Goal: Task Accomplishment & Management: Manage account settings

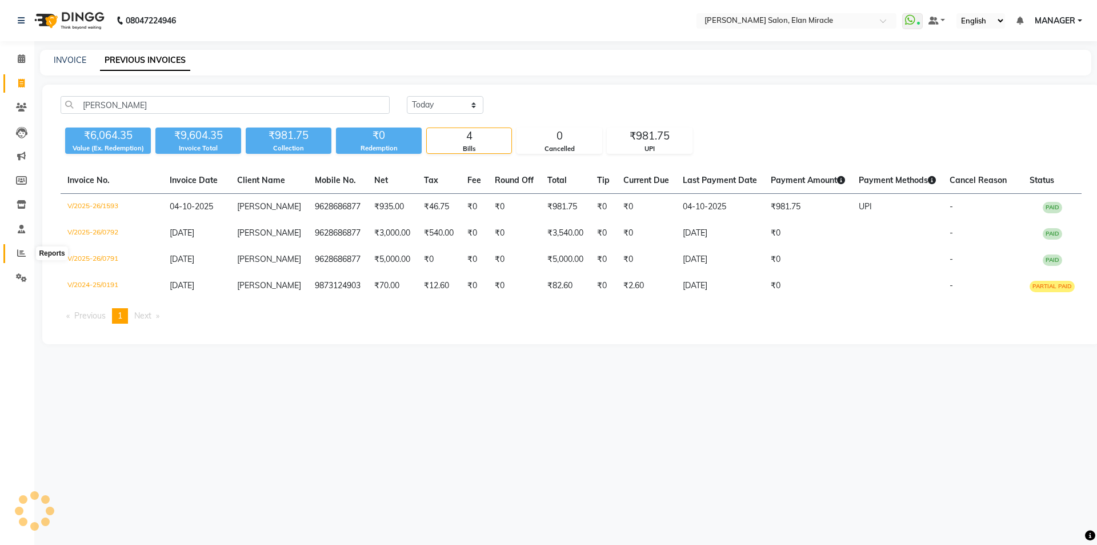
click at [19, 253] on icon at bounding box center [21, 253] width 9 height 9
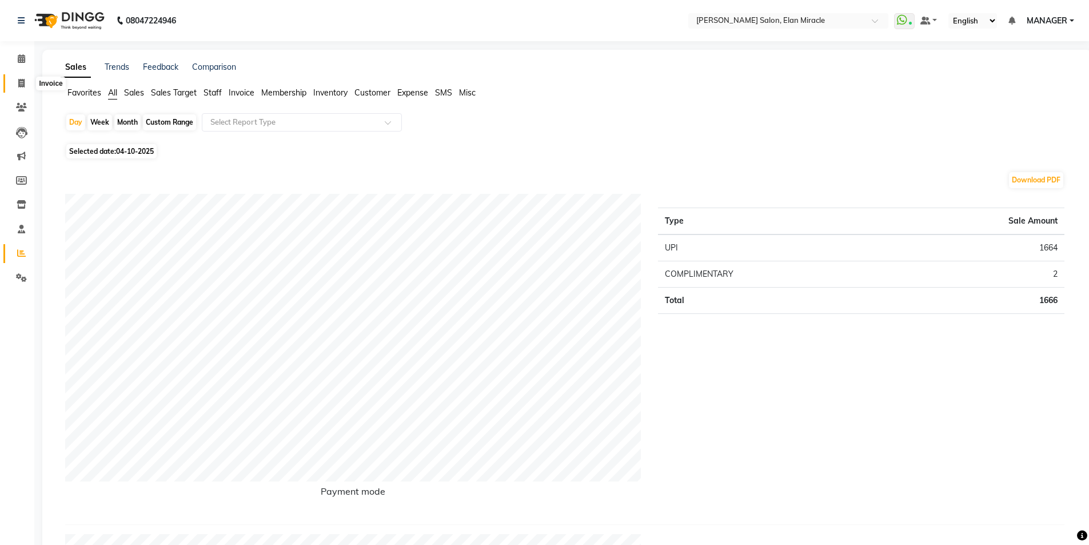
click at [27, 83] on span at bounding box center [21, 83] width 20 height 13
select select "service"
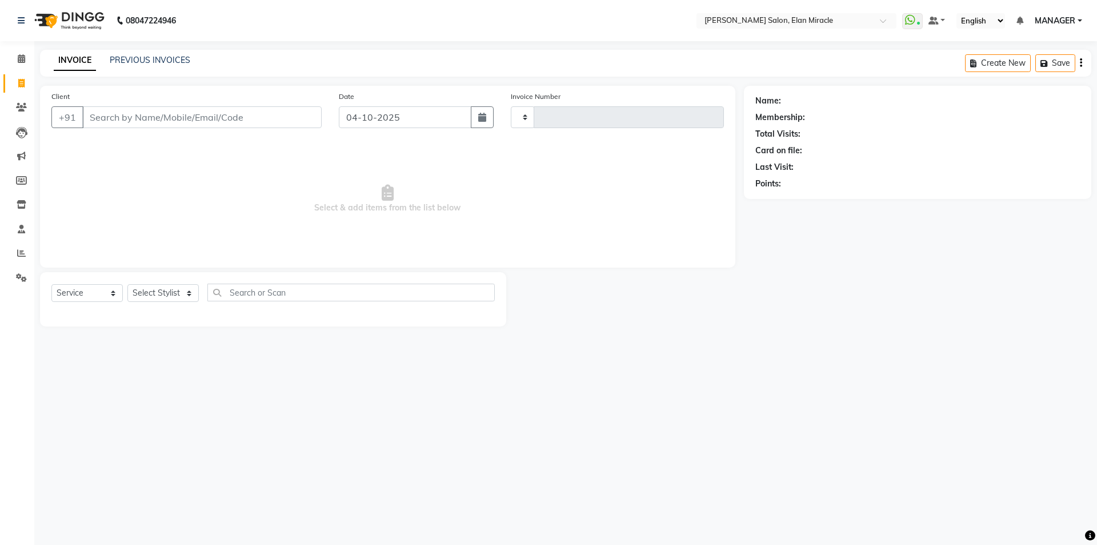
type input "1594"
select select "7738"
click at [179, 286] on select "Select Stylist" at bounding box center [162, 293] width 71 height 18
select select "89644"
click at [127, 284] on select "Select Stylist Anchal Mishra ANKIT KAIF KOMAL LUCKY MADHU MANAGER NAKUL SAURAV" at bounding box center [162, 293] width 71 height 18
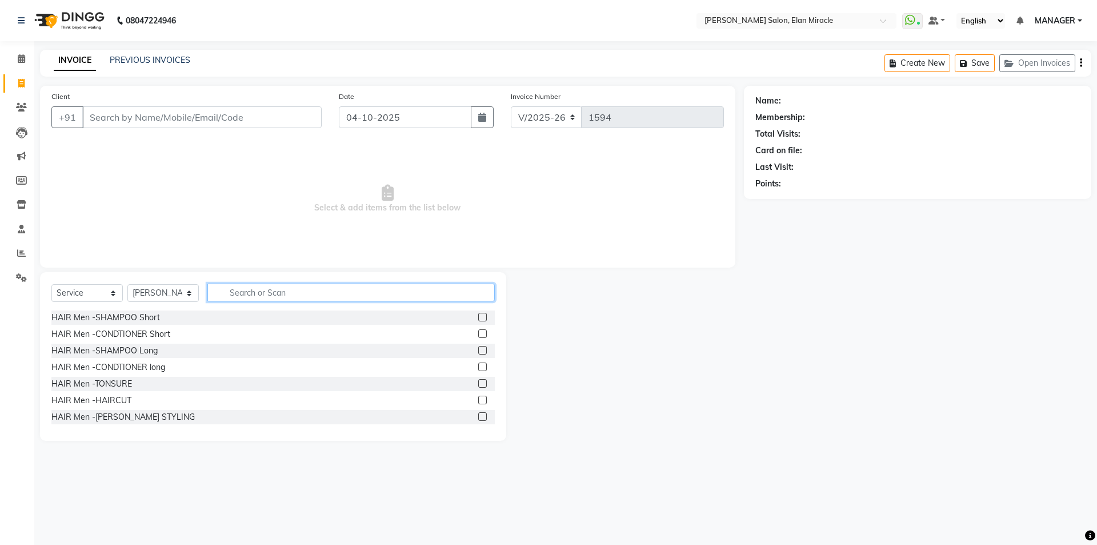
click at [257, 289] on input "text" at bounding box center [350, 292] width 287 height 18
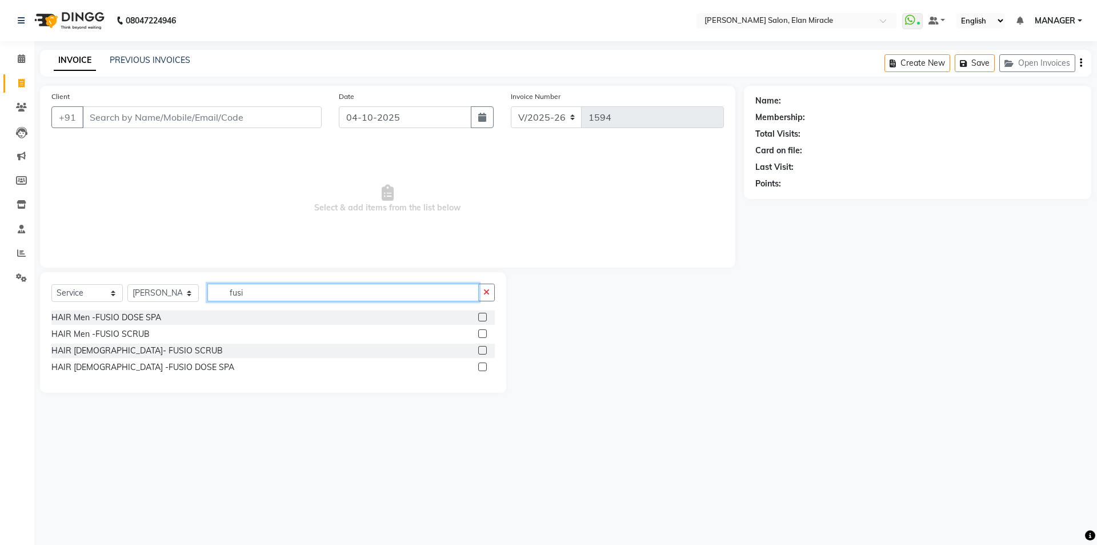
type input "fusi"
click at [485, 363] on label at bounding box center [482, 366] width 9 height 9
click at [485, 363] on input "checkbox" at bounding box center [481, 366] width 7 height 7
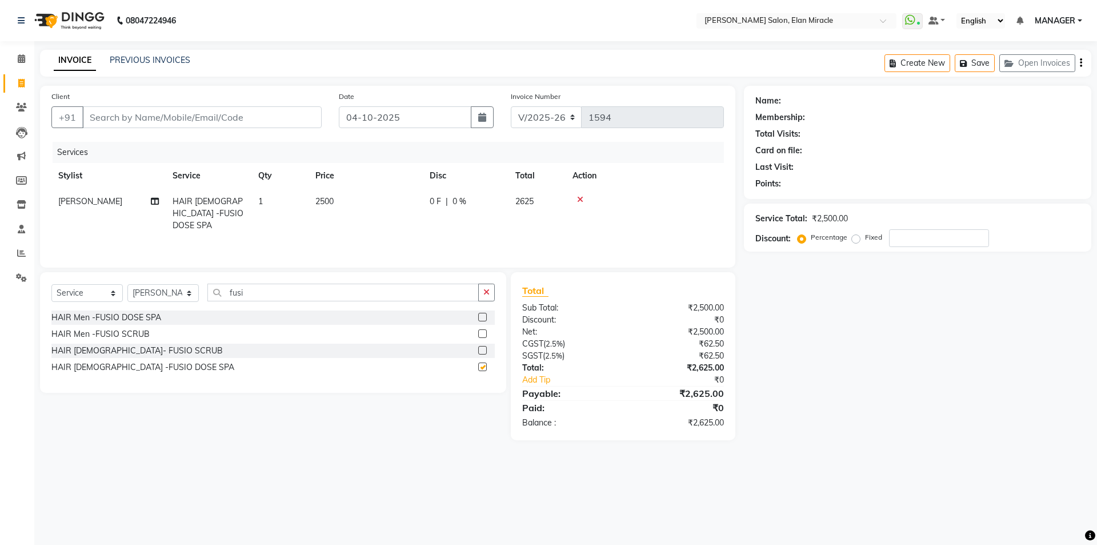
checkbox input "false"
click at [379, 221] on td "2500" at bounding box center [366, 214] width 114 height 50
select select "89644"
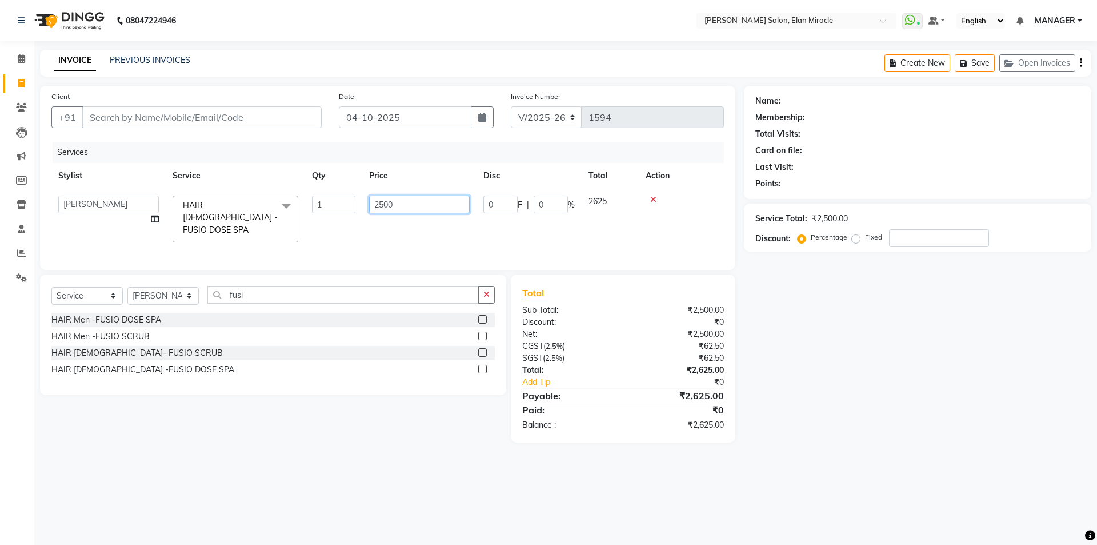
click at [394, 207] on input "2500" at bounding box center [419, 204] width 101 height 18
type input "2"
type input "4000"
click at [310, 297] on input "fusi" at bounding box center [342, 295] width 271 height 18
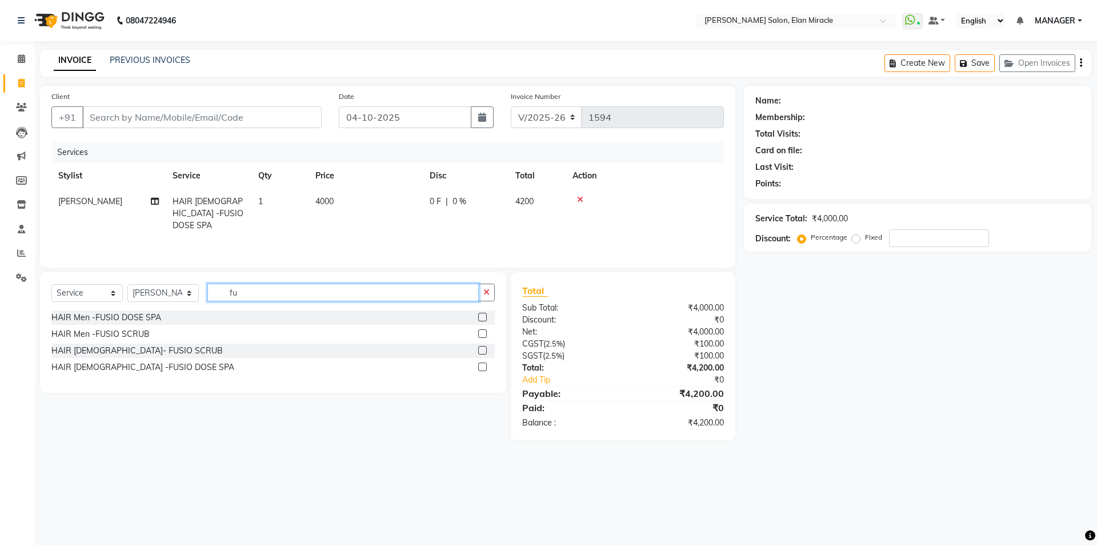
type input "f"
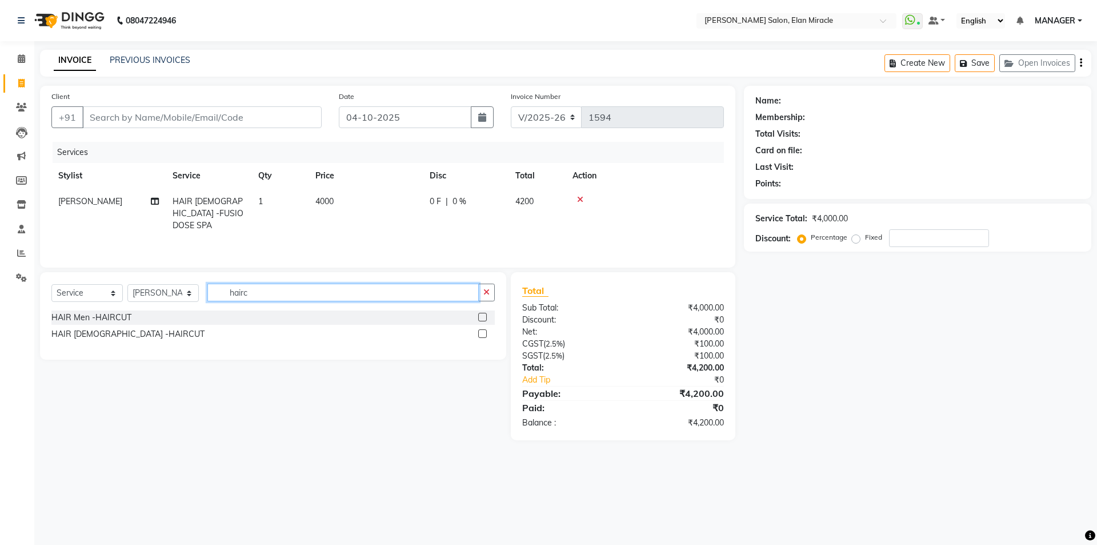
type input "hairc"
click at [486, 333] on label at bounding box center [482, 333] width 9 height 9
click at [486, 333] on input "checkbox" at bounding box center [481, 333] width 7 height 7
checkbox input "true"
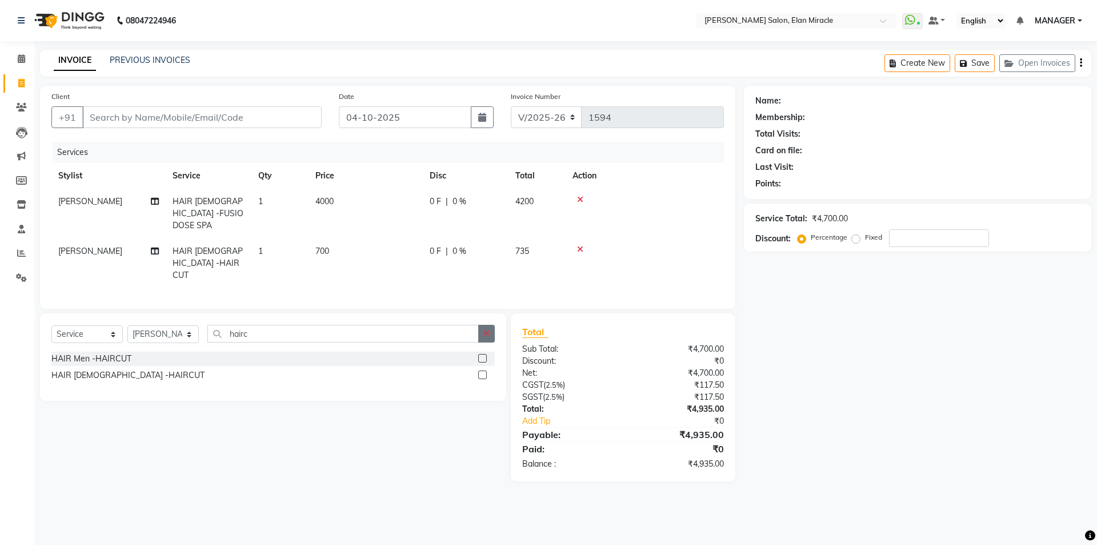
click at [488, 325] on button "button" at bounding box center [486, 334] width 17 height 18
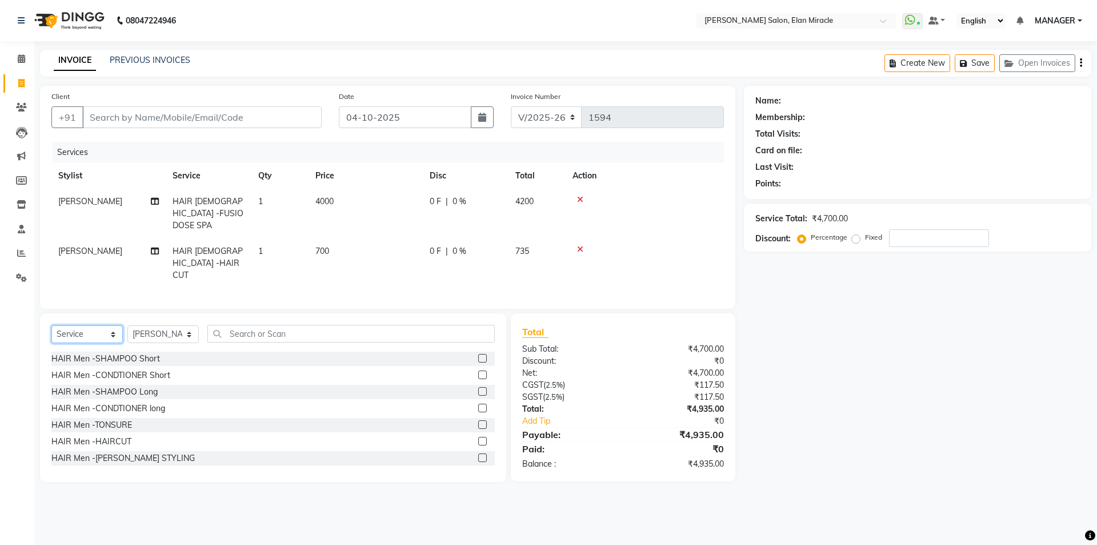
click at [97, 325] on select "Select Service Product Membership Package Voucher Prepaid Gift Card" at bounding box center [86, 334] width 71 height 18
click at [314, 123] on input "Client" at bounding box center [201, 117] width 239 height 22
type input "9"
type input "0"
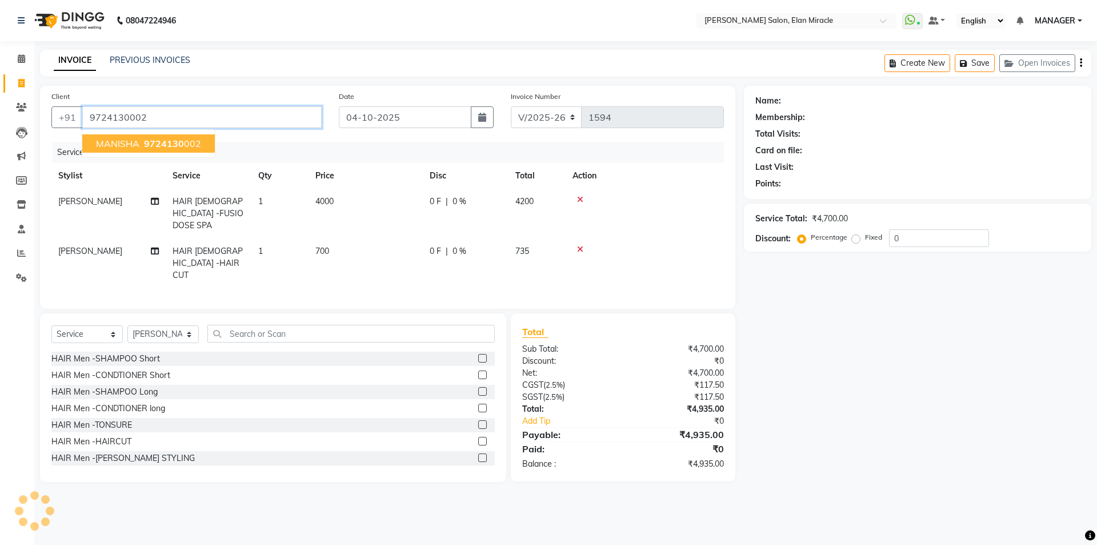
type input "9724130002"
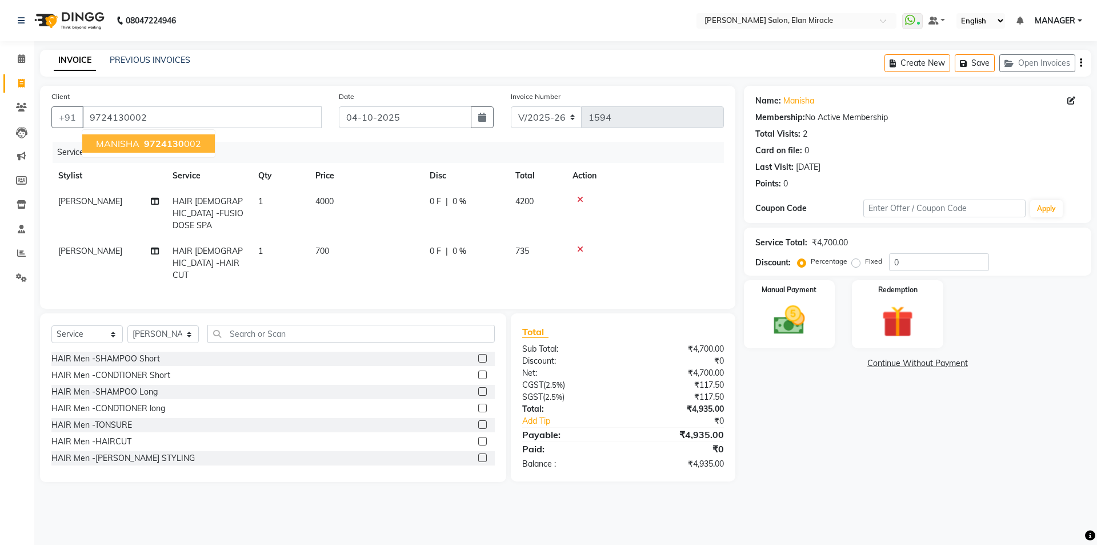
click at [163, 139] on span "9724130" at bounding box center [164, 143] width 40 height 11
click at [758, 353] on div "Name: Manisha Membership: No Active Membership Total Visits: 2 Card on file: 0 …" at bounding box center [922, 284] width 356 height 396
click at [778, 339] on img at bounding box center [789, 320] width 53 height 38
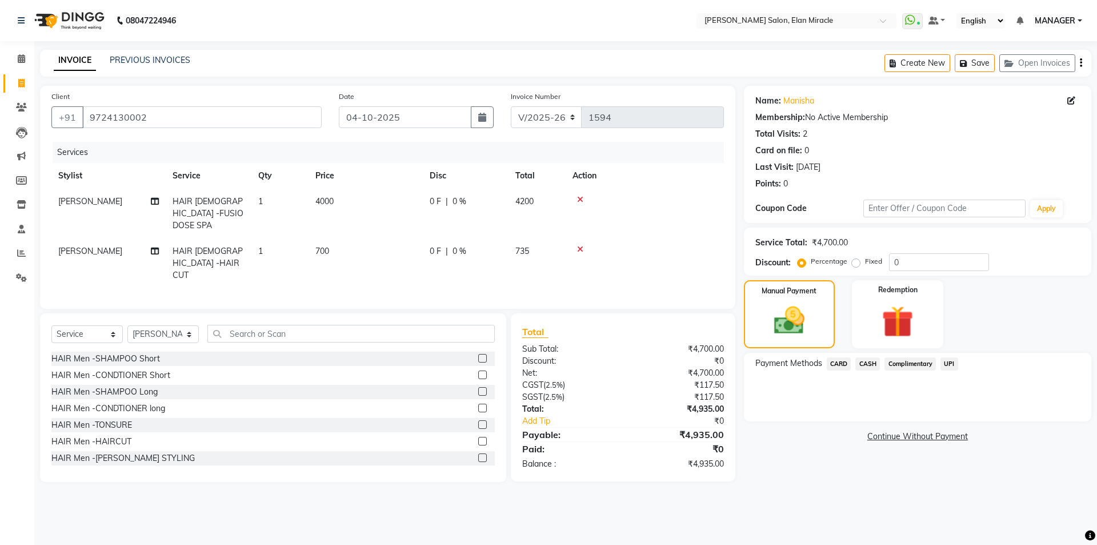
click at [849, 365] on span "CARD" at bounding box center [839, 363] width 25 height 13
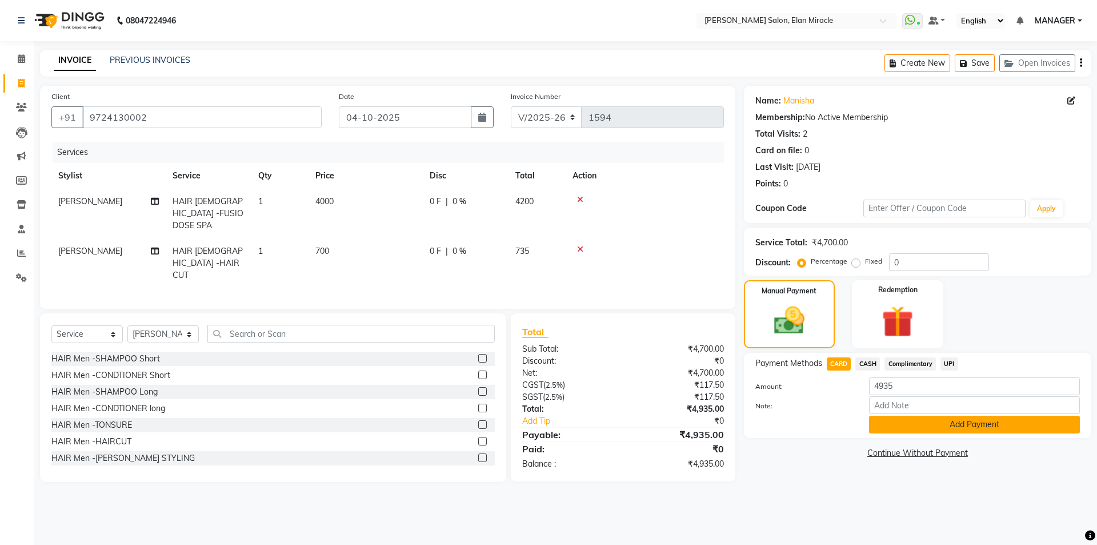
click at [957, 427] on button "Add Payment" at bounding box center [974, 425] width 211 height 18
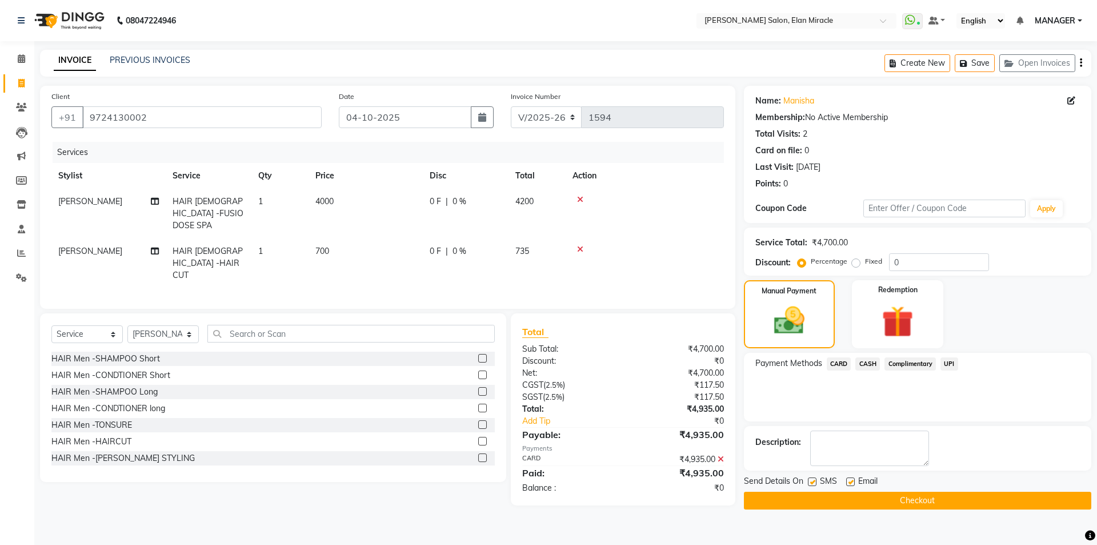
click at [975, 494] on button "Checkout" at bounding box center [917, 501] width 347 height 18
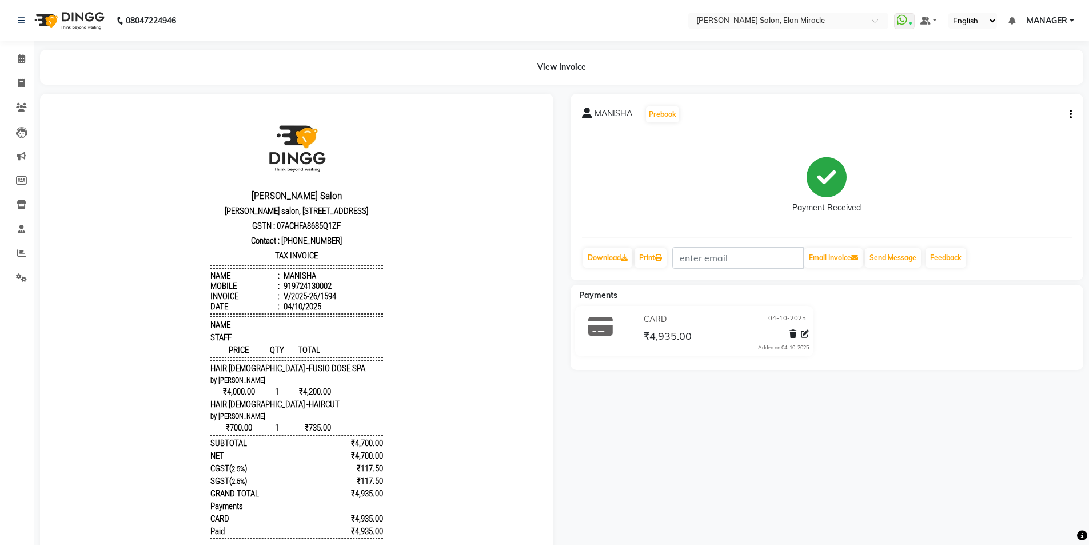
click at [700, 472] on div "MANISHA Prebook Payment Received Download Print Email Invoice Send Message Feed…" at bounding box center [827, 352] width 530 height 516
click at [28, 83] on span at bounding box center [21, 83] width 20 height 13
select select "service"
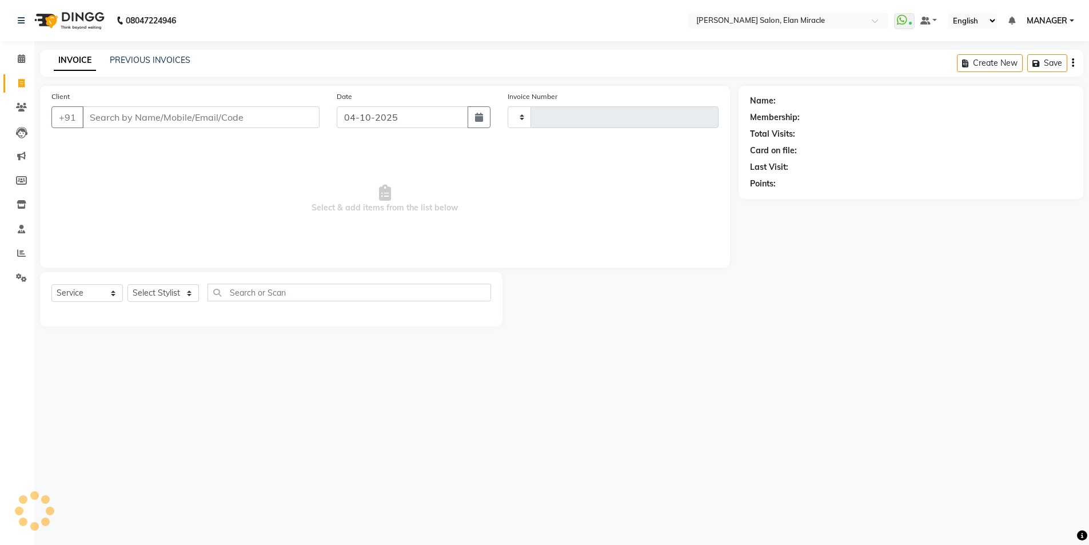
type input "1595"
select select "7738"
click at [192, 302] on div "Select Service Product Membership Package Voucher Prepaid Gift Card Select Styl…" at bounding box center [273, 296] width 444 height 27
click at [191, 299] on select "Select Stylist Anchal Mishra ANKIT KAIF KOMAL LUCKY MADHU MANAGER NAKUL SAURAV" at bounding box center [162, 293] width 71 height 18
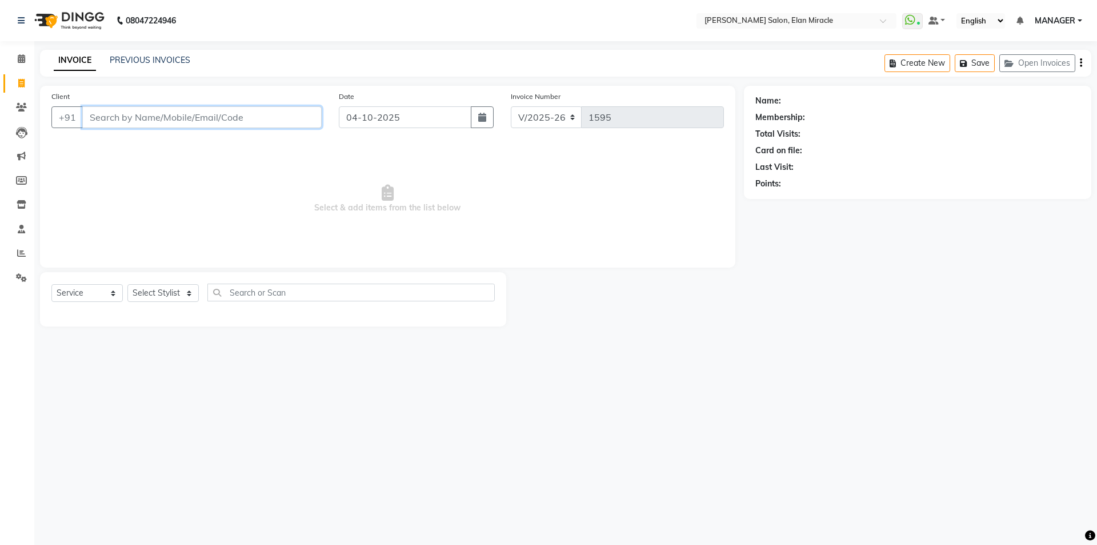
click at [290, 125] on input "Client" at bounding box center [201, 117] width 239 height 22
click at [191, 143] on ngb-highlight "9717840 922" at bounding box center [170, 143] width 59 height 11
type input "9717840922"
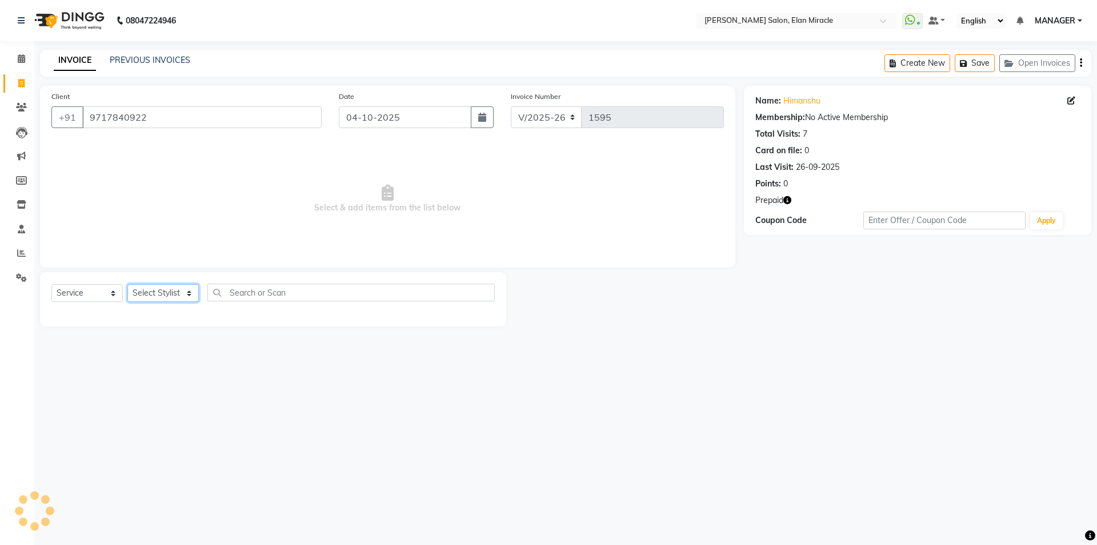
click at [166, 289] on select "Select Stylist Anchal Mishra ANKIT KAIF KOMAL LUCKY MADHU MANAGER NAKUL SAURAV" at bounding box center [162, 293] width 71 height 18
select select "84023"
click at [127, 284] on select "Select Stylist Anchal Mishra ANKIT KAIF KOMAL LUCKY MADHU MANAGER NAKUL SAURAV" at bounding box center [162, 293] width 71 height 18
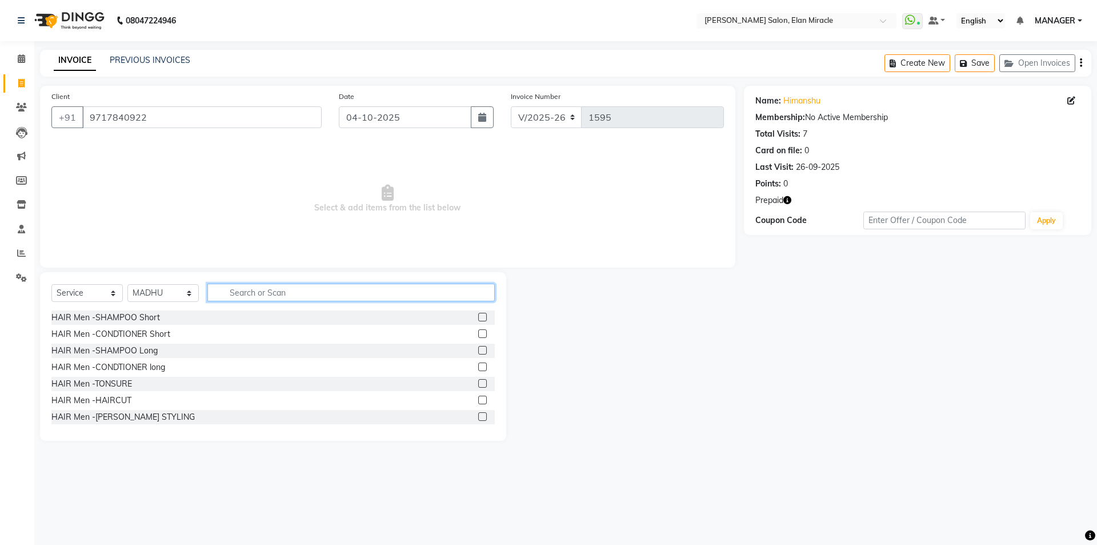
click at [302, 298] on input "text" at bounding box center [350, 292] width 287 height 18
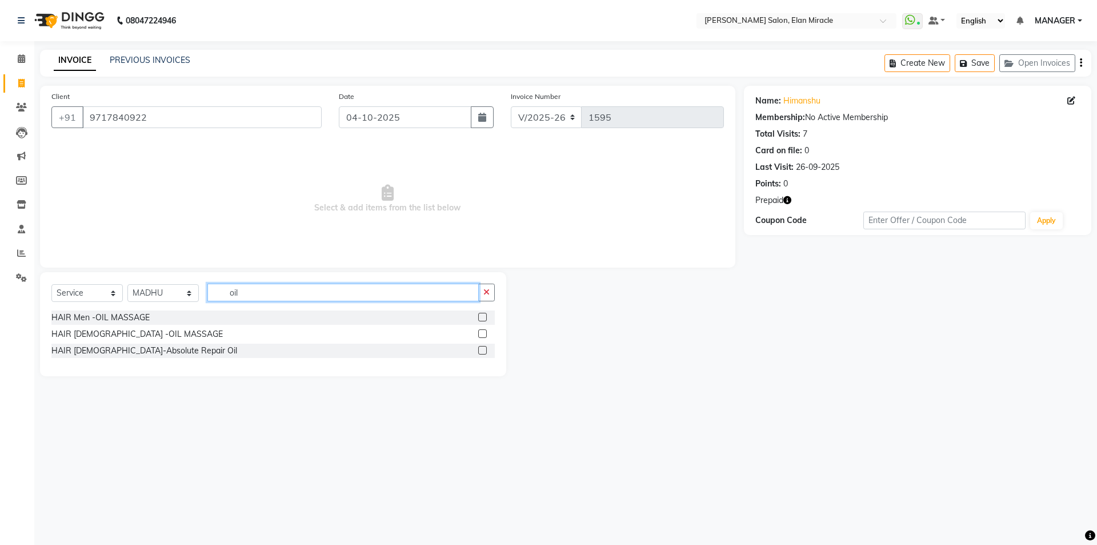
type input "oil"
click at [485, 331] on label at bounding box center [482, 333] width 9 height 9
click at [485, 331] on input "checkbox" at bounding box center [481, 333] width 7 height 7
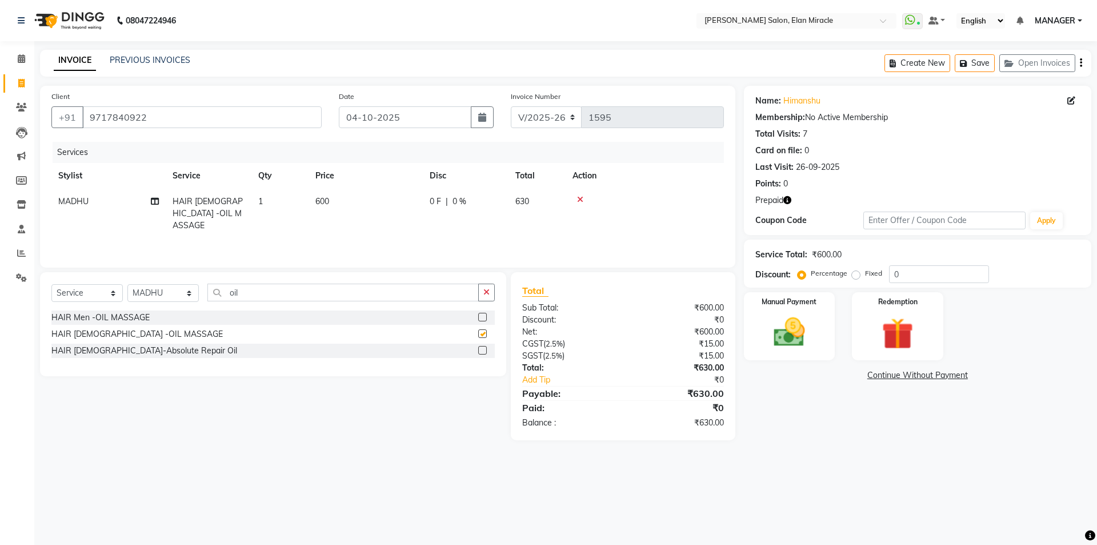
checkbox input "false"
click at [485, 295] on icon "button" at bounding box center [487, 292] width 6 height 8
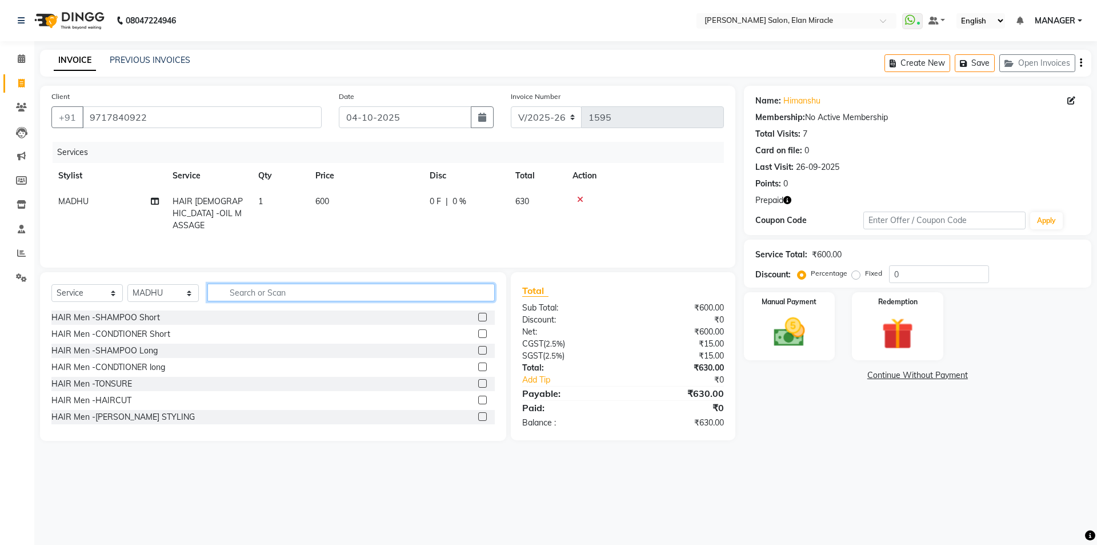
click at [387, 296] on input "text" at bounding box center [350, 292] width 287 height 18
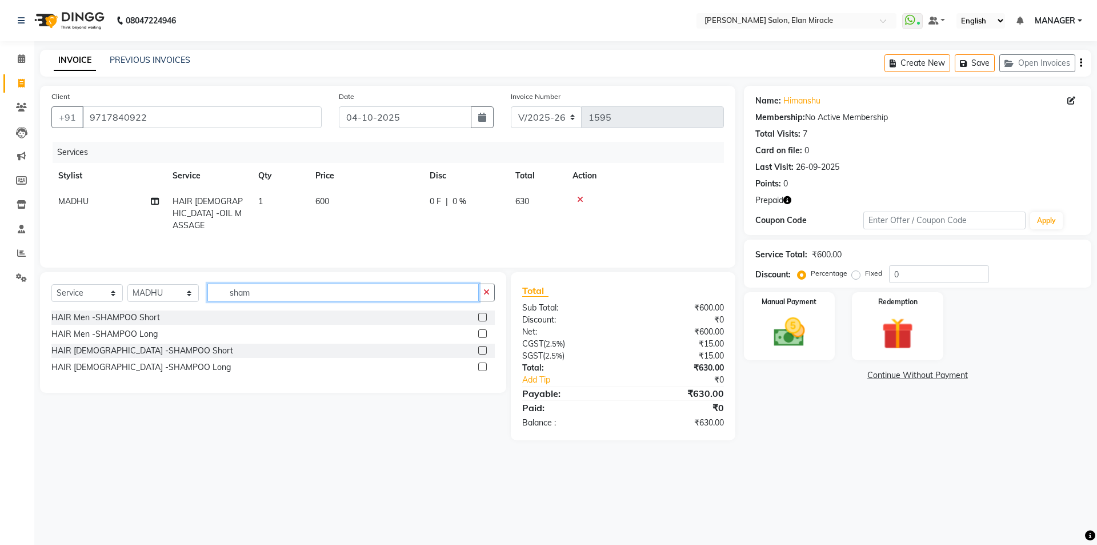
type input "sham"
click at [483, 369] on label at bounding box center [482, 366] width 9 height 9
click at [483, 369] on input "checkbox" at bounding box center [481, 366] width 7 height 7
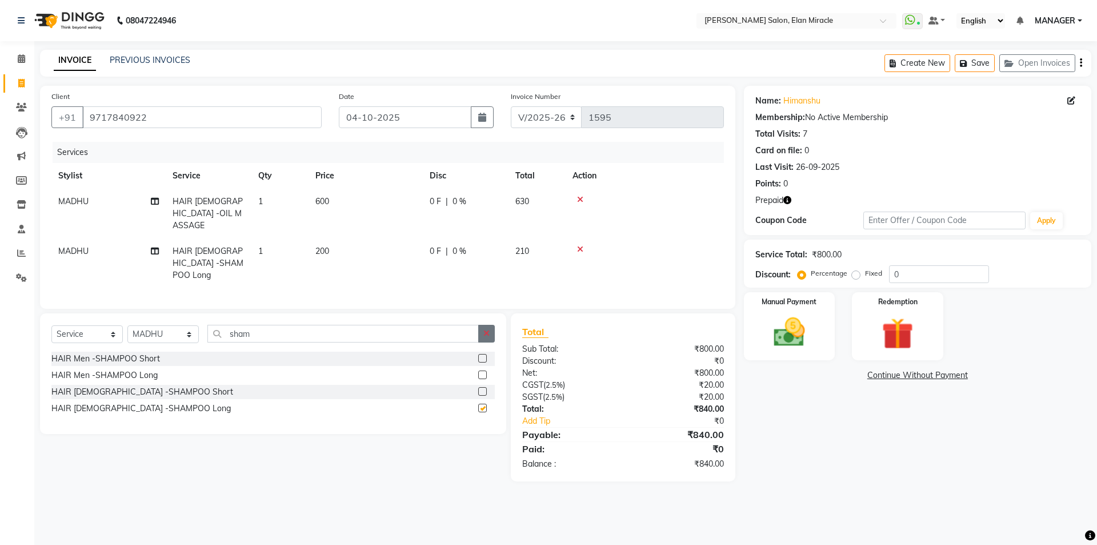
checkbox input "false"
click at [485, 329] on icon "button" at bounding box center [487, 333] width 6 height 8
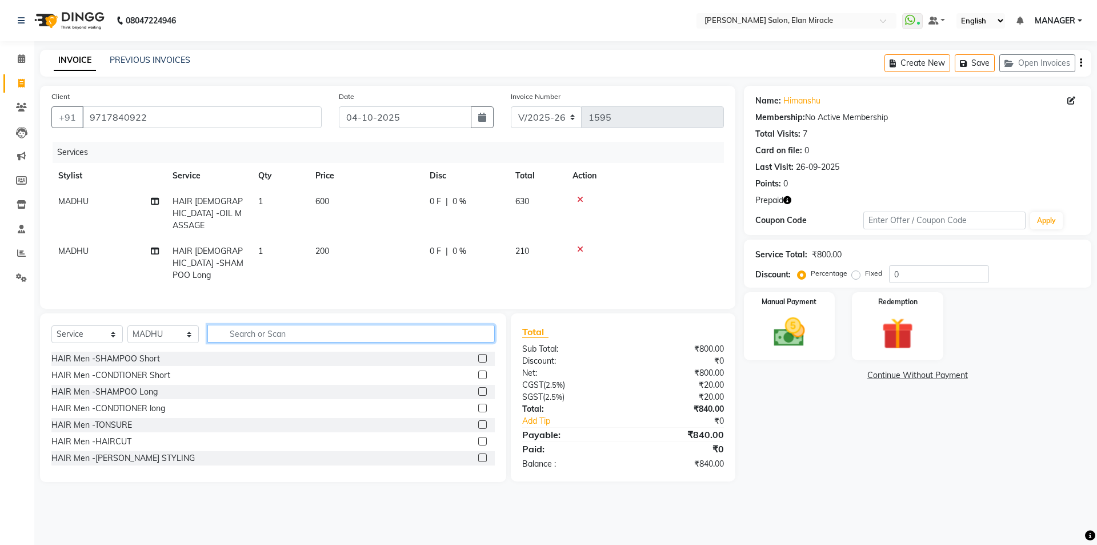
click at [458, 325] on input "text" at bounding box center [350, 334] width 287 height 18
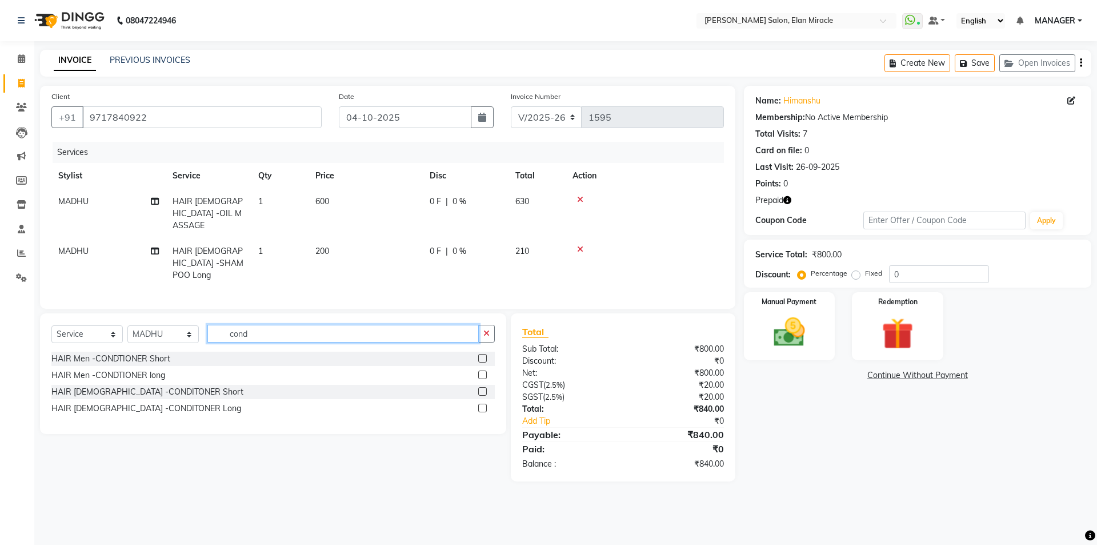
type input "cond"
click at [481, 404] on label at bounding box center [482, 408] width 9 height 9
click at [481, 405] on input "checkbox" at bounding box center [481, 408] width 7 height 7
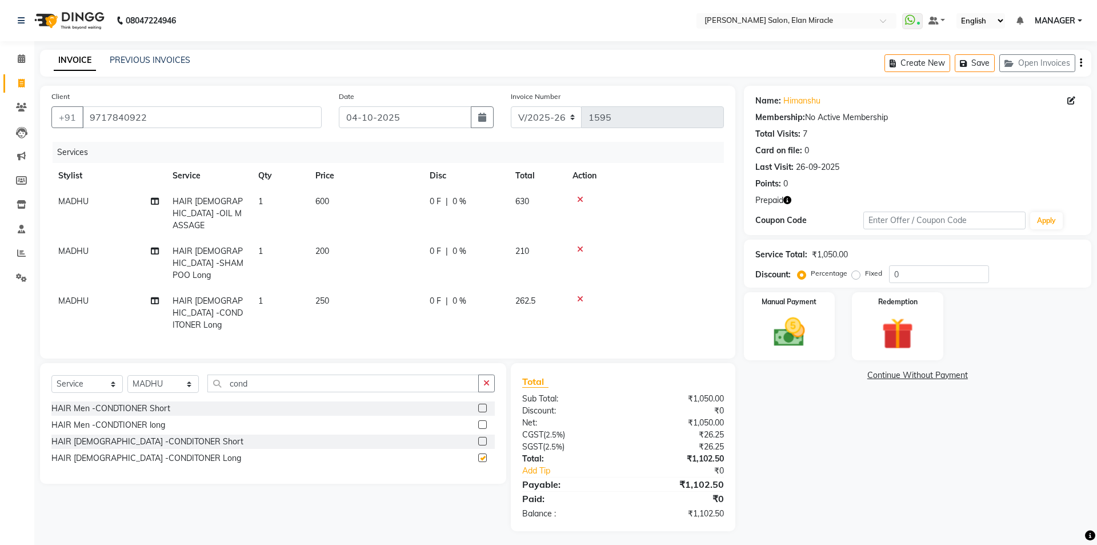
checkbox input "false"
click at [101, 242] on td "MADHU" at bounding box center [108, 263] width 114 height 50
select select "84023"
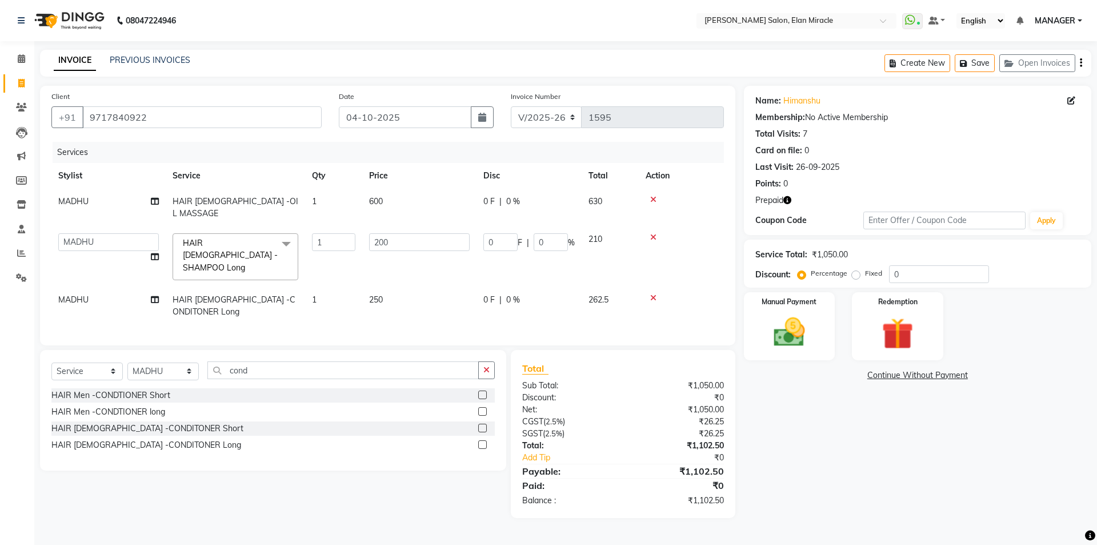
click at [101, 242] on td "Anchal Mishra ANKIT KAIF KOMAL LUCKY MADHU MANAGER NAKUL SAURAV" at bounding box center [108, 256] width 114 height 61
click at [150, 233] on select "Anchal Mishra ANKIT KAIF KOMAL LUCKY MADHU MANAGER NAKUL SAURAV" at bounding box center [108, 242] width 101 height 18
select select "69364"
click at [105, 287] on td "MADHU" at bounding box center [108, 306] width 114 height 38
select select "84023"
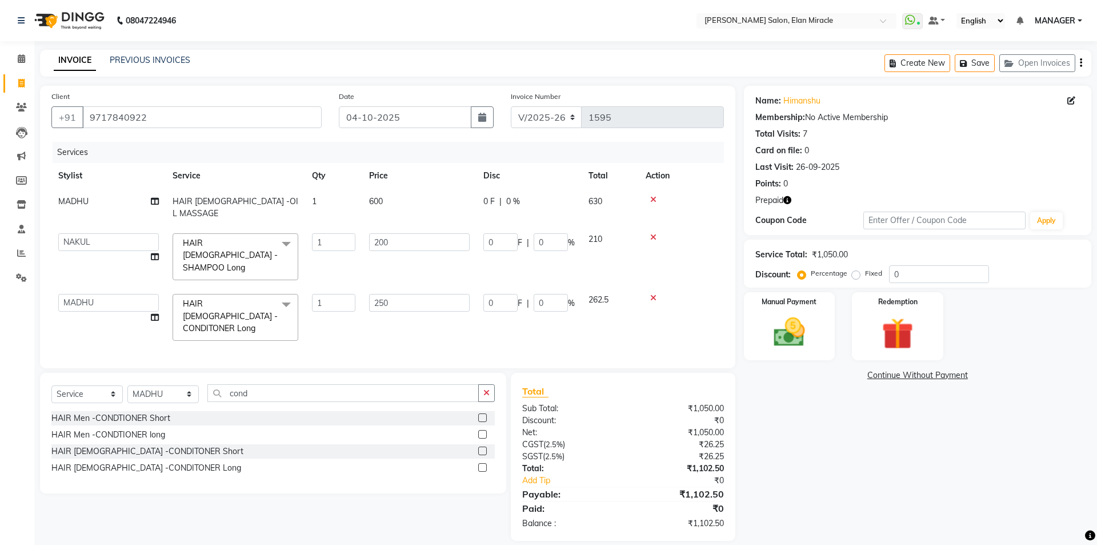
click at [105, 294] on select "Anchal Mishra ANKIT KAIF KOMAL LUCKY MADHU MANAGER NAKUL SAURAV" at bounding box center [108, 303] width 101 height 18
select select "69364"
click at [118, 205] on td "MADHU" at bounding box center [108, 208] width 114 height 38
select select "84023"
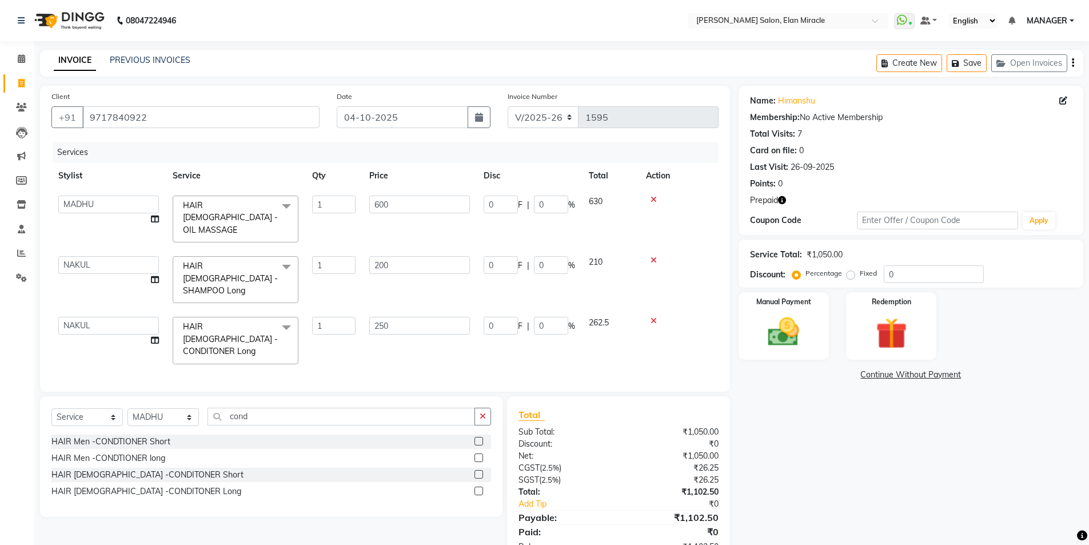
click at [118, 205] on select "Anchal Mishra ANKIT KAIF KOMAL LUCKY MADHU MANAGER NAKUL SAURAV" at bounding box center [108, 204] width 101 height 18
select select "69364"
click at [108, 256] on select "Anchal Mishra ANKIT KAIF KOMAL LUCKY MADHU MANAGER NAKUL SAURAV" at bounding box center [108, 265] width 101 height 18
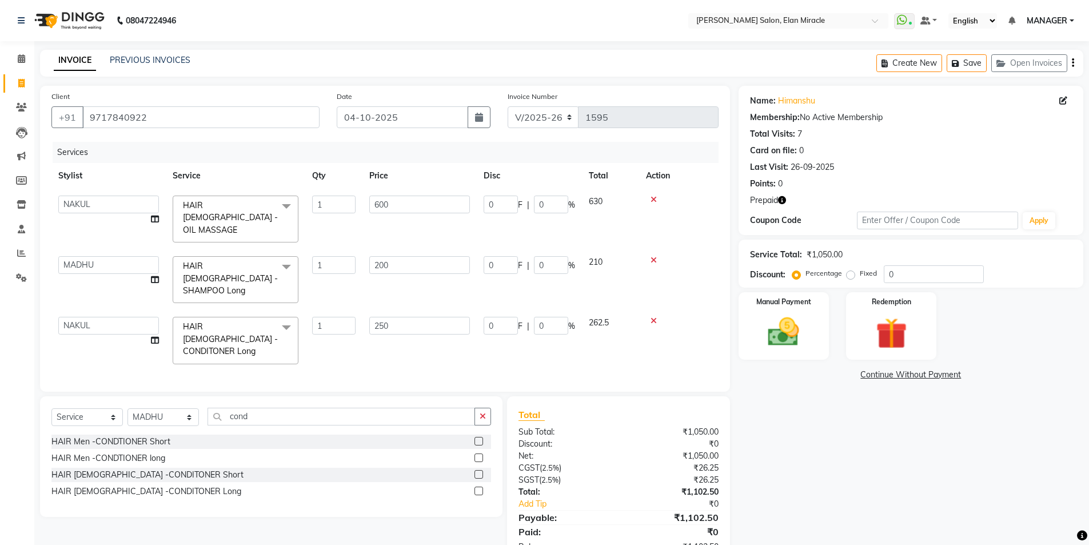
select select "84023"
click at [111, 317] on select "Anchal Mishra ANKIT KAIF KOMAL LUCKY MADHU MANAGER NAKUL SAURAV" at bounding box center [108, 326] width 101 height 18
select select "84023"
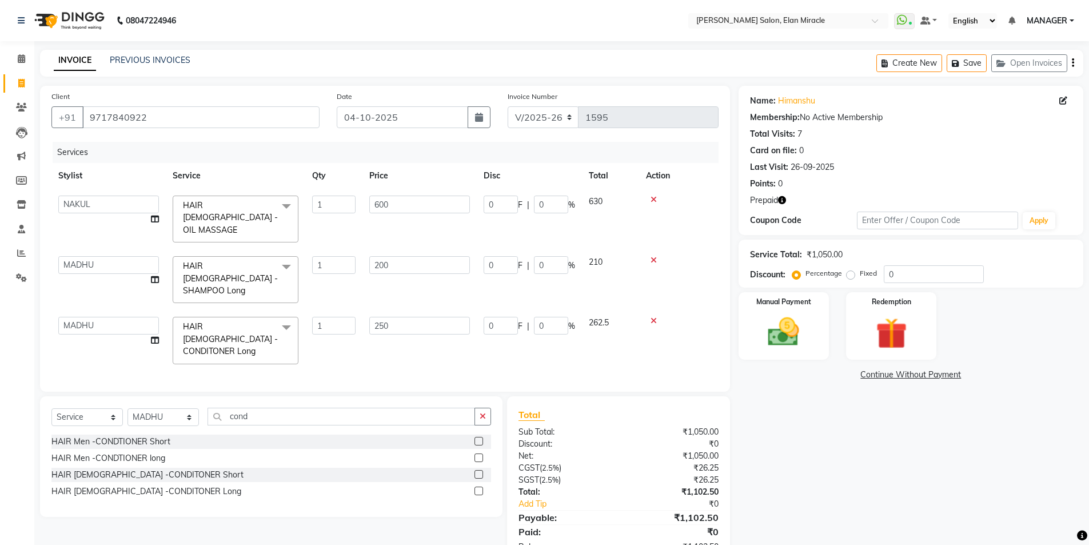
drag, startPoint x: 781, startPoint y: 202, endPoint x: 776, endPoint y: 209, distance: 8.1
click at [780, 204] on button "button" at bounding box center [782, 200] width 8 height 12
click at [823, 437] on div "Name: Himanshu Membership: No Active Membership Total Visits: 7 Card on file: 0…" at bounding box center [914, 325] width 353 height 478
click at [783, 197] on icon "button" at bounding box center [782, 200] width 8 height 8
click at [846, 418] on div "Name: Himanshu Membership: No Active Membership Total Visits: 7 Card on file: 0…" at bounding box center [914, 325] width 353 height 478
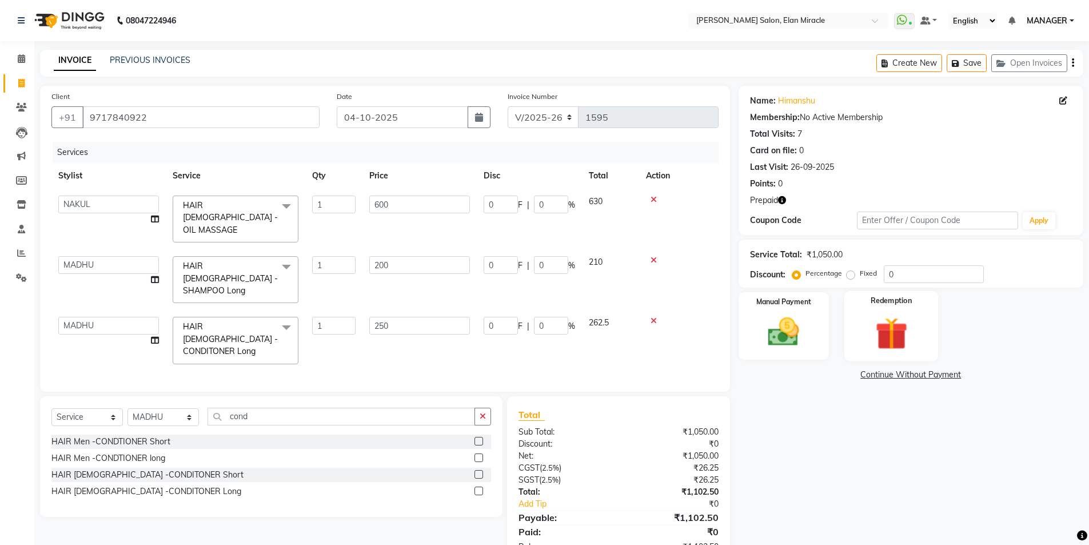
click at [859, 318] on div "Redemption" at bounding box center [891, 326] width 94 height 70
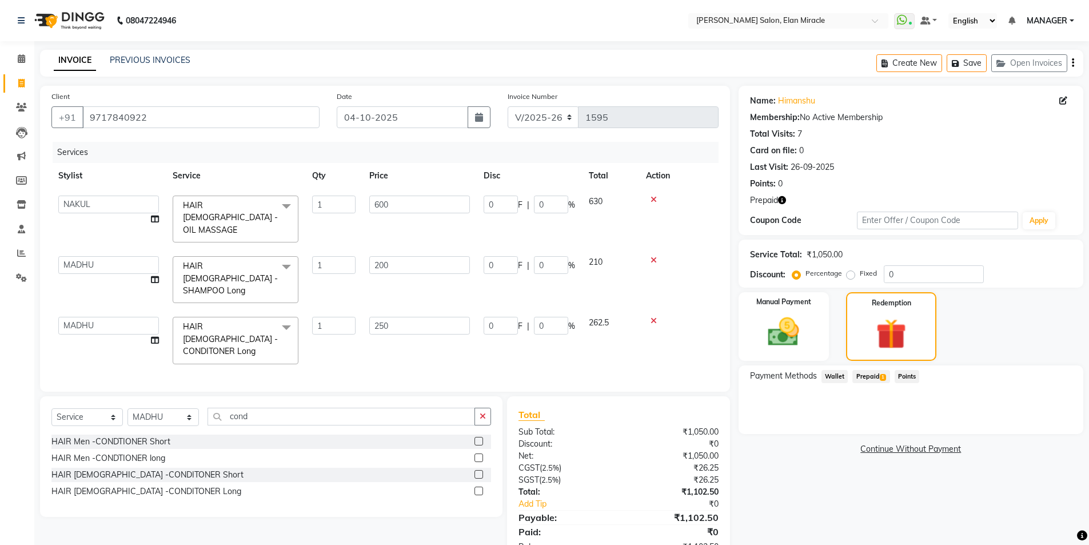
click at [880, 376] on span "1" at bounding box center [883, 377] width 6 height 7
click at [1030, 432] on button "Add" at bounding box center [1045, 422] width 42 height 19
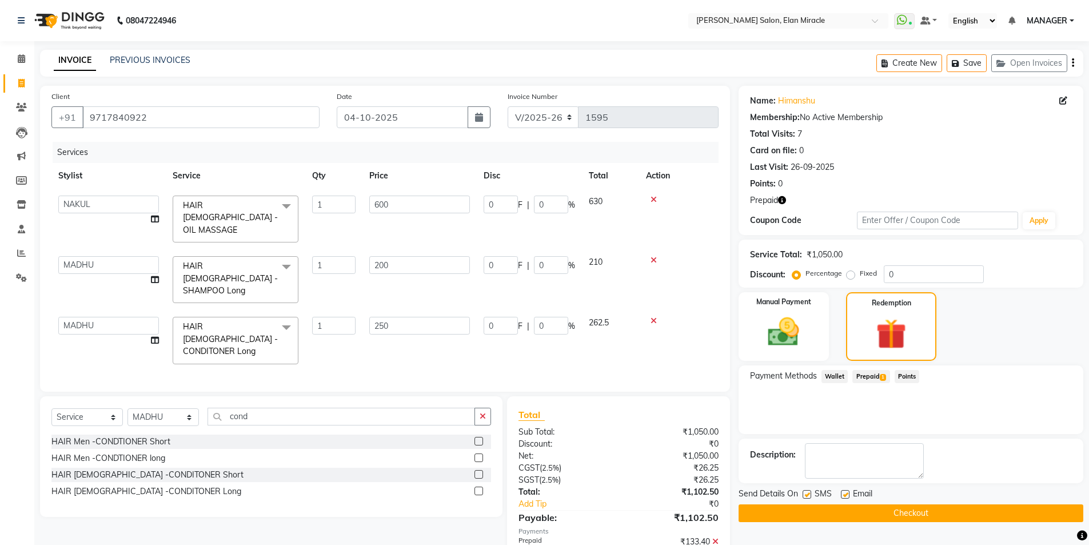
scroll to position [32, 0]
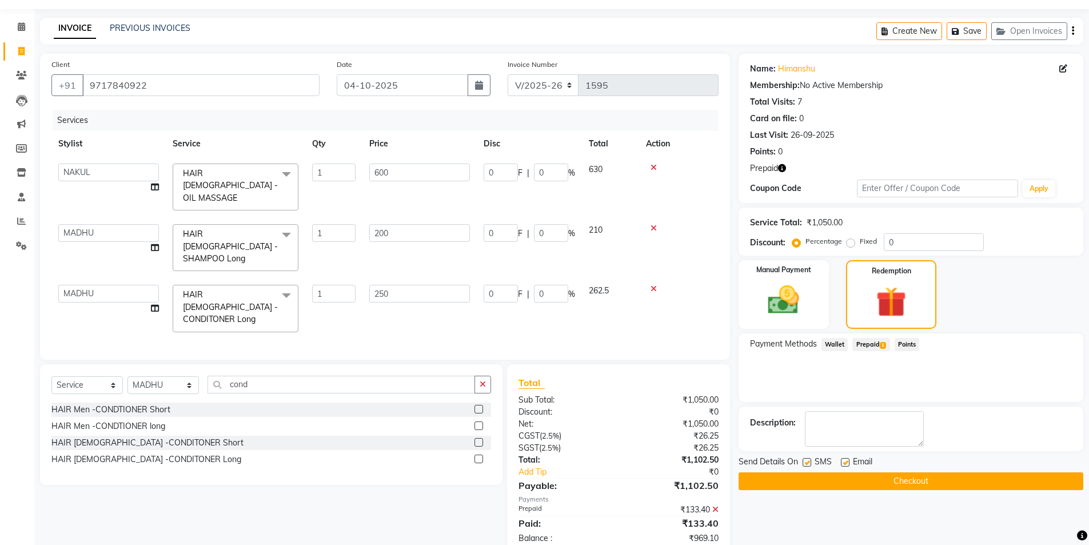
click at [786, 169] on icon "button" at bounding box center [782, 168] width 8 height 8
click at [811, 311] on div "Manual Payment" at bounding box center [783, 294] width 94 height 71
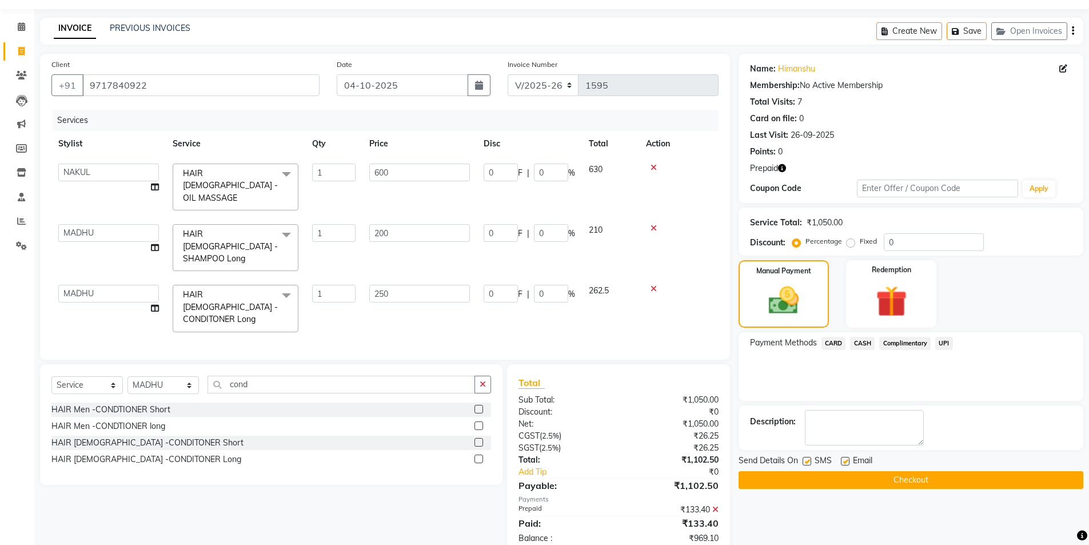
click at [830, 345] on span "CARD" at bounding box center [833, 343] width 25 height 13
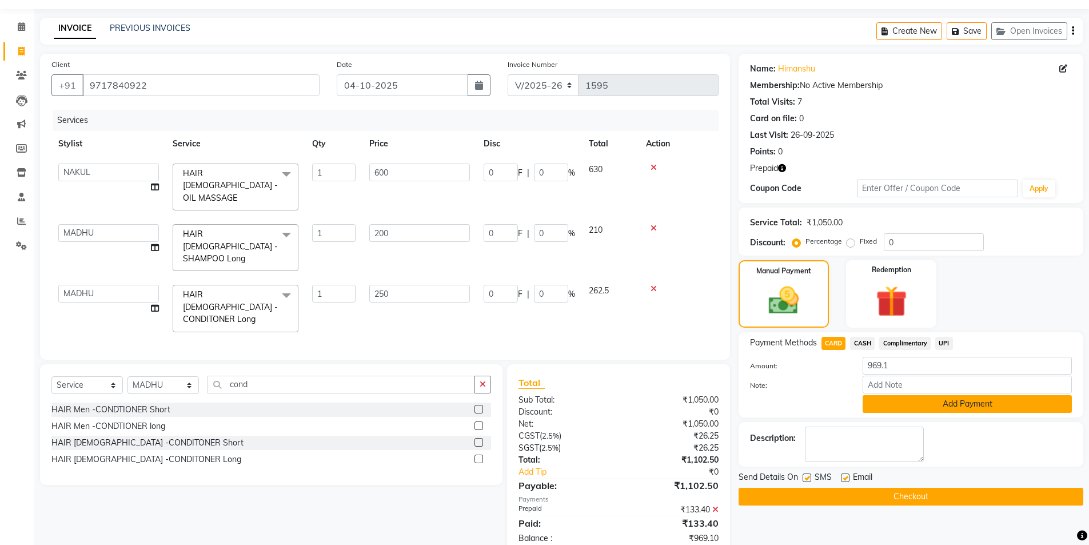
click at [900, 407] on button "Add Payment" at bounding box center [966, 404] width 209 height 18
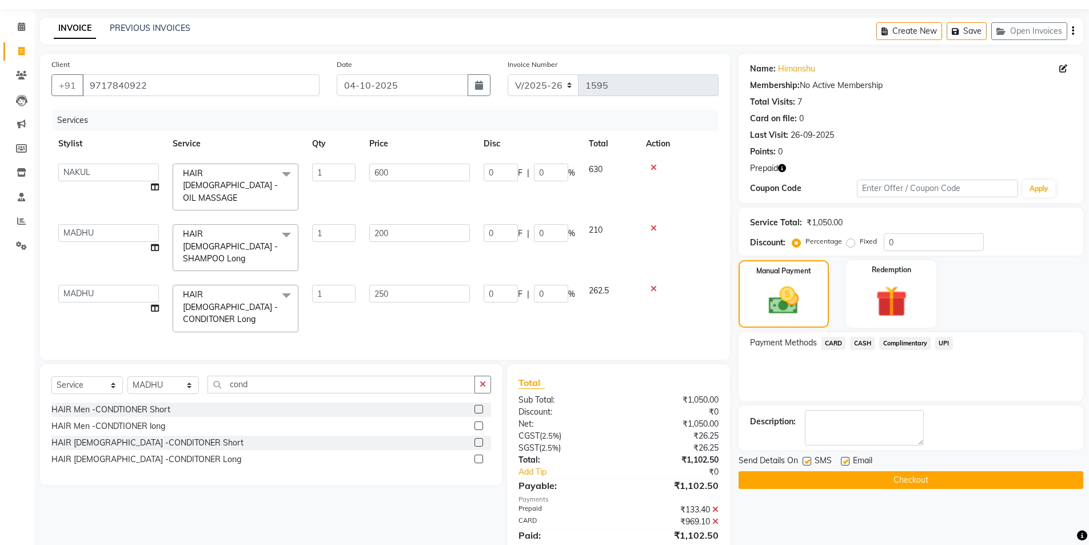
click at [896, 478] on button "Checkout" at bounding box center [910, 480] width 345 height 18
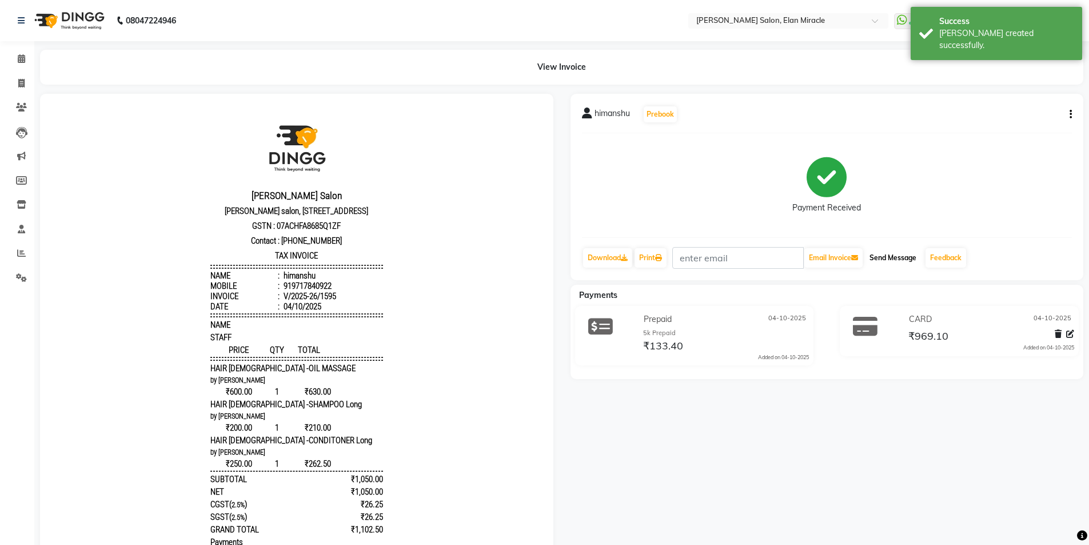
click at [899, 251] on button "Send Message" at bounding box center [893, 257] width 56 height 19
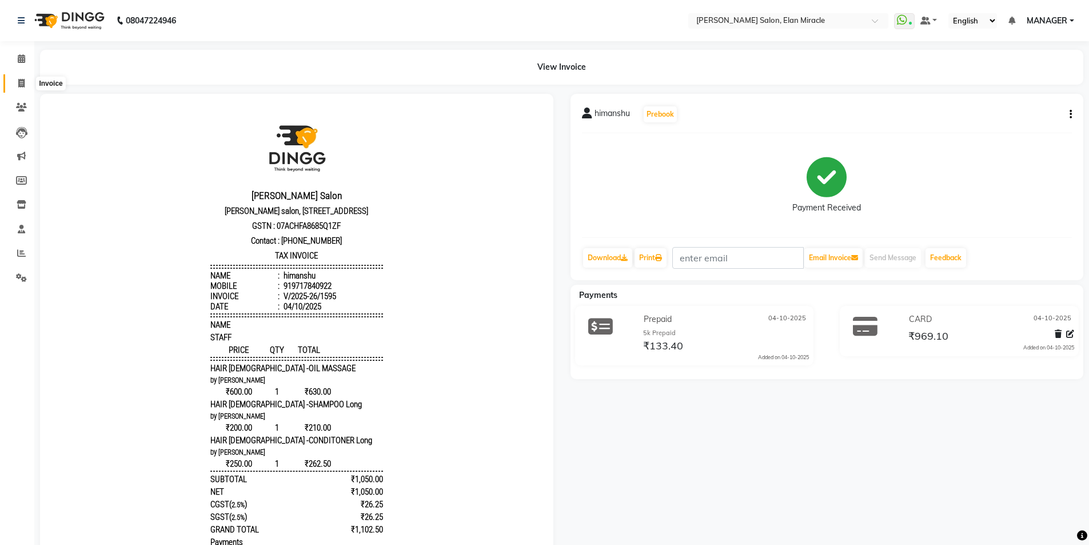
click at [13, 83] on span at bounding box center [21, 83] width 20 height 13
select select "service"
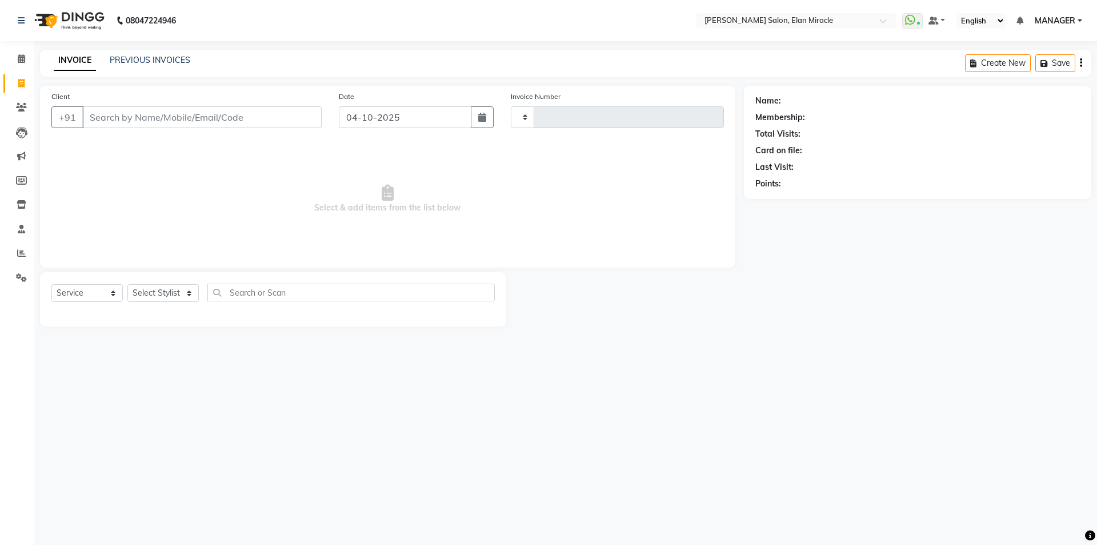
type input "1596"
select select "7738"
click at [162, 285] on select "Select Stylist Anchal Mishra ANKIT KAIF KOMAL LUCKY MADHU MANAGER NAKUL SAURAV" at bounding box center [162, 293] width 71 height 18
select select "84023"
click at [127, 284] on select "Select Stylist Anchal Mishra ANKIT KAIF KOMAL LUCKY MADHU MANAGER NAKUL SAURAV" at bounding box center [162, 293] width 71 height 18
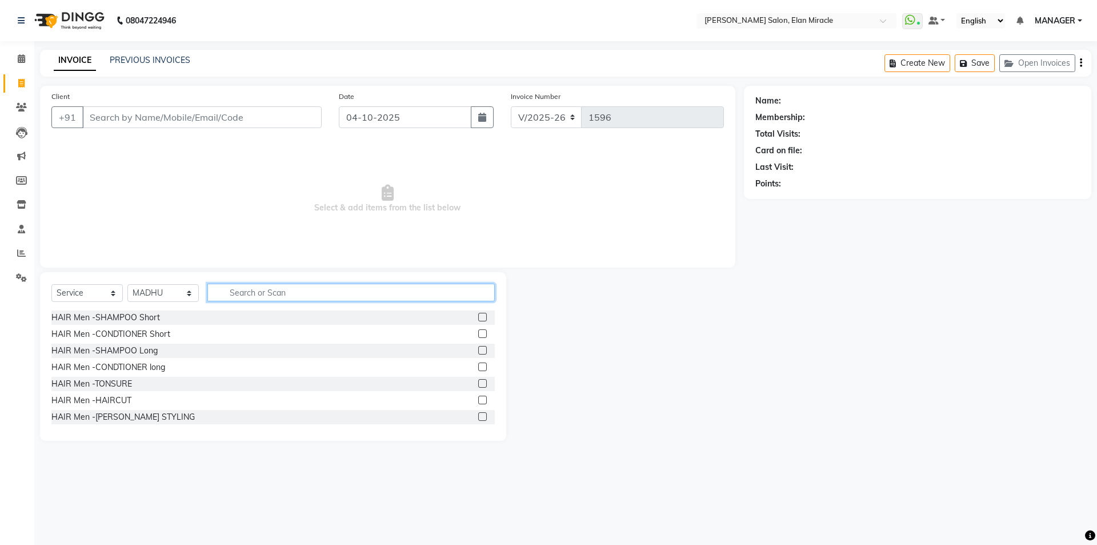
click at [274, 293] on input "text" at bounding box center [350, 292] width 287 height 18
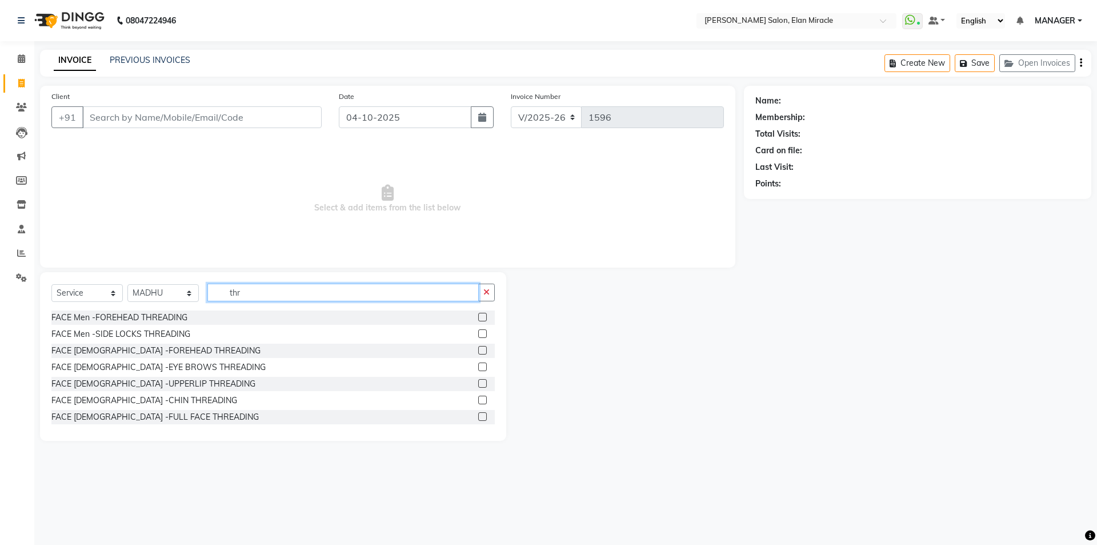
type input "thr"
click at [478, 365] on label at bounding box center [482, 366] width 9 height 9
click at [478, 365] on input "checkbox" at bounding box center [481, 366] width 7 height 7
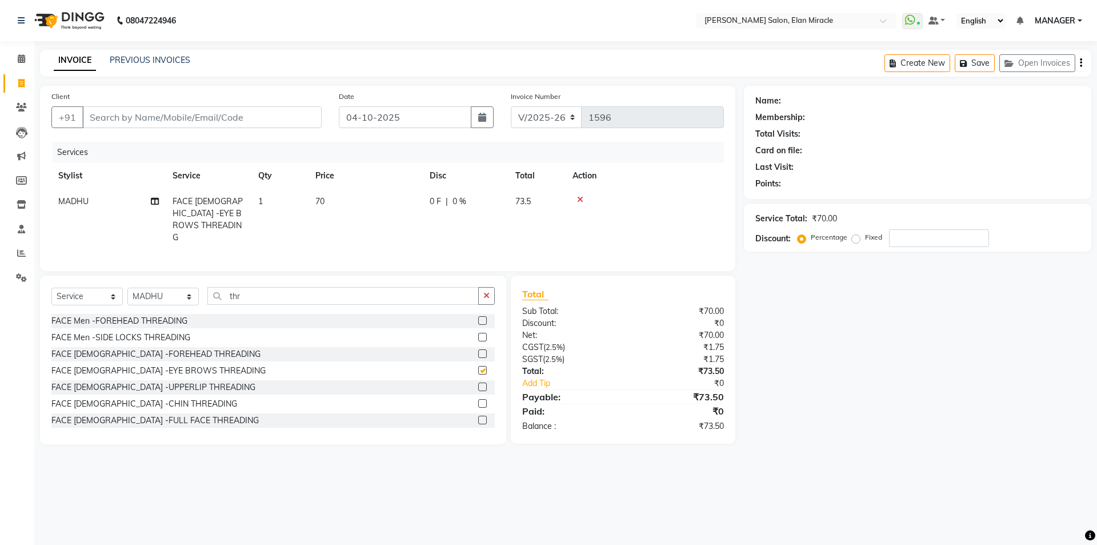
checkbox input "false"
drag, startPoint x: 272, startPoint y: 288, endPoint x: 180, endPoint y: 314, distance: 95.5
click at [180, 314] on div "Select Service Product Membership Package Voucher Prepaid Gift Card Select Styl…" at bounding box center [273, 359] width 466 height 169
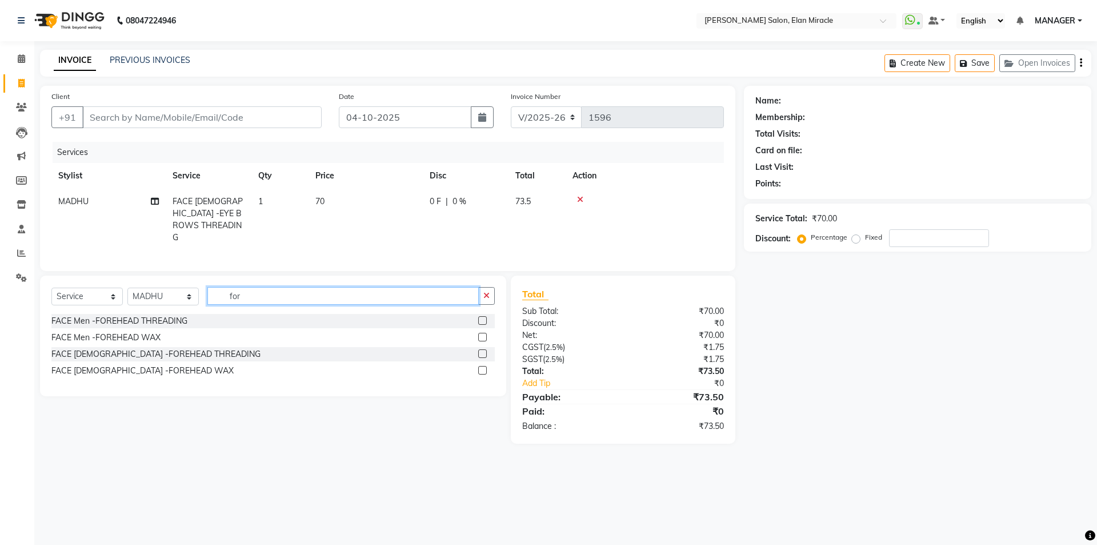
type input "for"
click at [485, 350] on label at bounding box center [482, 353] width 9 height 9
click at [485, 350] on input "checkbox" at bounding box center [481, 353] width 7 height 7
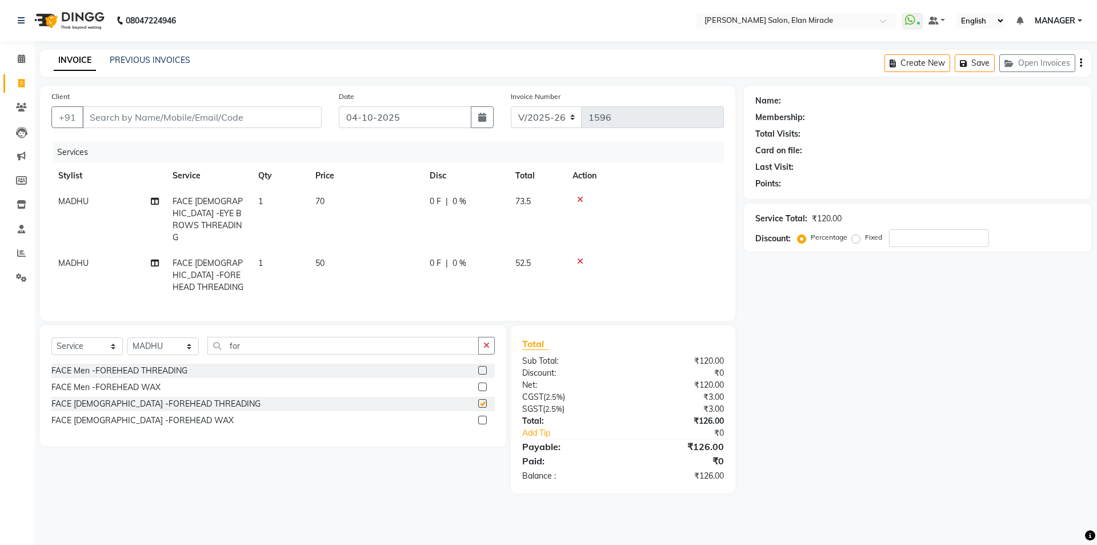
checkbox input "false"
click at [107, 115] on input "Client" at bounding box center [201, 117] width 239 height 22
type input "9"
type input "0"
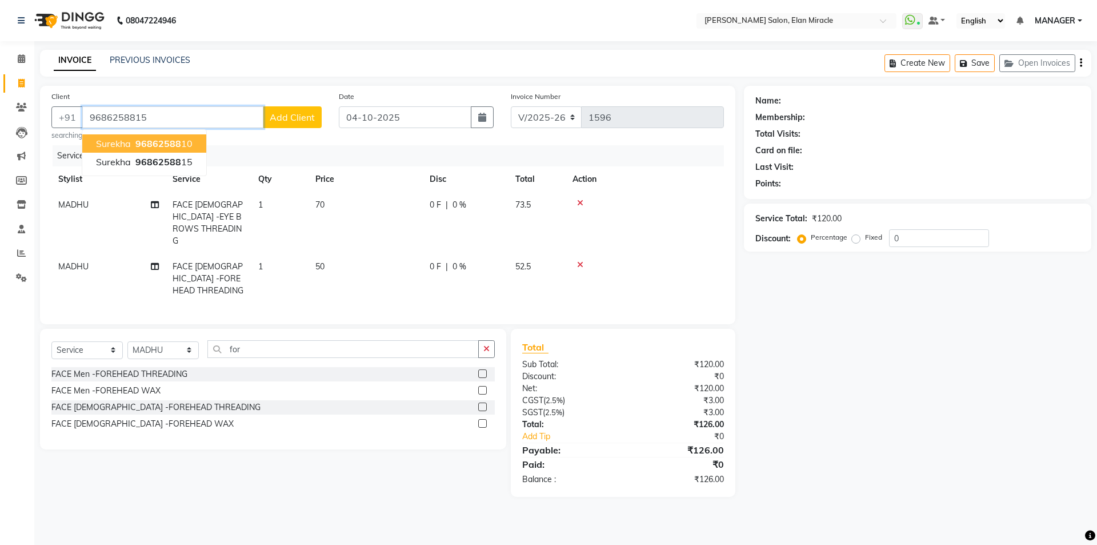
type input "9686258815"
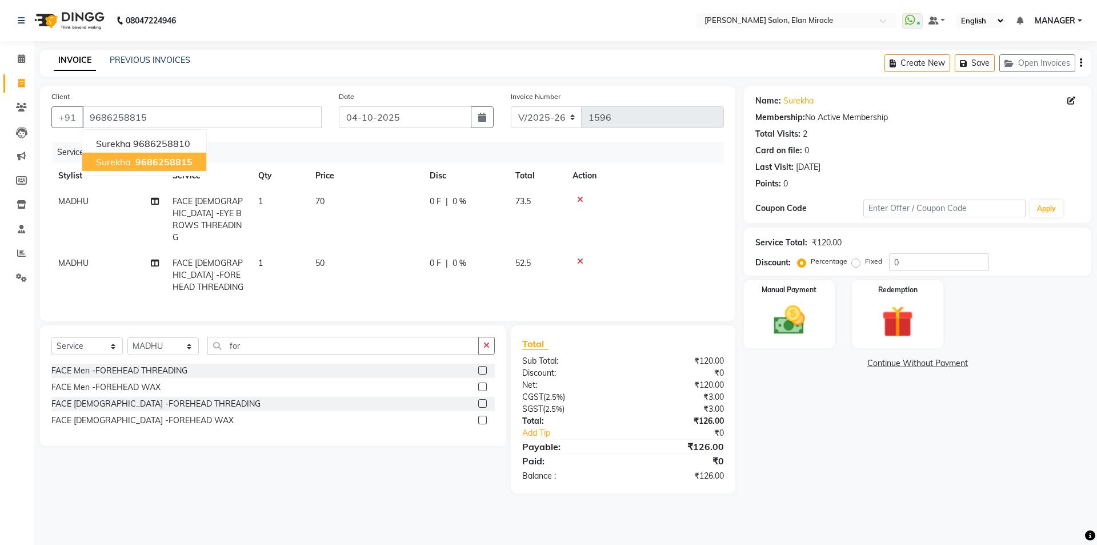
click at [189, 166] on span "9686258815" at bounding box center [163, 161] width 57 height 11
click at [822, 302] on div "Manual Payment" at bounding box center [789, 314] width 95 height 70
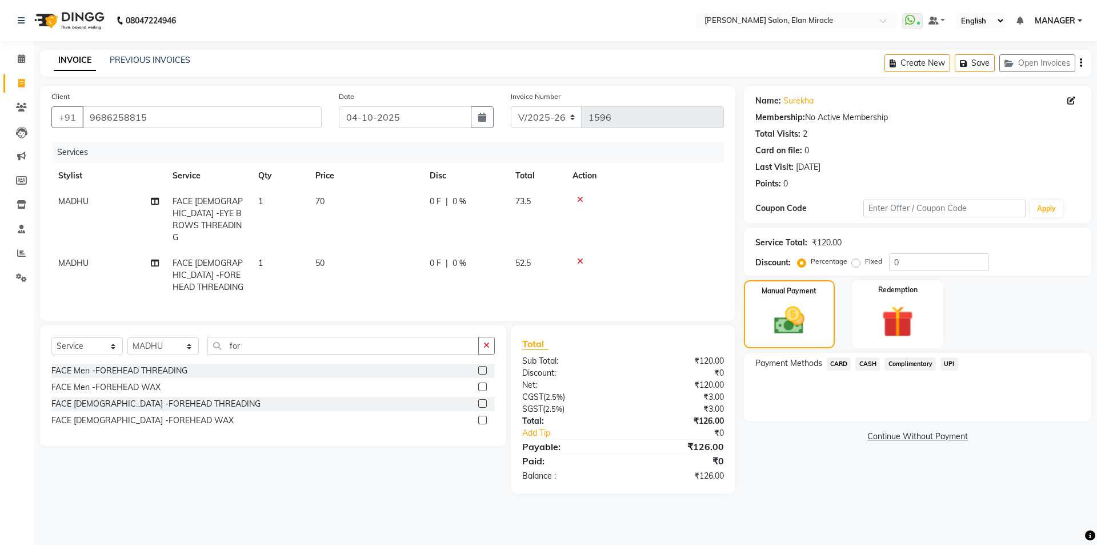
click at [951, 364] on span "UPI" at bounding box center [950, 363] width 18 height 13
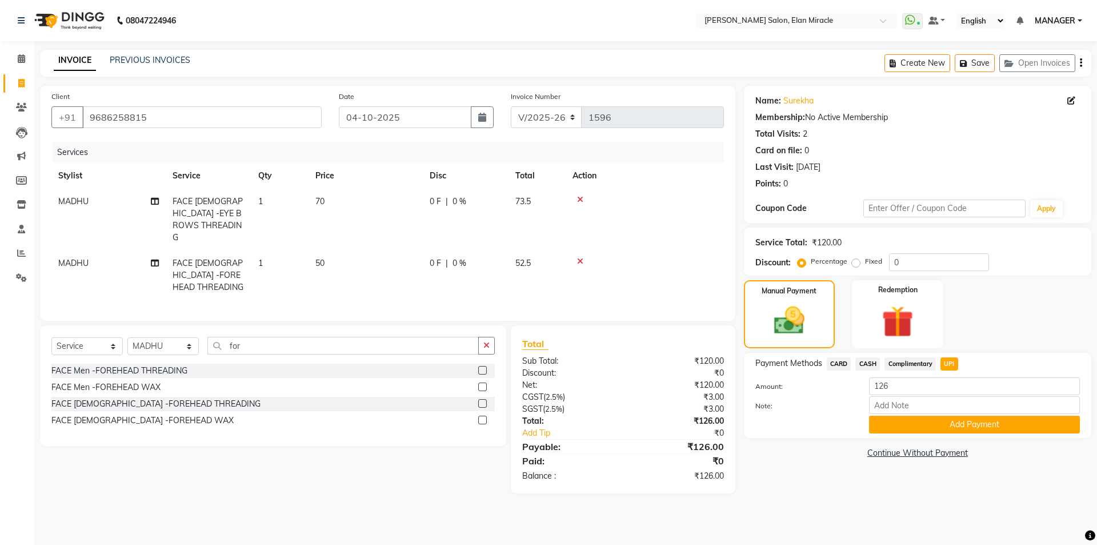
click at [954, 424] on button "Add Payment" at bounding box center [974, 425] width 211 height 18
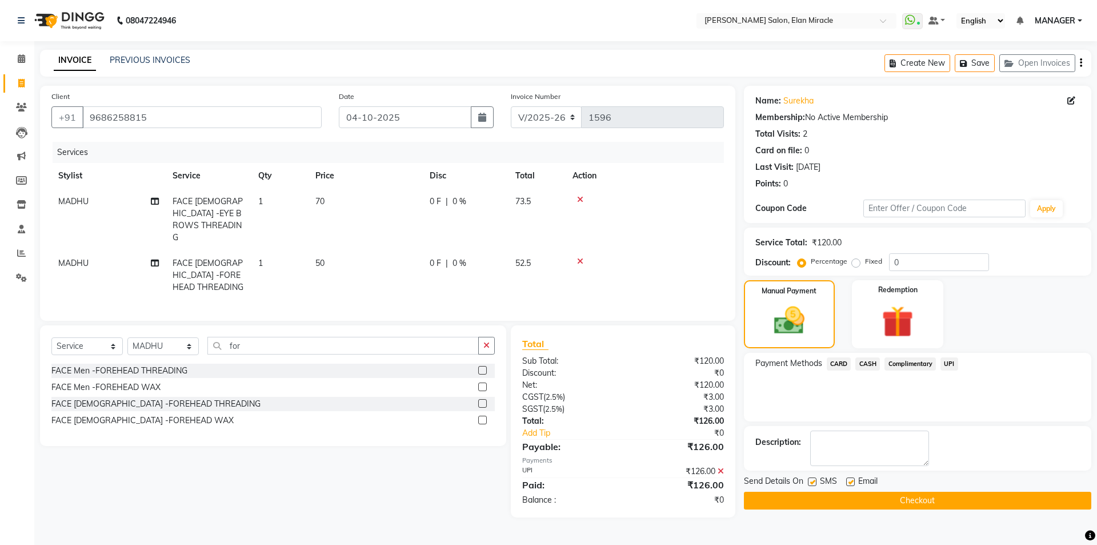
click at [896, 504] on button "Checkout" at bounding box center [917, 501] width 347 height 18
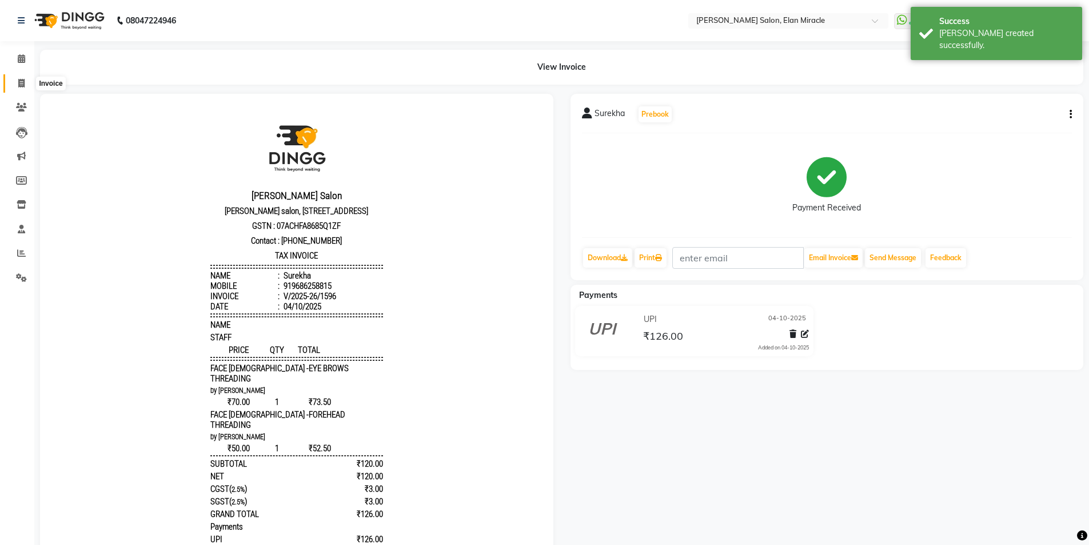
click at [28, 86] on span at bounding box center [21, 83] width 20 height 13
select select "7738"
select select "service"
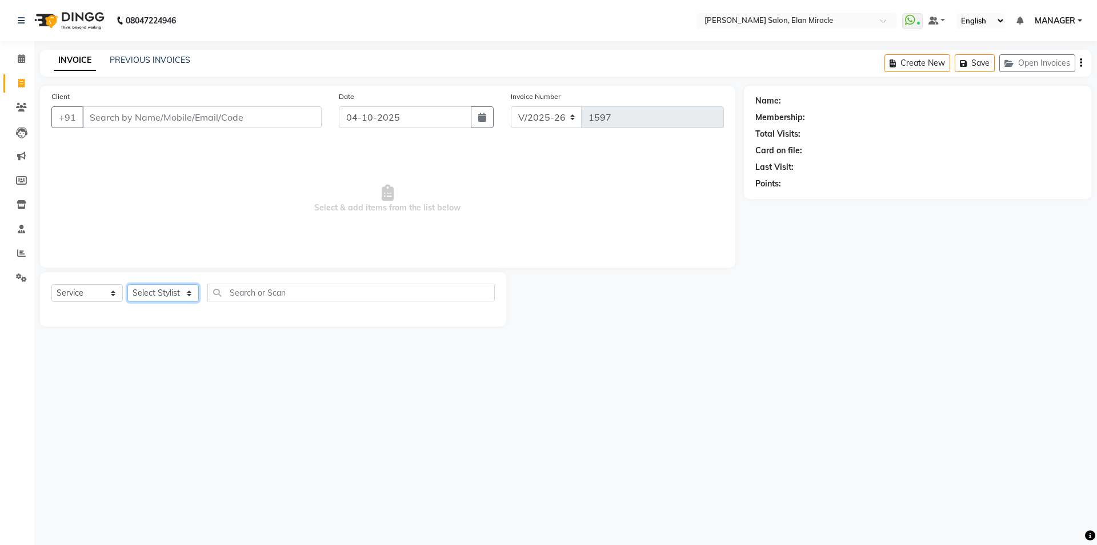
click at [175, 297] on select "Select Stylist Anchal Mishra ANKIT KAIF KOMAL LUCKY MADHU MANAGER NAKUL SAURAV" at bounding box center [162, 293] width 71 height 18
select select "84023"
click at [127, 284] on select "Select Stylist Anchal Mishra ANKIT KAIF KOMAL LUCKY MADHU MANAGER NAKUL SAURAV" at bounding box center [162, 293] width 71 height 18
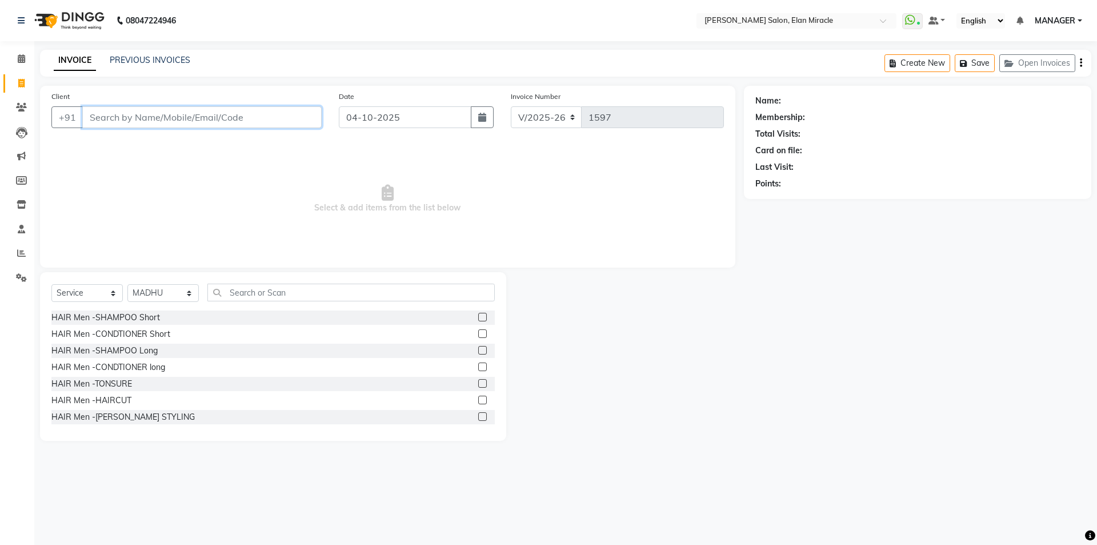
click at [215, 117] on input "Client" at bounding box center [201, 117] width 239 height 22
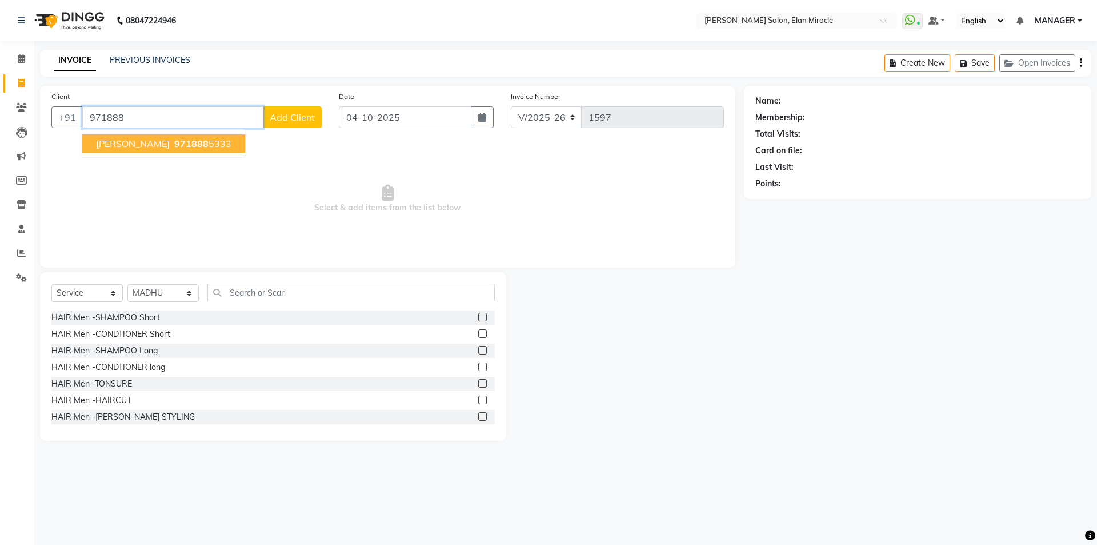
click at [201, 143] on span "971888" at bounding box center [191, 143] width 34 height 11
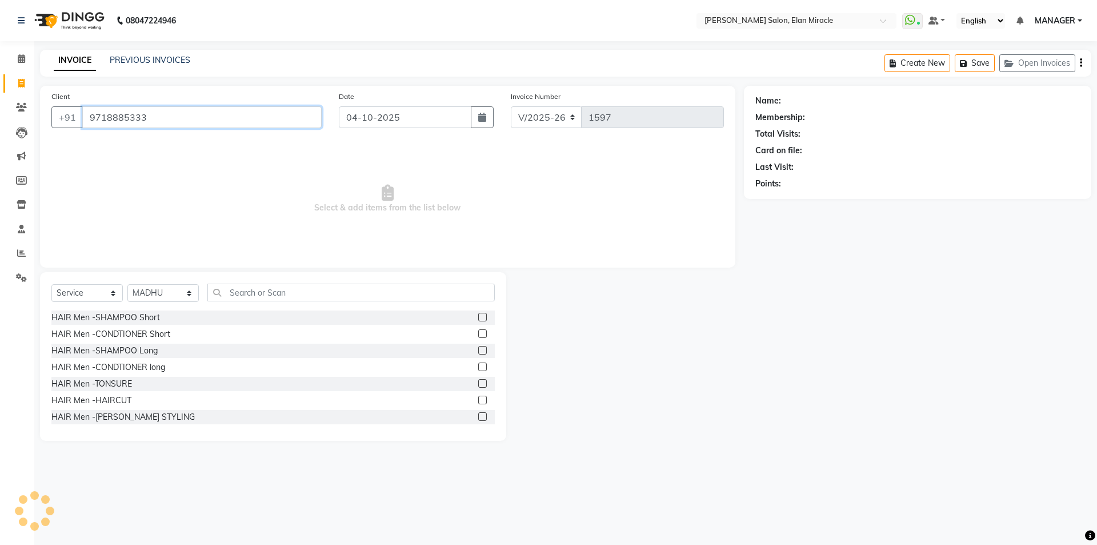
type input "9718885333"
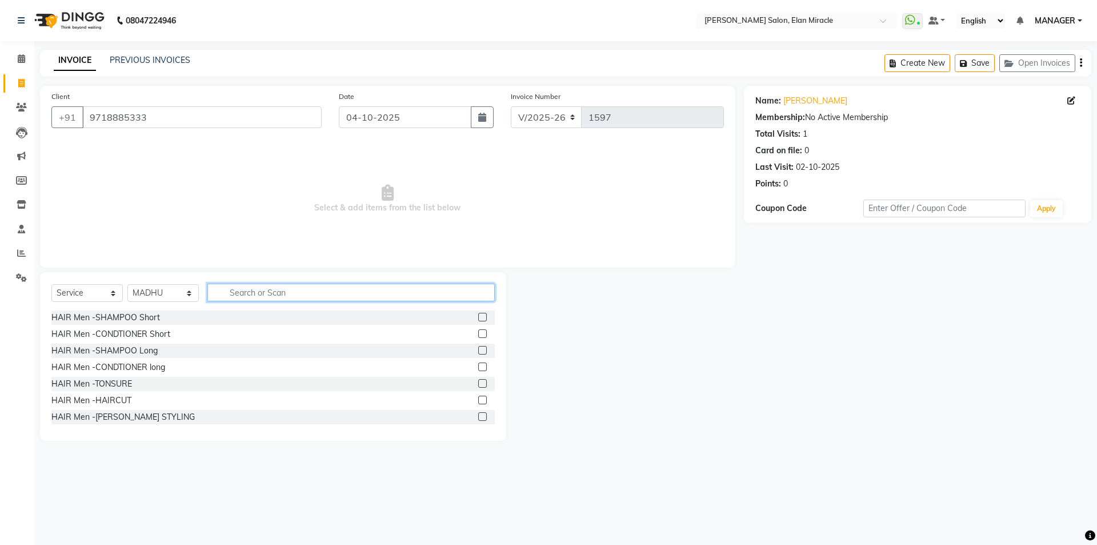
click at [305, 289] on input "text" at bounding box center [350, 292] width 287 height 18
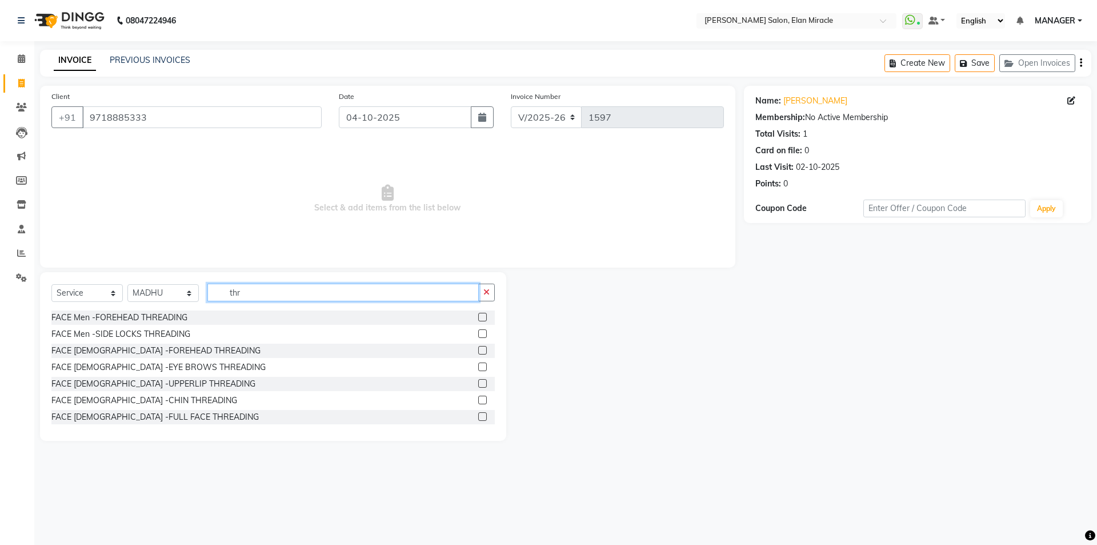
type input "thr"
click at [478, 366] on label at bounding box center [482, 366] width 9 height 9
click at [478, 366] on input "checkbox" at bounding box center [481, 366] width 7 height 7
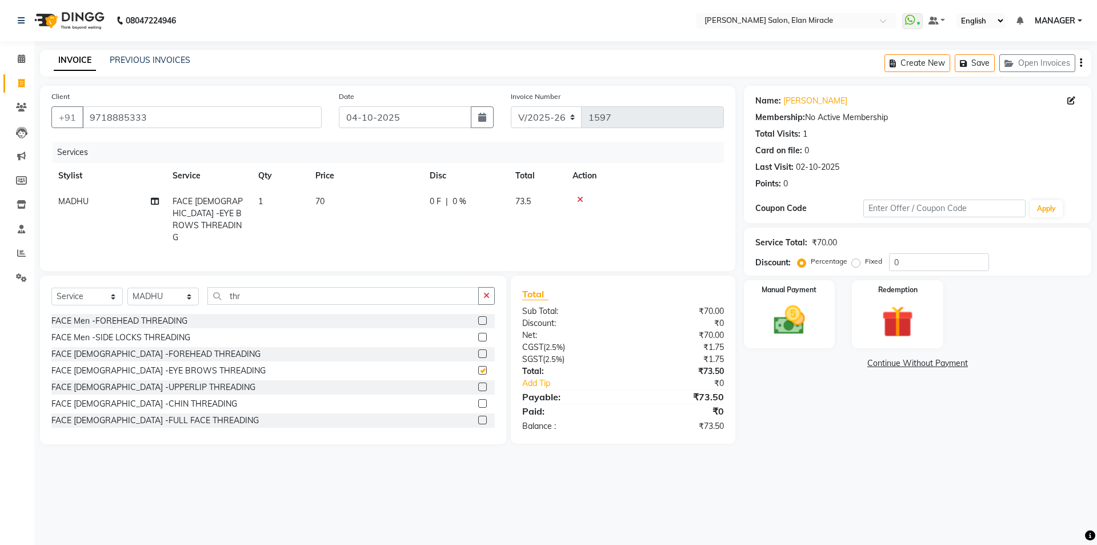
checkbox input "false"
click at [796, 330] on img at bounding box center [789, 320] width 53 height 38
click at [953, 362] on span "UPI" at bounding box center [950, 363] width 18 height 13
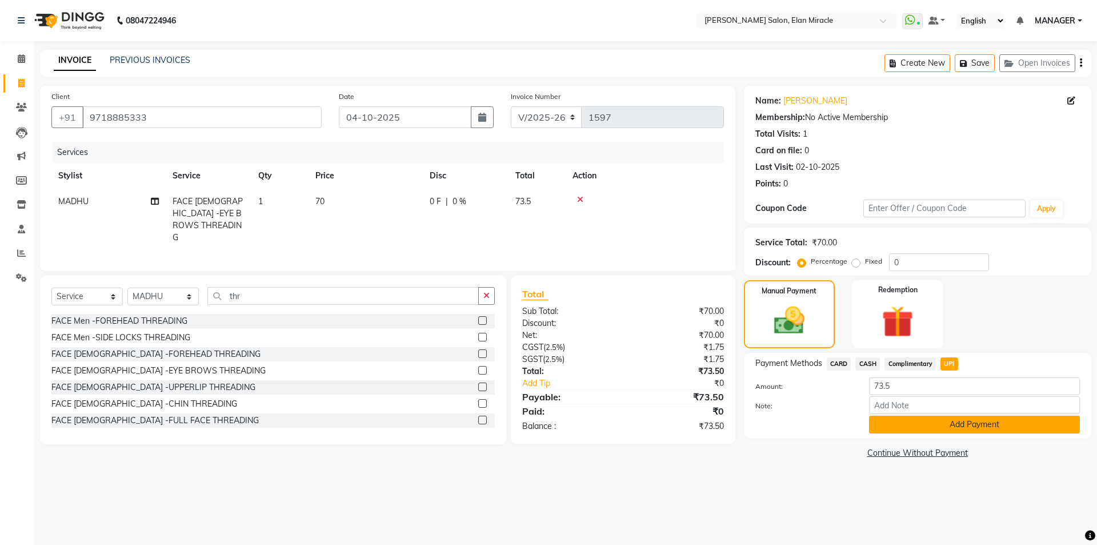
click at [952, 423] on button "Add Payment" at bounding box center [974, 425] width 211 height 18
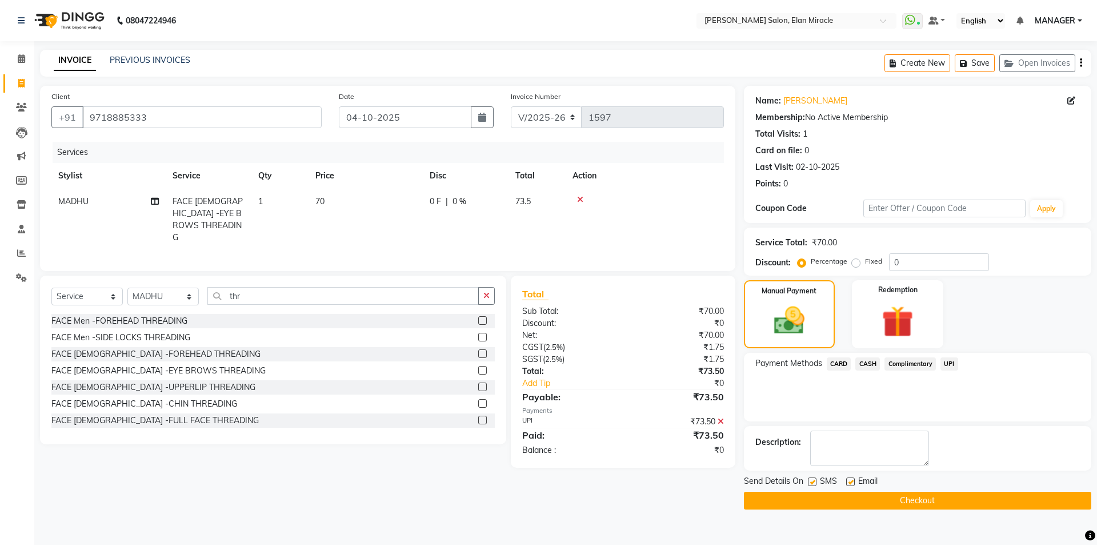
click at [892, 502] on button "Checkout" at bounding box center [917, 501] width 347 height 18
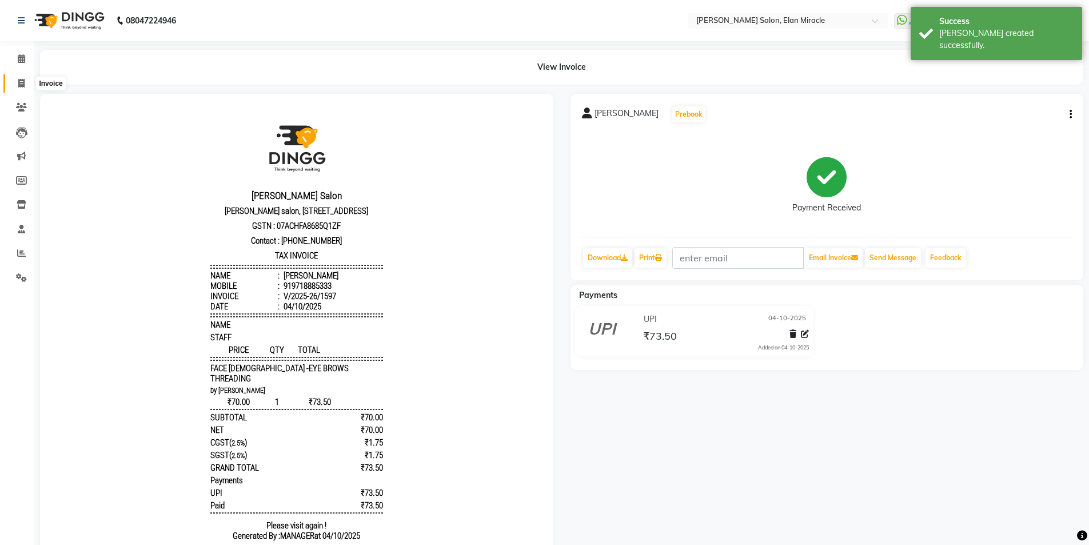
click at [18, 88] on span at bounding box center [21, 83] width 20 height 13
select select "service"
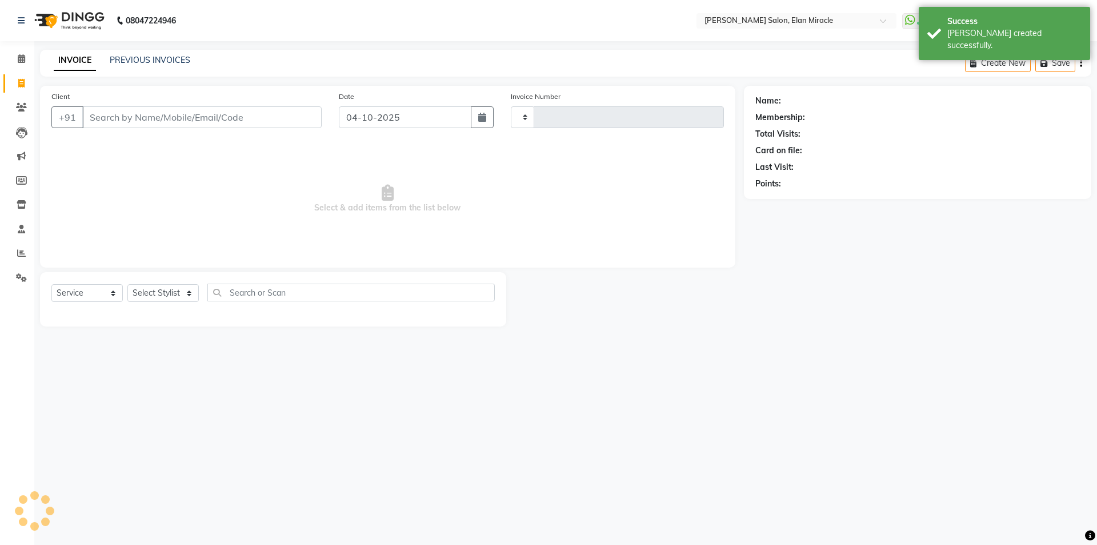
type input "1598"
select select "7738"
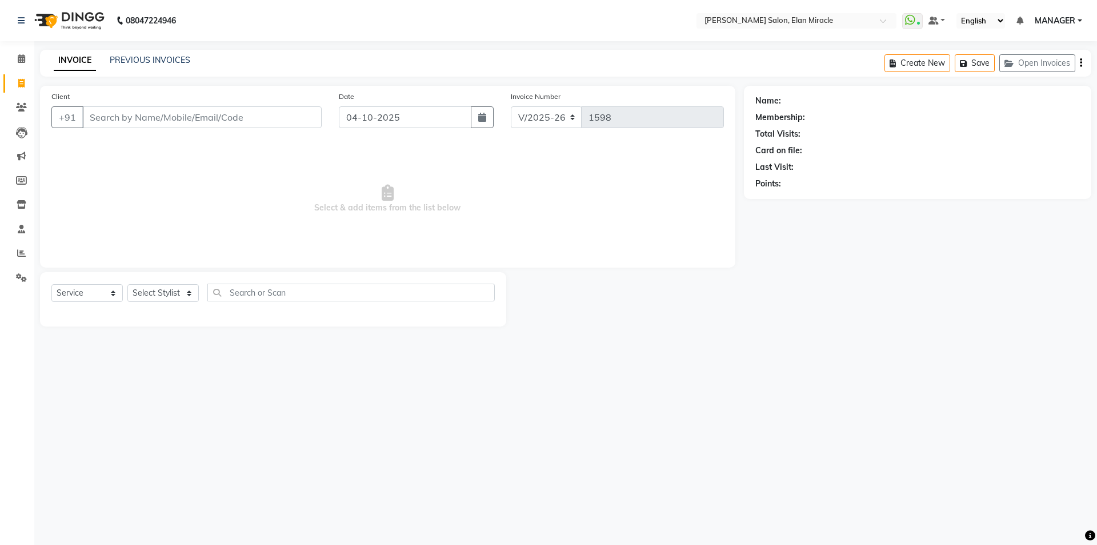
click at [796, 325] on main "INVOICE PREVIOUS INVOICES Create New Save Open Invoices Client +91 Date 04-10-2…" at bounding box center [565, 197] width 1063 height 294
click at [164, 63] on link "PREVIOUS INVOICES" at bounding box center [150, 60] width 81 height 10
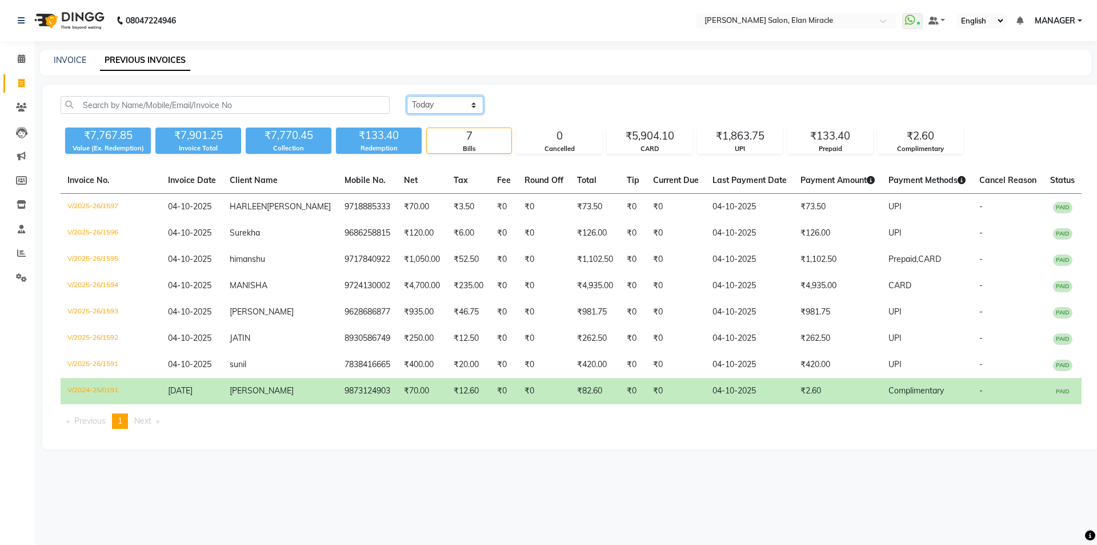
click at [440, 110] on select "Today Yesterday Custom Range" at bounding box center [445, 105] width 77 height 18
select select "range"
click at [407, 96] on select "Today Yesterday Custom Range" at bounding box center [445, 105] width 77 height 18
click at [566, 109] on input "04-10-2025" at bounding box center [538, 105] width 80 height 16
select select "10"
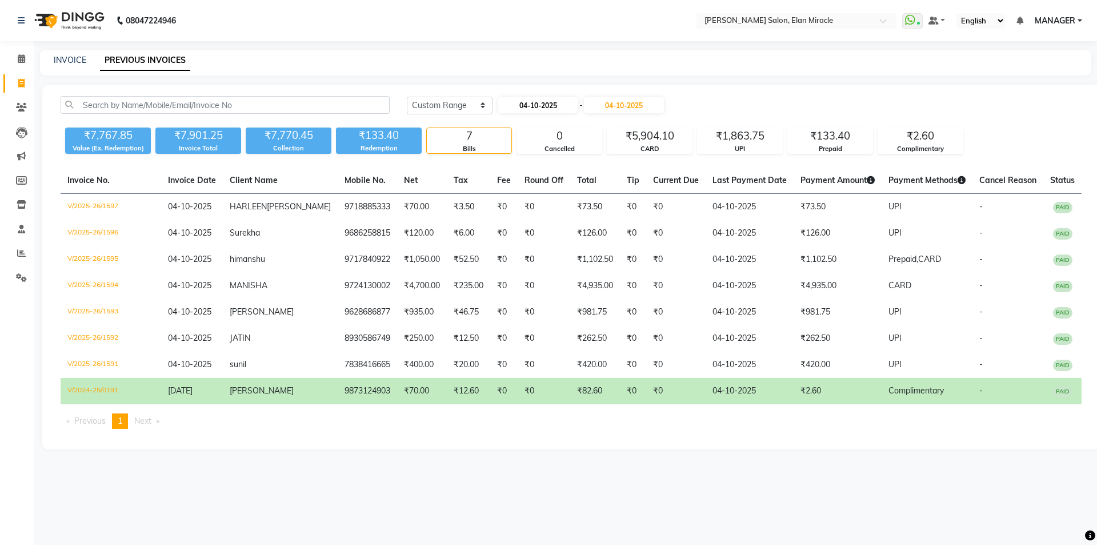
select select "2025"
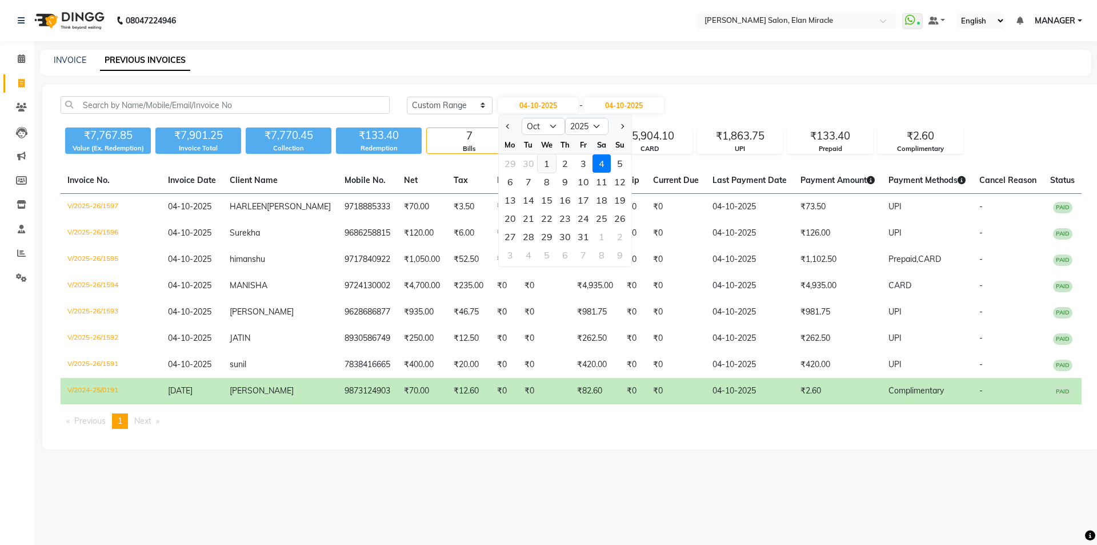
click at [545, 167] on div "1" at bounding box center [547, 163] width 18 height 18
type input "01-10-2025"
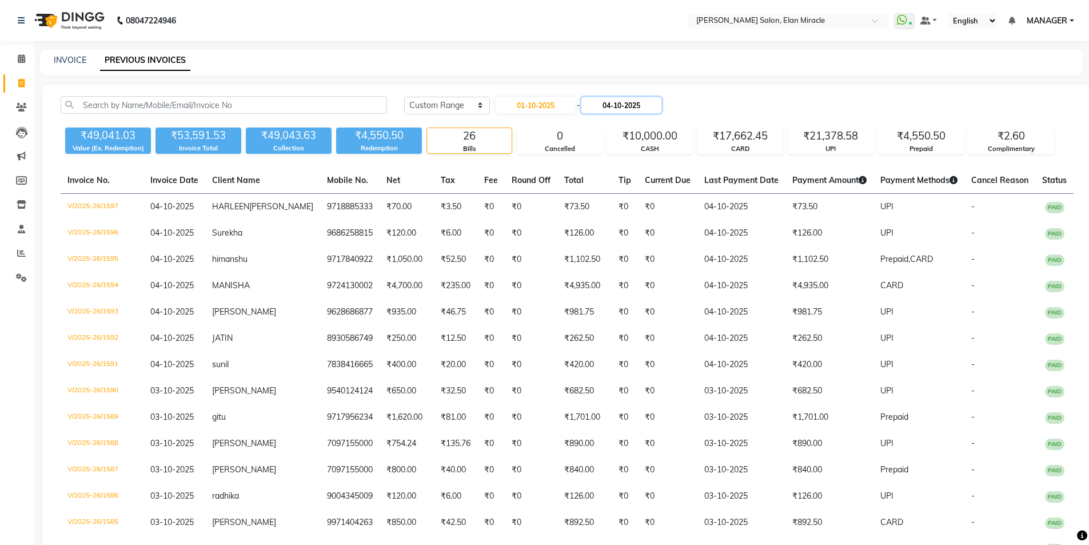
click at [627, 108] on input "04-10-2025" at bounding box center [621, 105] width 80 height 16
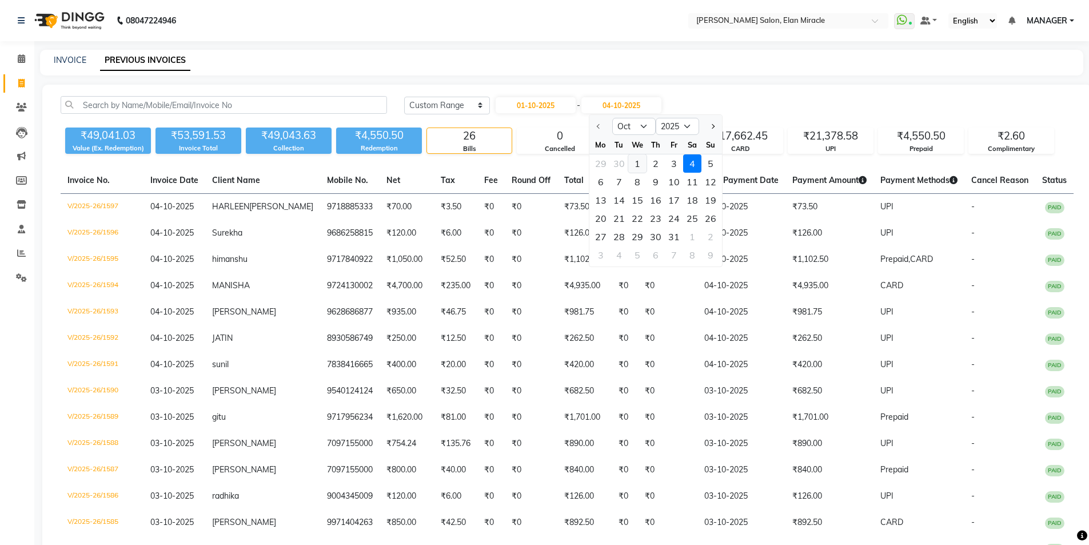
click at [636, 166] on div "1" at bounding box center [637, 163] width 18 height 18
type input "01-10-2025"
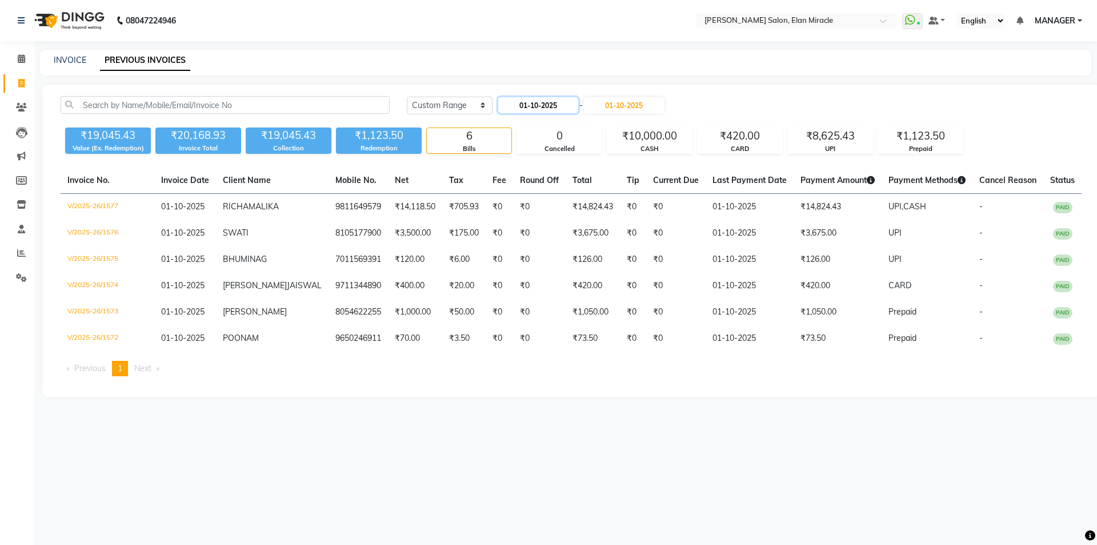
click at [532, 107] on input "01-10-2025" at bounding box center [538, 105] width 80 height 16
select select "10"
select select "2025"
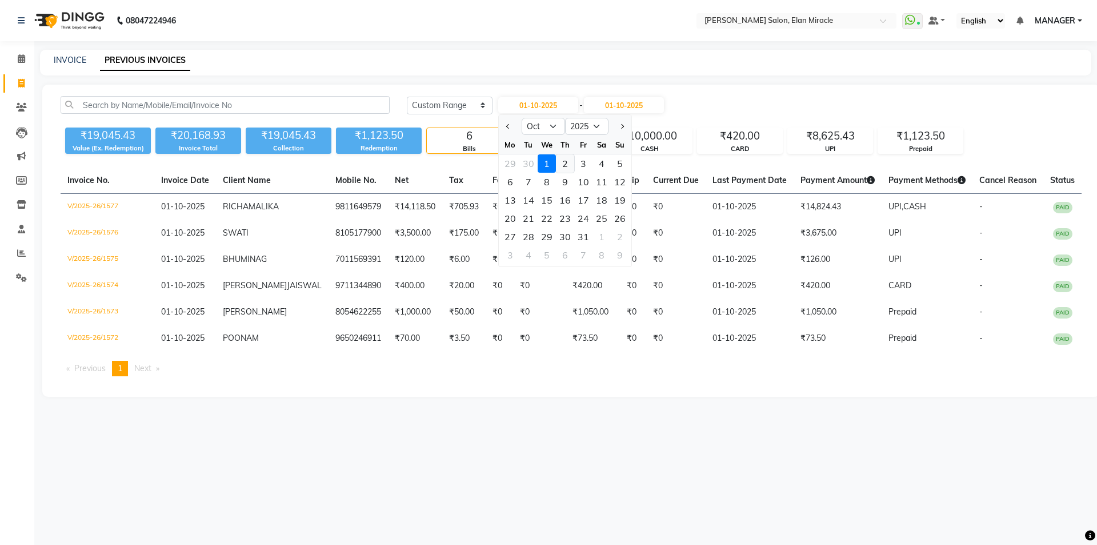
click at [570, 157] on div "2" at bounding box center [565, 163] width 18 height 18
type input "02-10-2025"
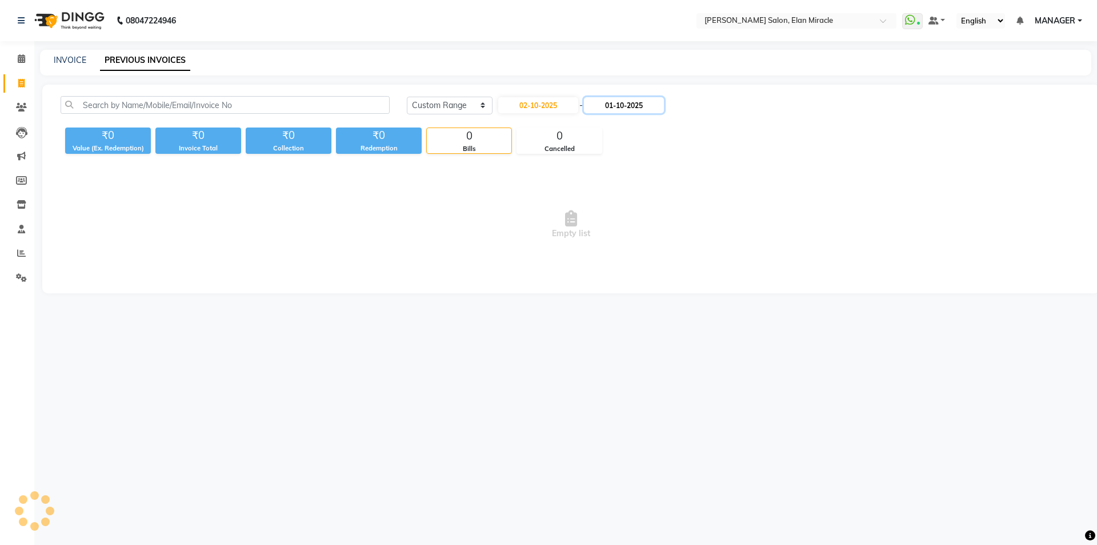
click at [623, 109] on input "01-10-2025" at bounding box center [624, 105] width 80 height 16
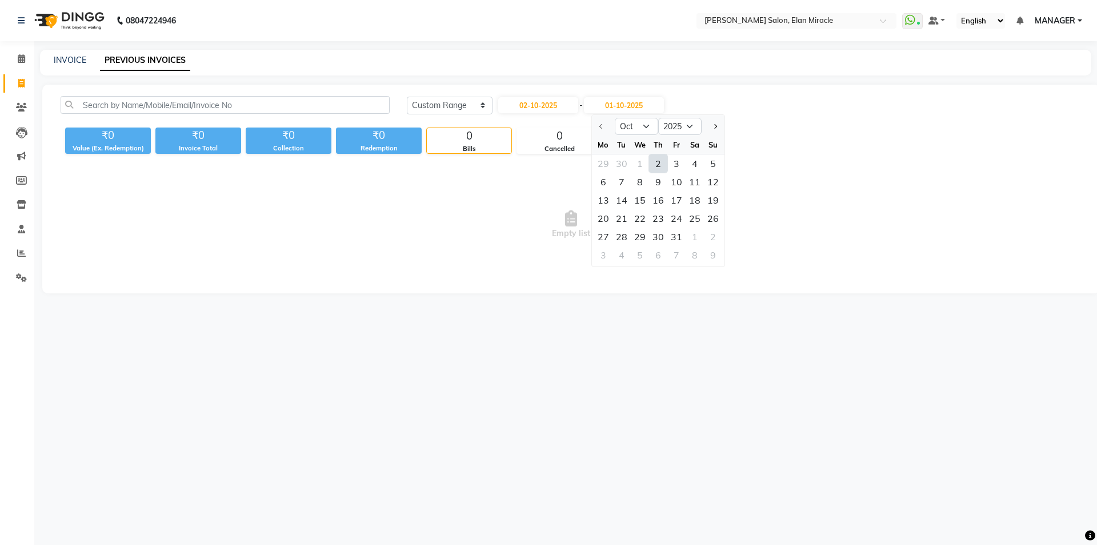
click at [661, 163] on div "2" at bounding box center [658, 163] width 18 height 18
type input "02-10-2025"
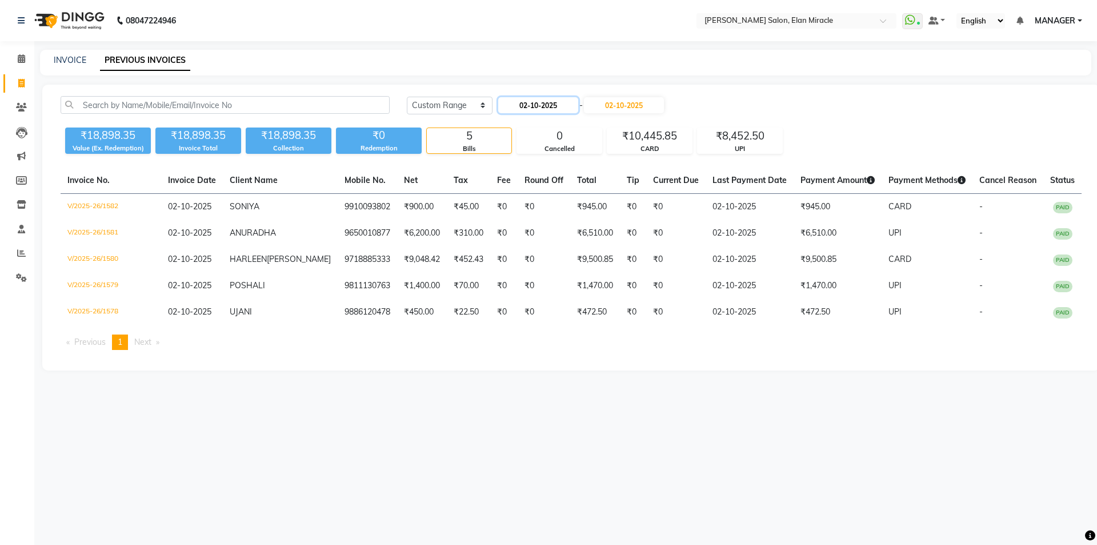
click at [550, 110] on input "02-10-2025" at bounding box center [538, 105] width 80 height 16
select select "10"
select select "2025"
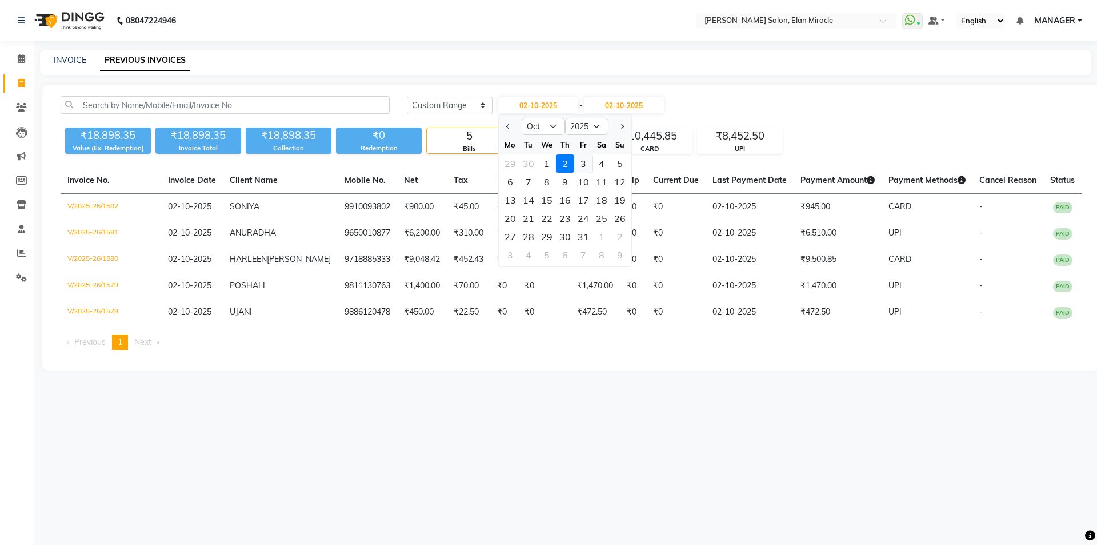
click at [589, 167] on div "3" at bounding box center [583, 163] width 18 height 18
type input "03-10-2025"
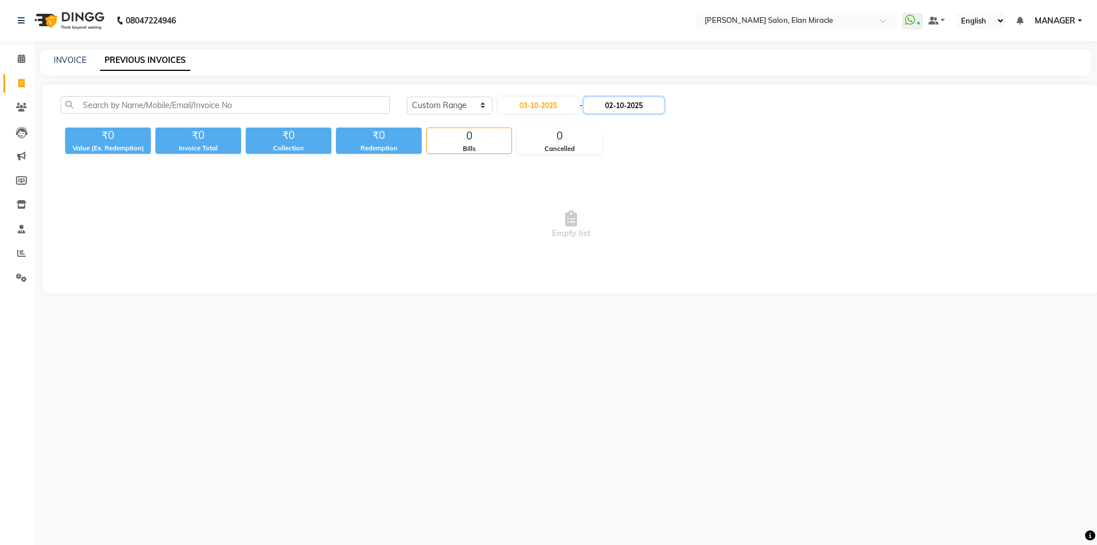
click at [622, 111] on input "02-10-2025" at bounding box center [624, 105] width 80 height 16
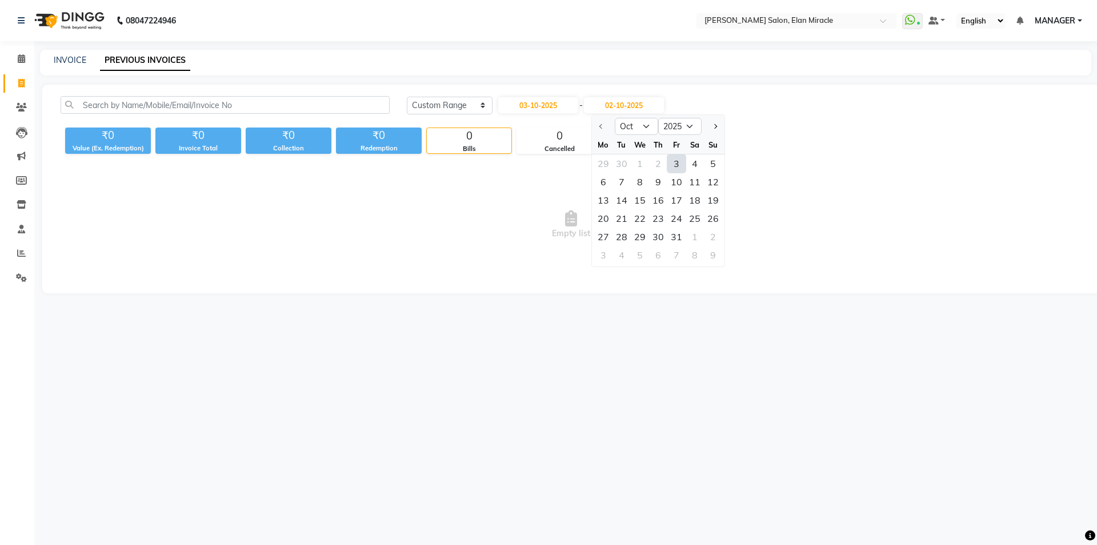
click at [673, 166] on div "3" at bounding box center [677, 163] width 18 height 18
type input "03-10-2025"
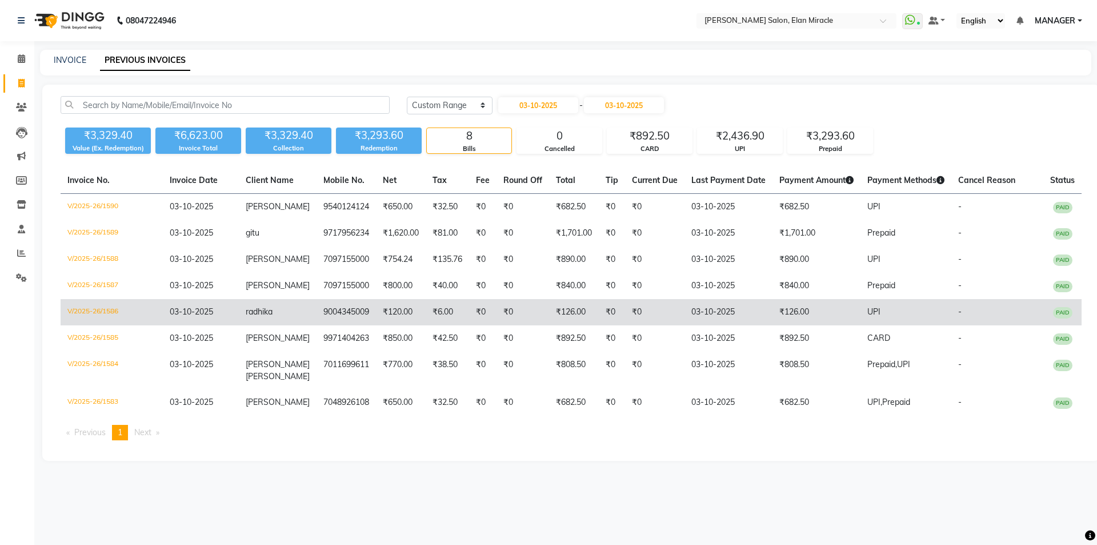
click at [265, 317] on td "radhika" at bounding box center [278, 312] width 78 height 26
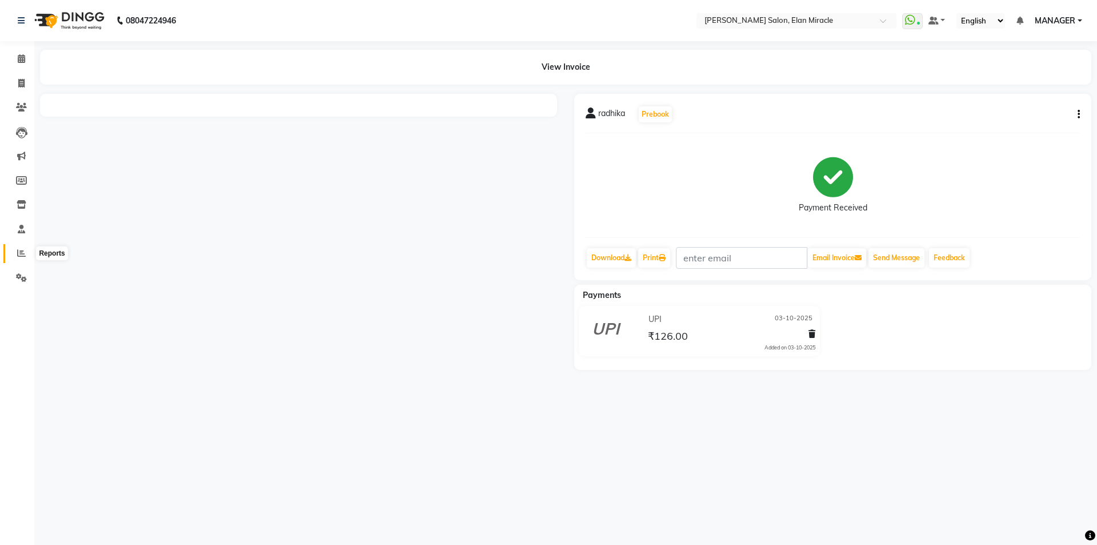
click at [23, 255] on icon at bounding box center [21, 253] width 9 height 9
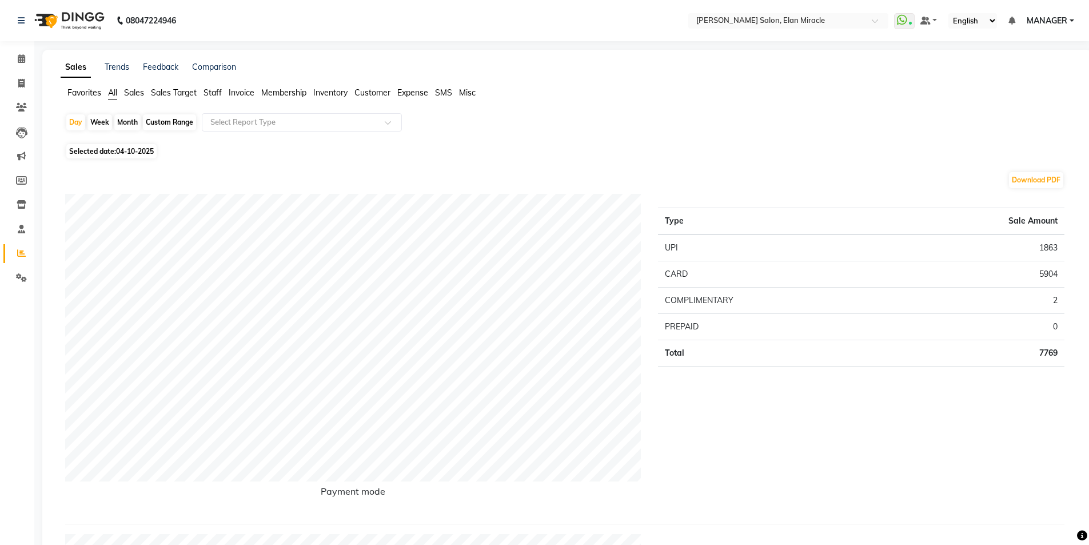
click at [213, 96] on span "Staff" at bounding box center [212, 92] width 18 height 10
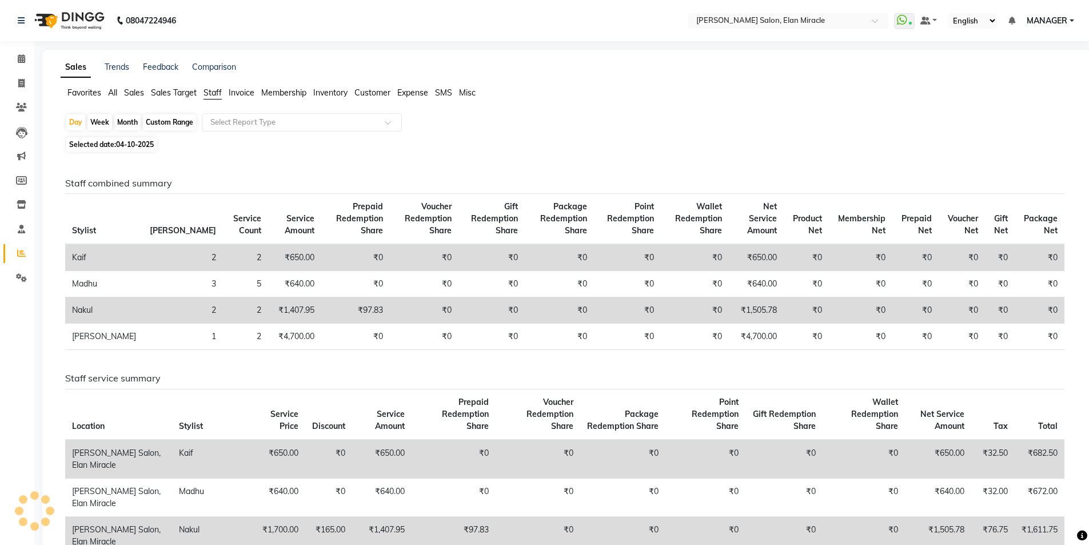
click at [145, 144] on span "04-10-2025" at bounding box center [135, 144] width 38 height 9
select select "10"
select select "2025"
click at [126, 146] on span "04-10-2025" at bounding box center [135, 144] width 38 height 9
select select "10"
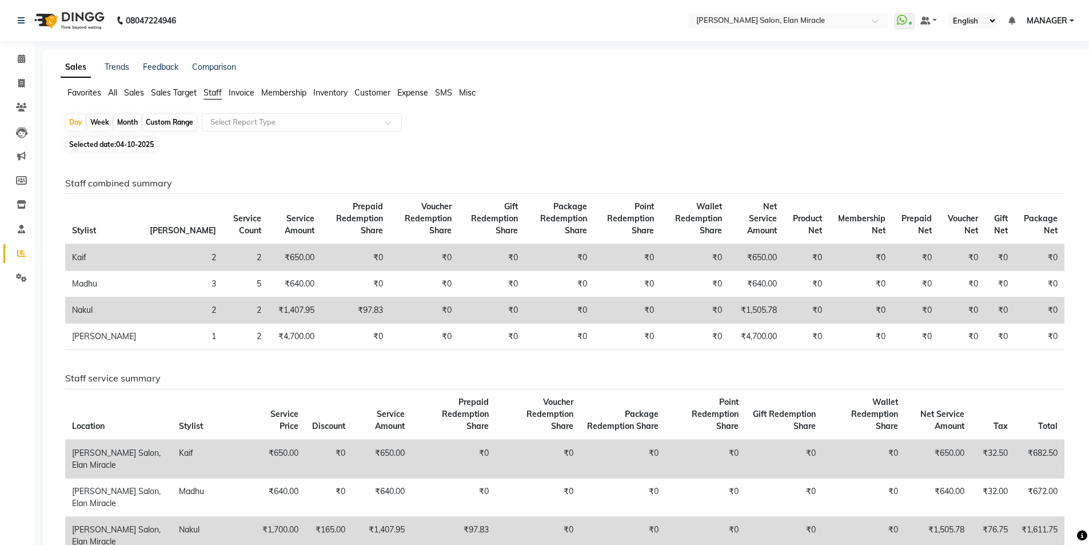
select select "2025"
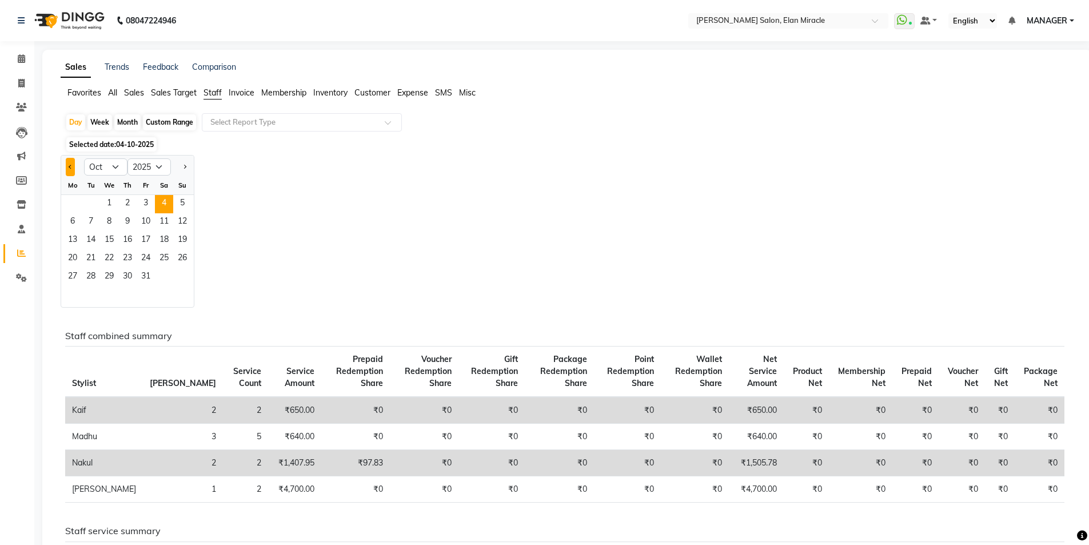
click at [72, 166] on span "Previous month" at bounding box center [71, 167] width 4 height 4
select select "9"
click at [180, 258] on span "28" at bounding box center [182, 259] width 18 height 18
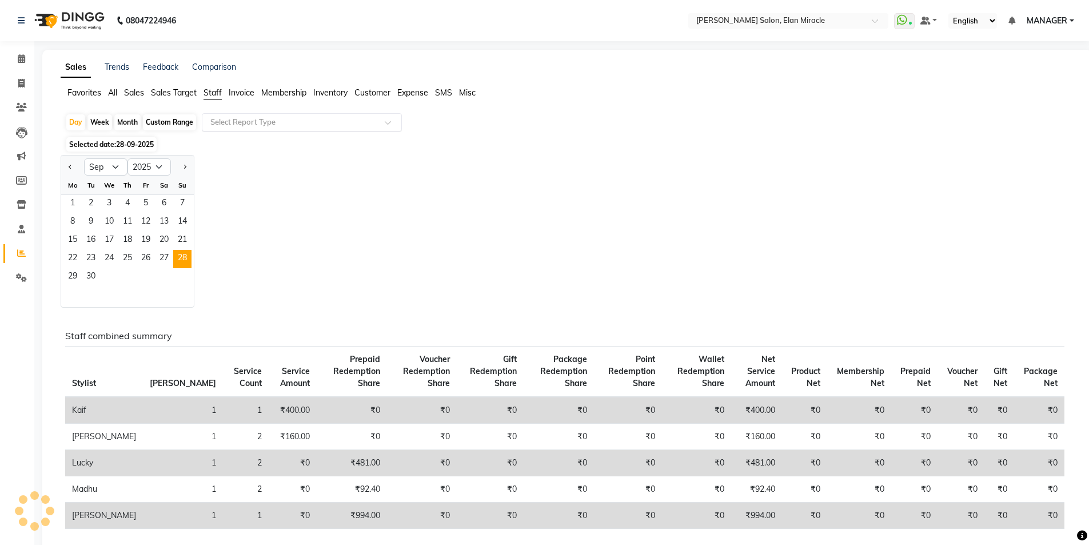
click at [228, 122] on input "text" at bounding box center [290, 122] width 165 height 11
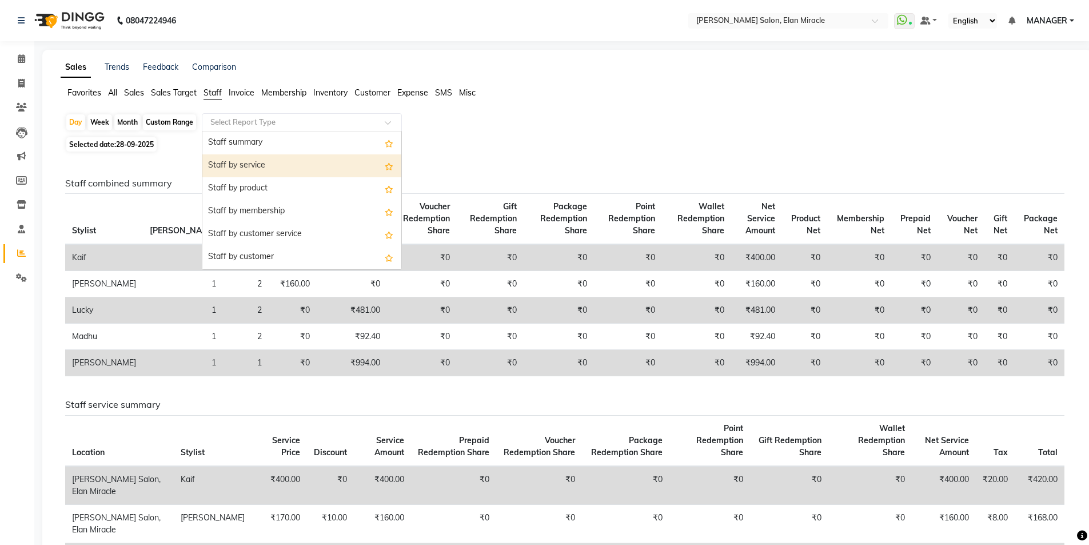
click at [239, 162] on div "Staff by service" at bounding box center [301, 165] width 199 height 23
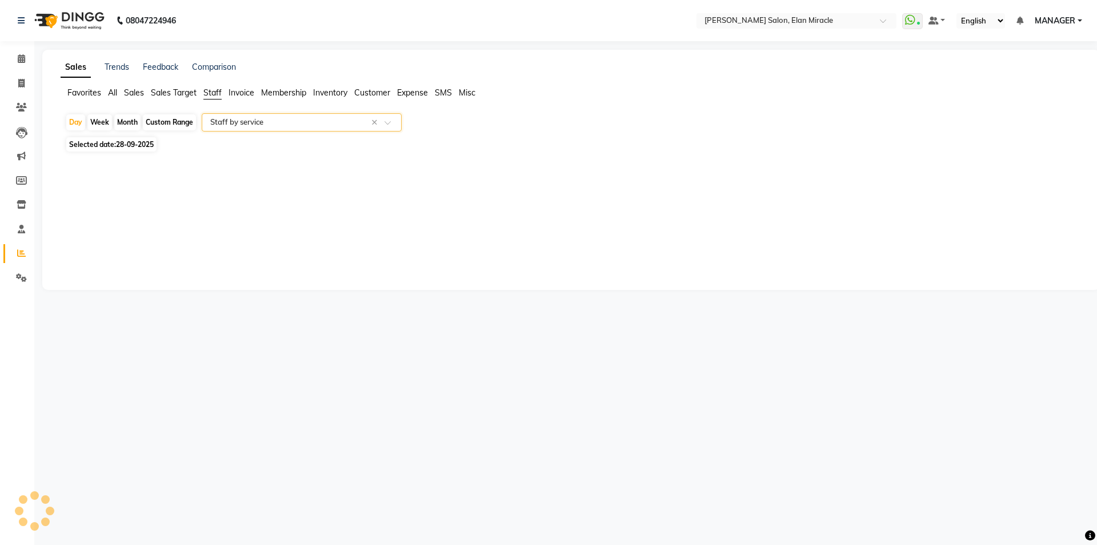
select select "full_report"
select select "csv"
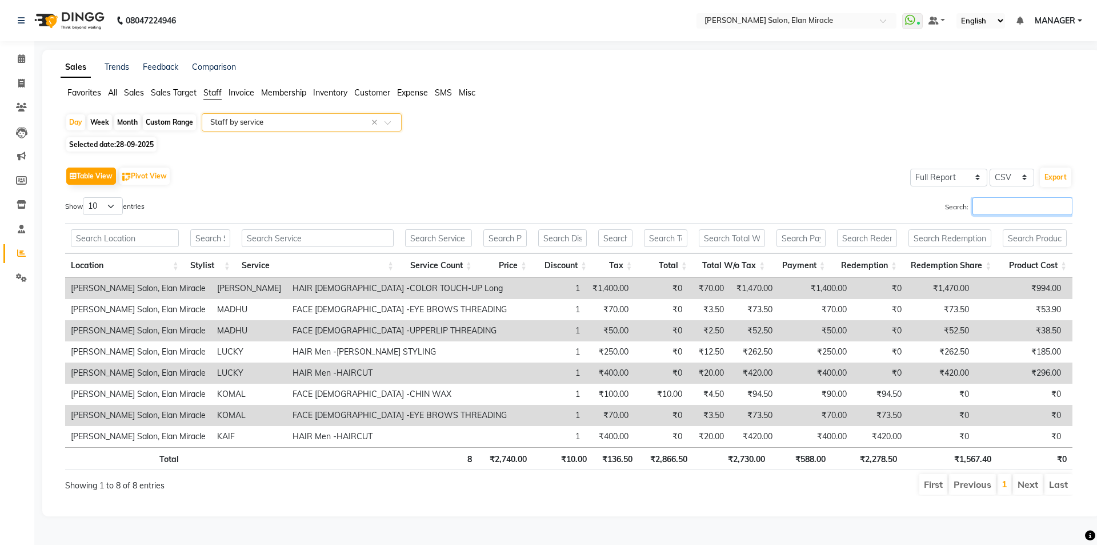
click at [1044, 205] on input "Search:" at bounding box center [1023, 206] width 100 height 18
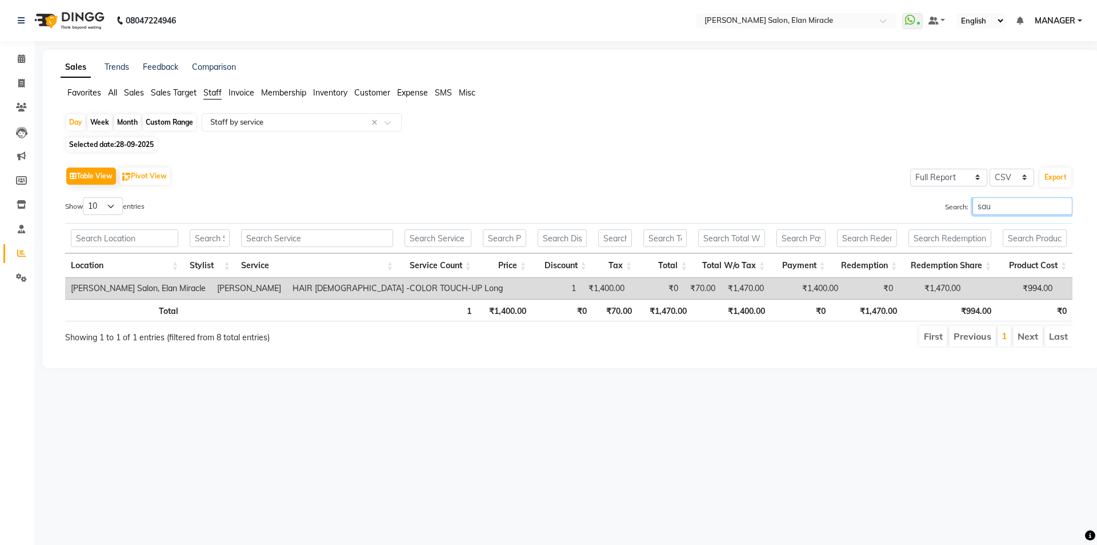
type input "sau"
click at [141, 142] on span "28-09-2025" at bounding box center [135, 144] width 38 height 9
select select "9"
select select "2025"
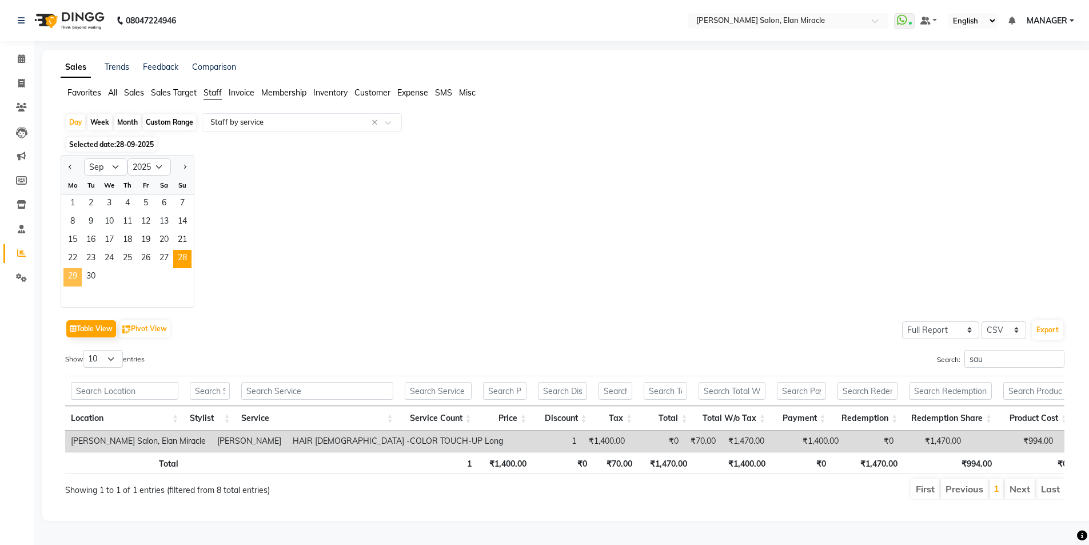
click at [73, 282] on span "29" at bounding box center [72, 277] width 18 height 18
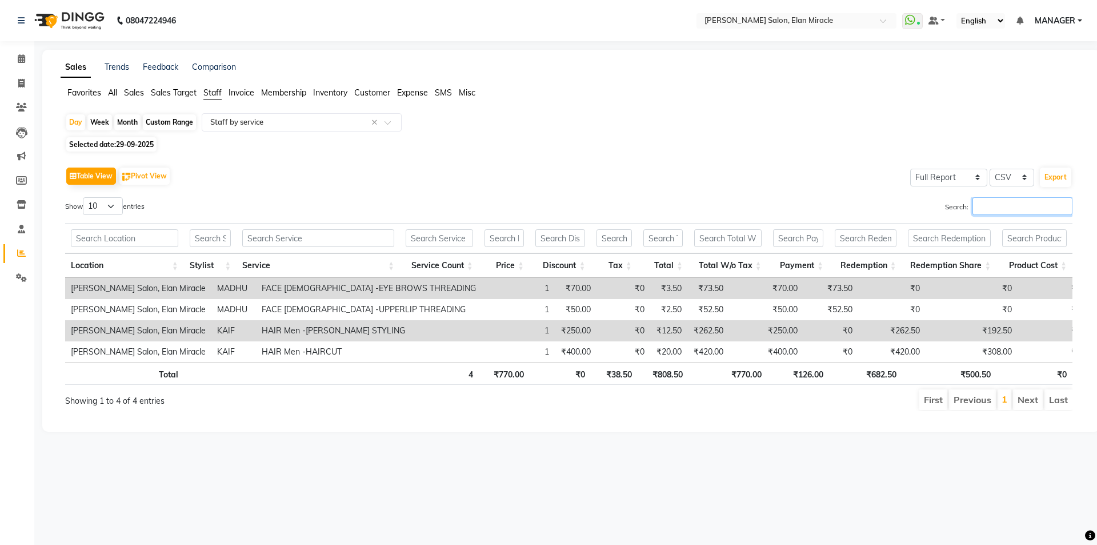
click at [983, 204] on input "Search:" at bounding box center [1023, 206] width 100 height 18
type input "sa"
click at [113, 141] on span "Selected date: 29-09-2025" at bounding box center [111, 144] width 90 height 14
select select "9"
select select "2025"
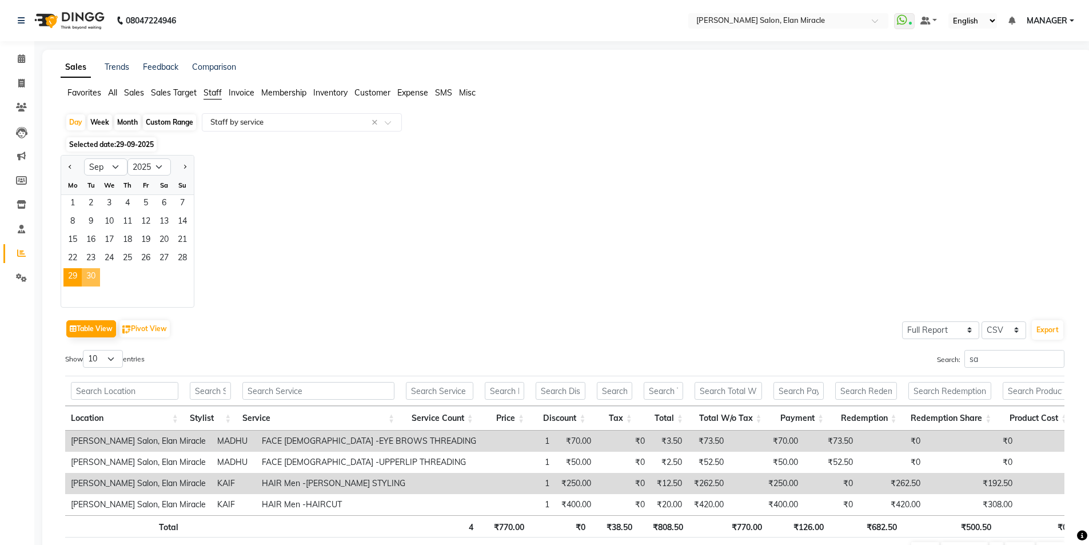
click at [91, 278] on span "30" at bounding box center [91, 277] width 18 height 18
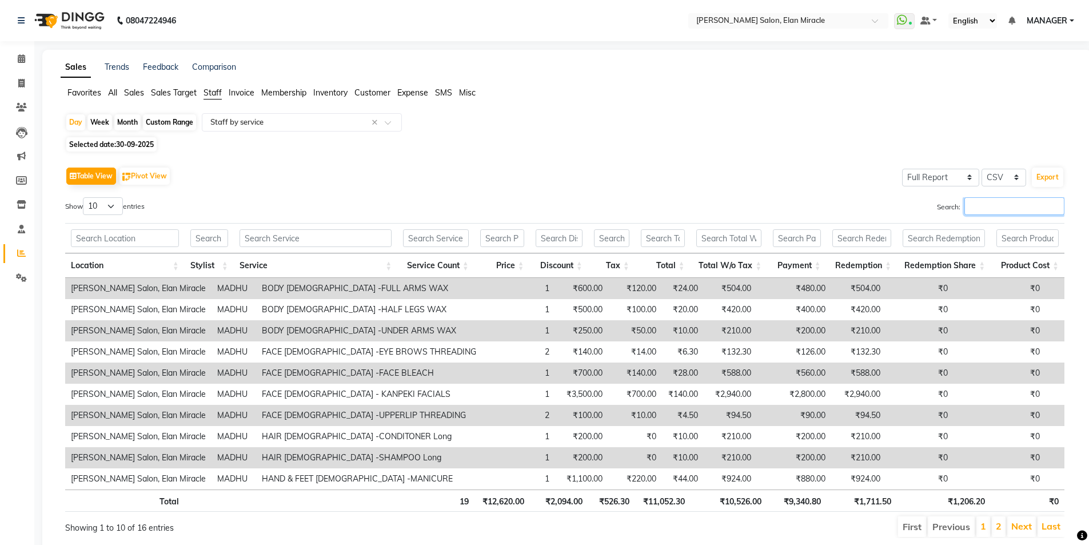
click at [999, 207] on input "Search:" at bounding box center [1014, 206] width 100 height 18
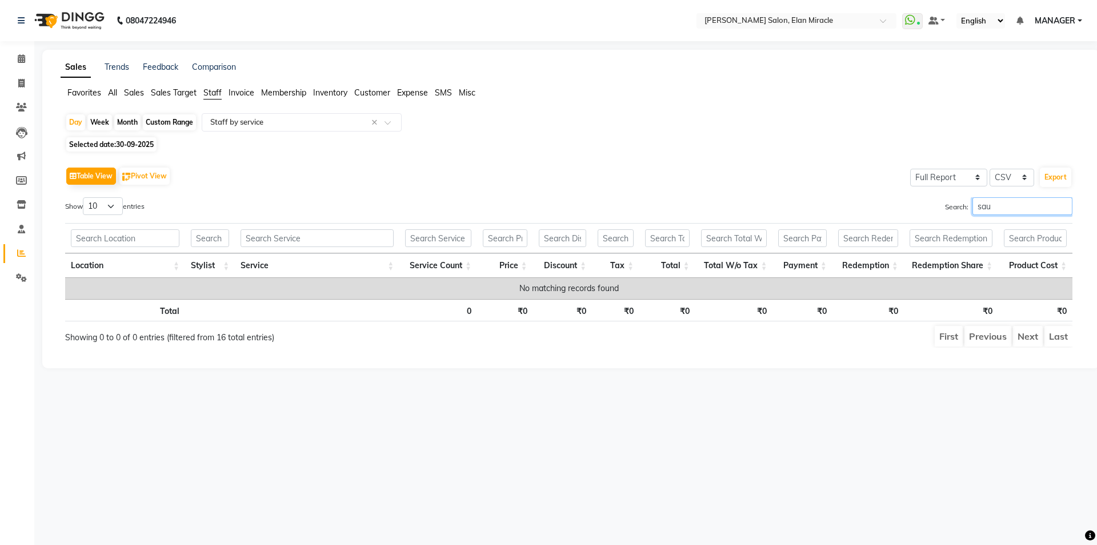
type input "sau"
click at [143, 149] on span "Selected date: 30-09-2025" at bounding box center [111, 144] width 90 height 14
select select "9"
select select "2025"
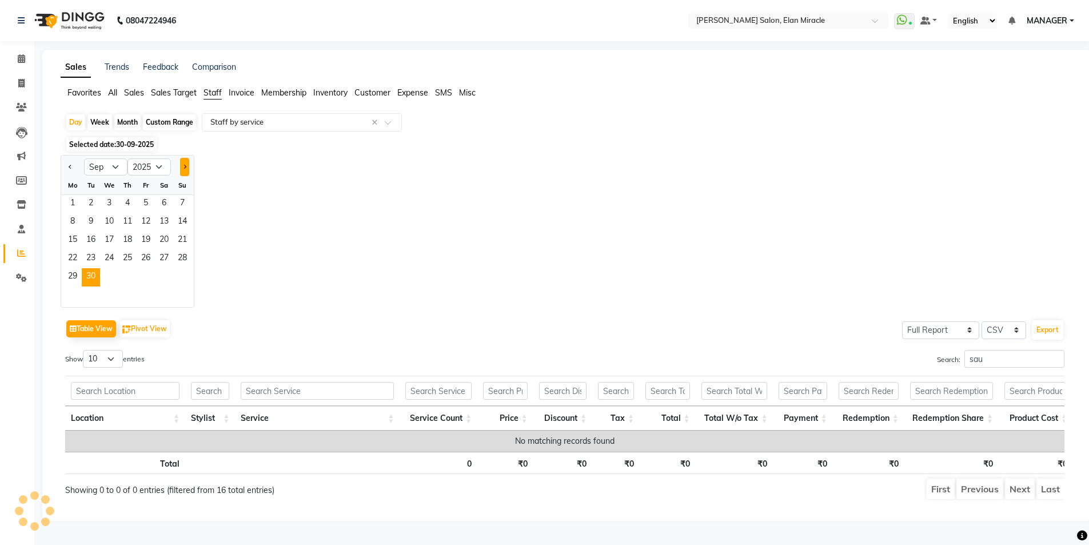
click at [181, 164] on button "Next month" at bounding box center [184, 167] width 9 height 18
select select "10"
click at [116, 208] on span "1" at bounding box center [109, 204] width 18 height 18
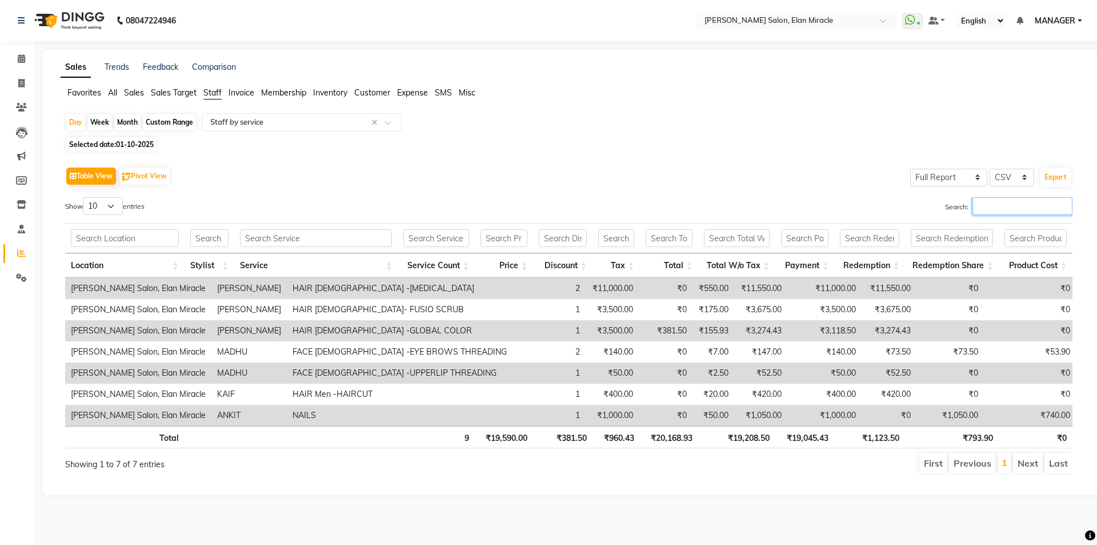
click at [988, 210] on input "Search:" at bounding box center [1023, 206] width 100 height 18
type input "sauu"
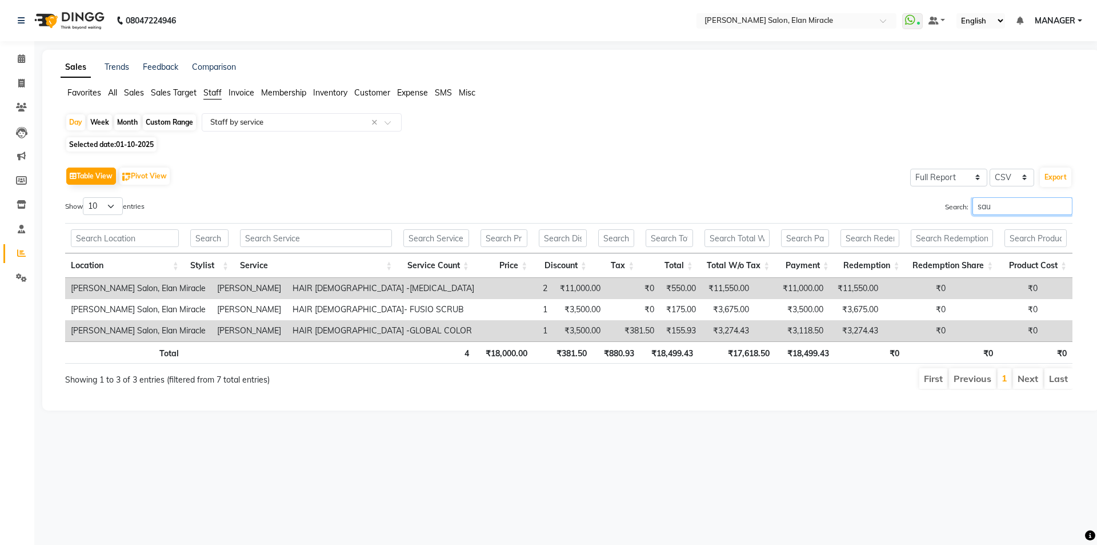
type input "sau"
click at [137, 145] on span "01-10-2025" at bounding box center [135, 144] width 38 height 9
select select "10"
select select "2025"
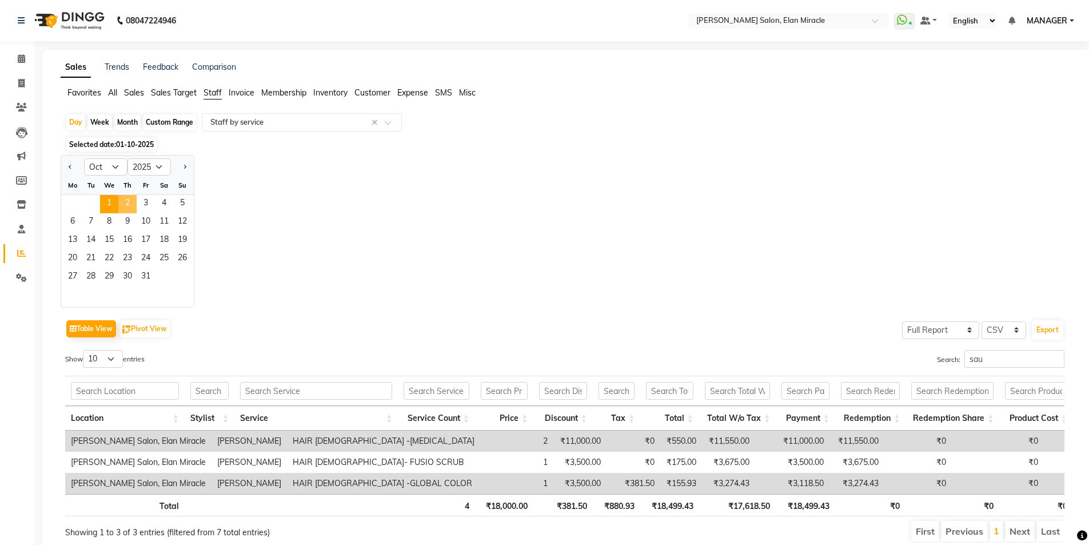
click at [131, 201] on span "2" at bounding box center [127, 204] width 18 height 18
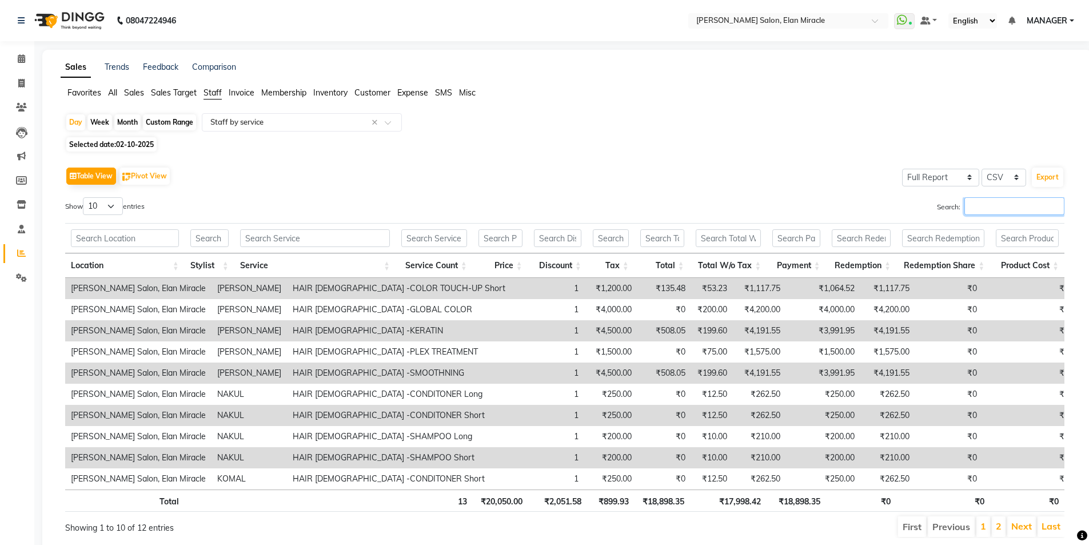
click at [984, 209] on input "Search:" at bounding box center [1014, 206] width 100 height 18
type input "s"
click at [1001, 202] on input "Search:" at bounding box center [1014, 206] width 100 height 18
type input "sau"
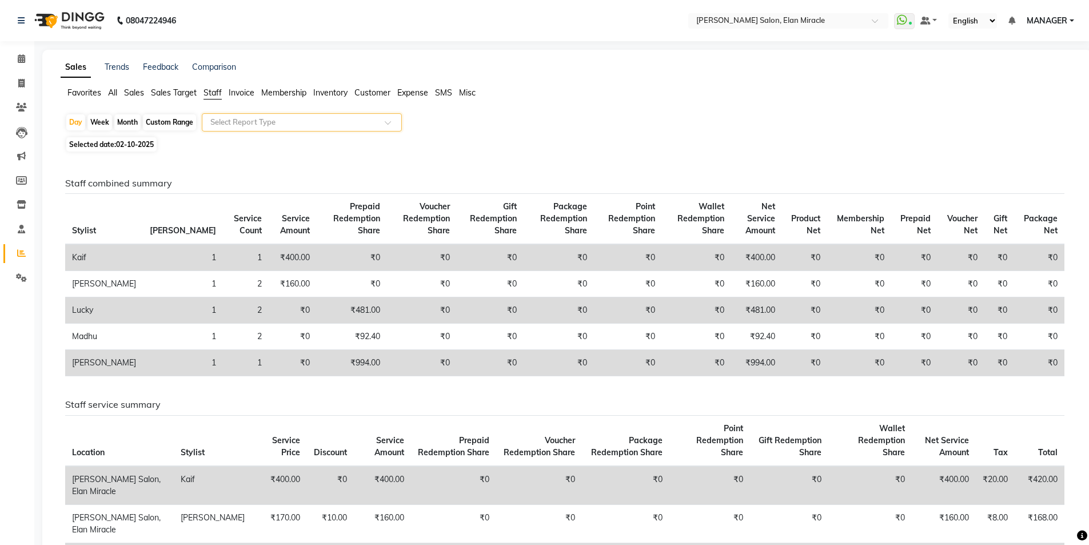
click at [128, 142] on span "02-10-2025" at bounding box center [135, 144] width 38 height 9
select select "10"
select select "2025"
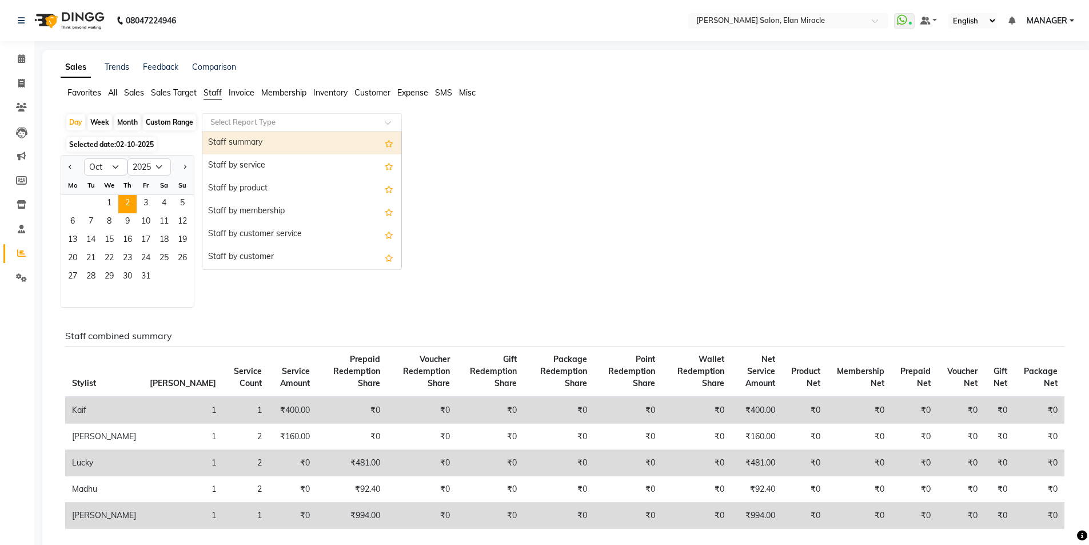
click at [249, 123] on input "text" at bounding box center [290, 122] width 165 height 11
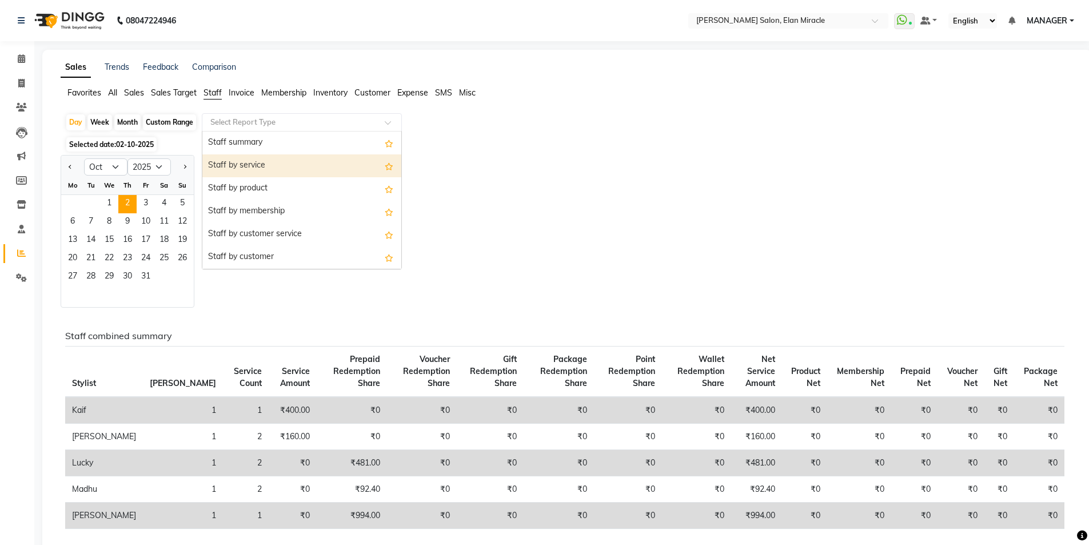
click at [241, 170] on div "Staff by service" at bounding box center [301, 165] width 199 height 23
select select "full_report"
select select "csv"
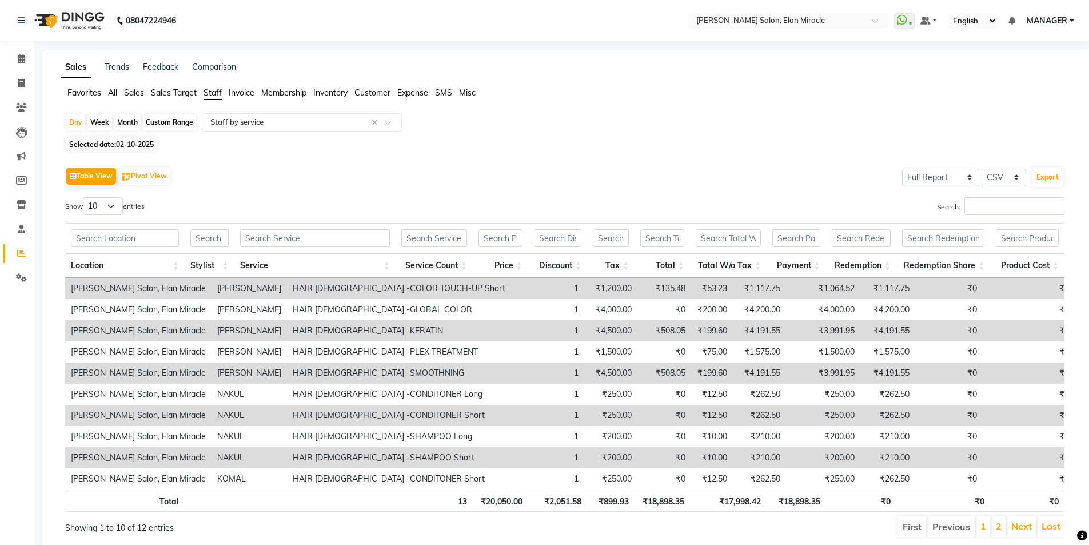
click at [144, 141] on span "02-10-2025" at bounding box center [135, 144] width 38 height 9
select select "10"
select select "2025"
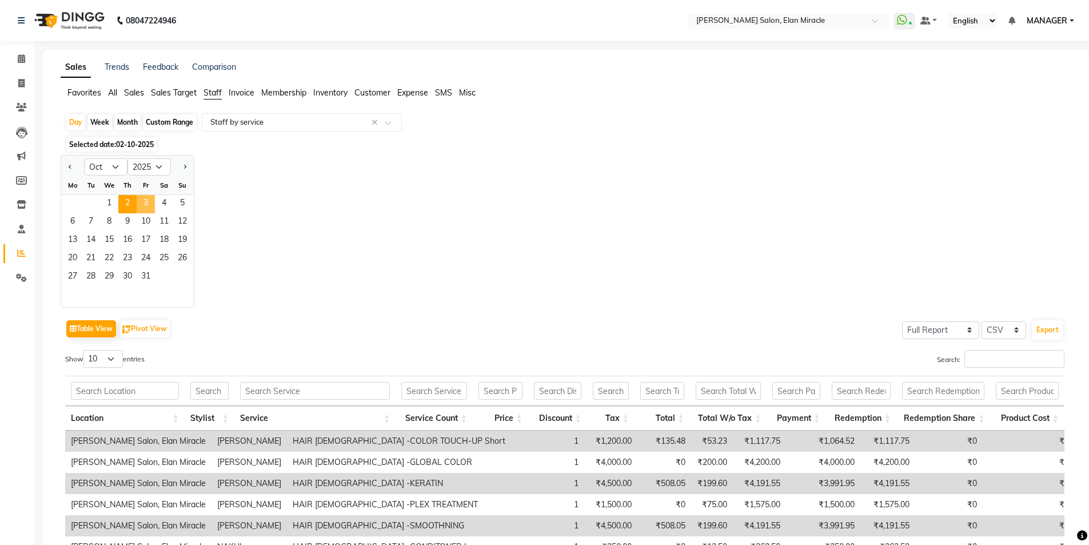
click at [142, 199] on span "3" at bounding box center [146, 204] width 18 height 18
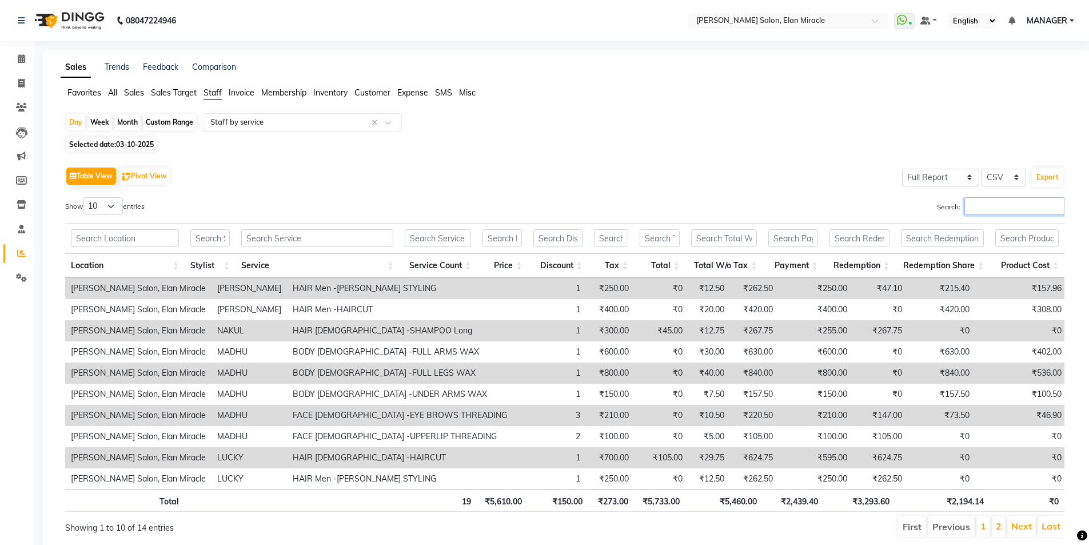
click at [994, 212] on input "Search:" at bounding box center [1014, 206] width 100 height 18
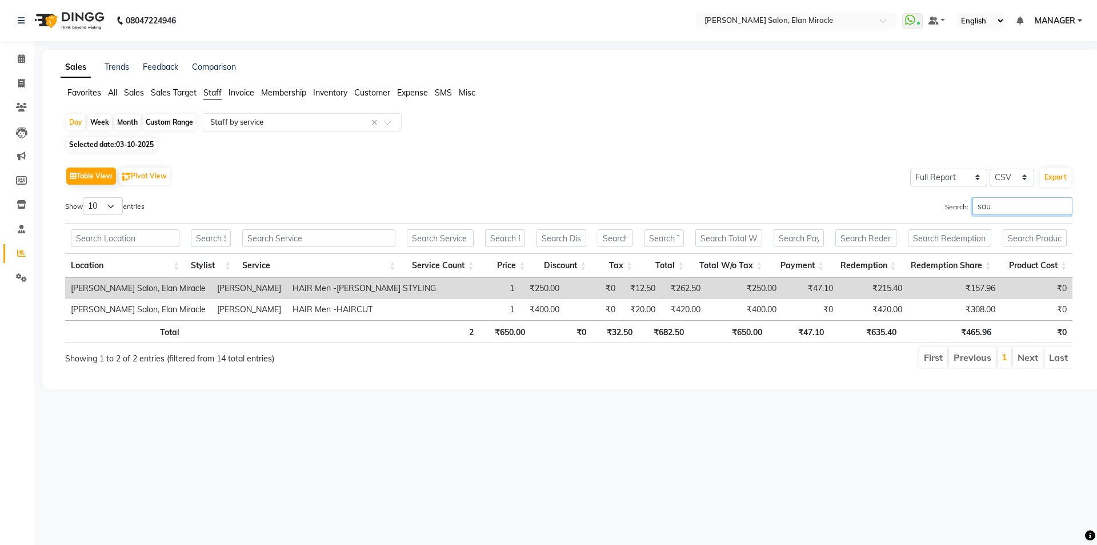
type input "sau"
click at [15, 79] on span at bounding box center [21, 83] width 20 height 13
select select "service"
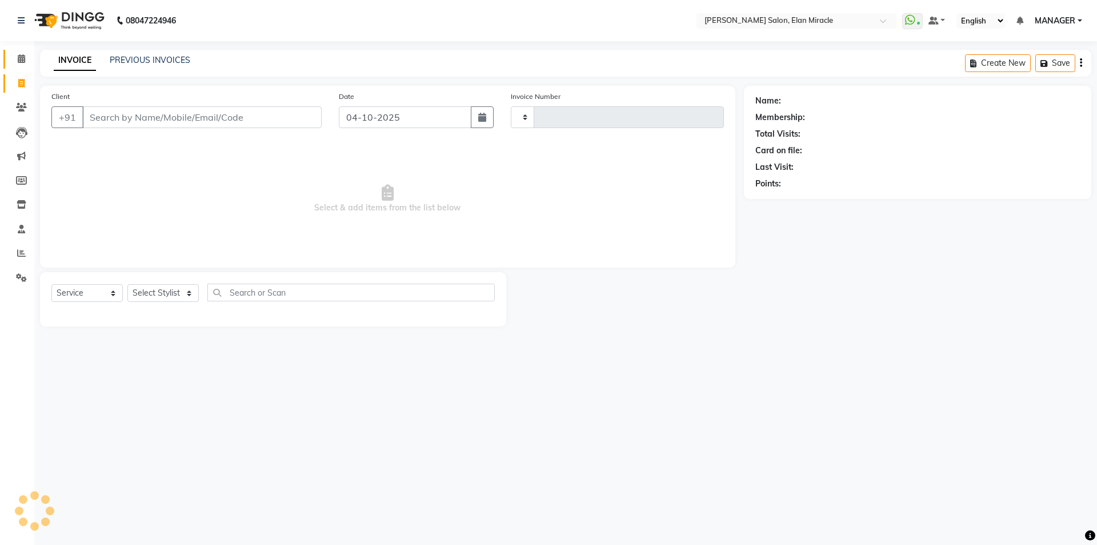
type input "1598"
select select "7738"
click at [157, 56] on link "PREVIOUS INVOICES" at bounding box center [150, 60] width 81 height 10
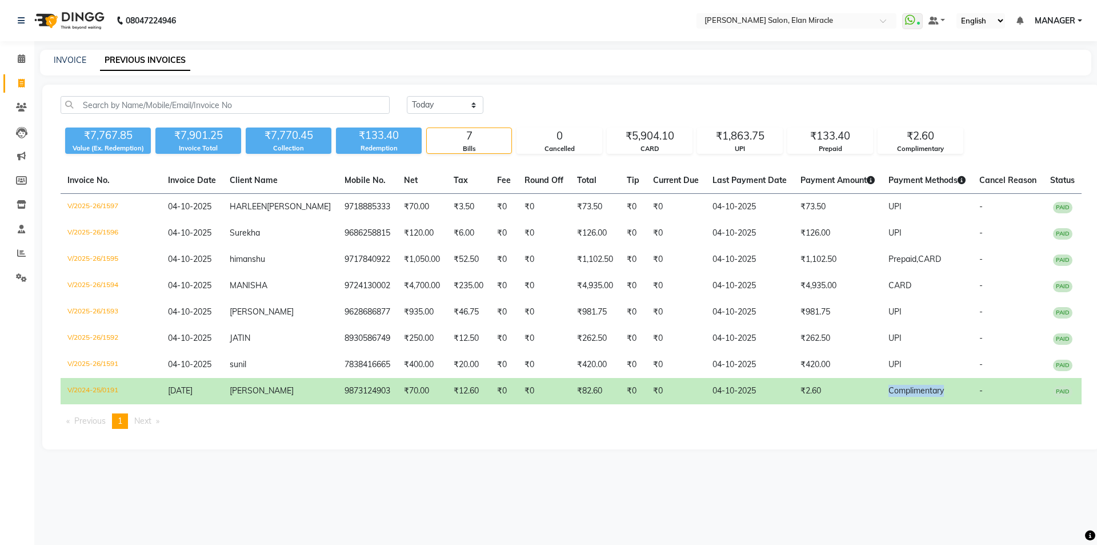
drag, startPoint x: 859, startPoint y: 403, endPoint x: 932, endPoint y: 403, distance: 73.2
click at [932, 403] on td "Complimentary" at bounding box center [927, 391] width 91 height 26
click at [25, 257] on icon at bounding box center [21, 253] width 9 height 9
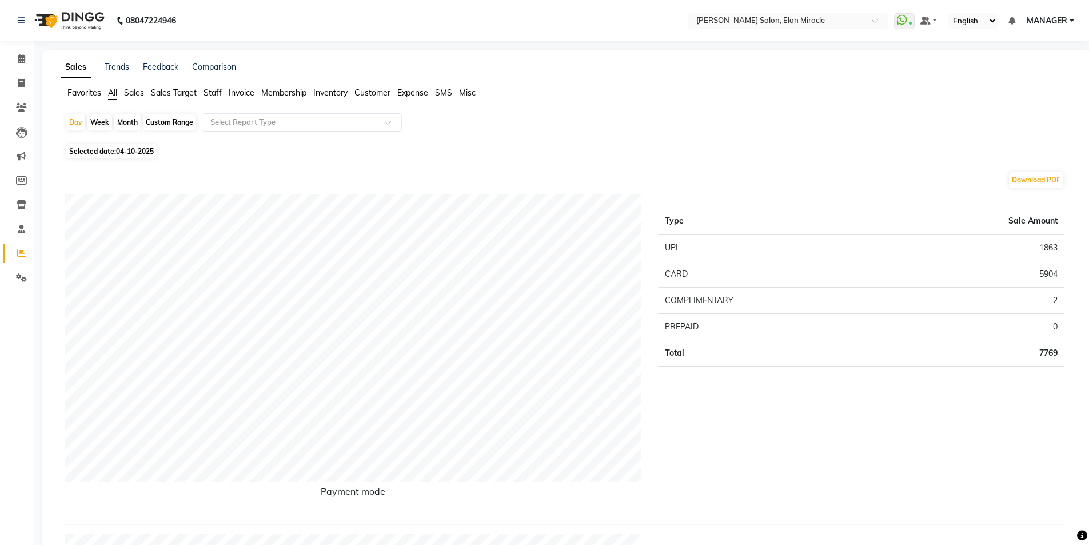
click at [217, 96] on span "Staff" at bounding box center [212, 92] width 18 height 10
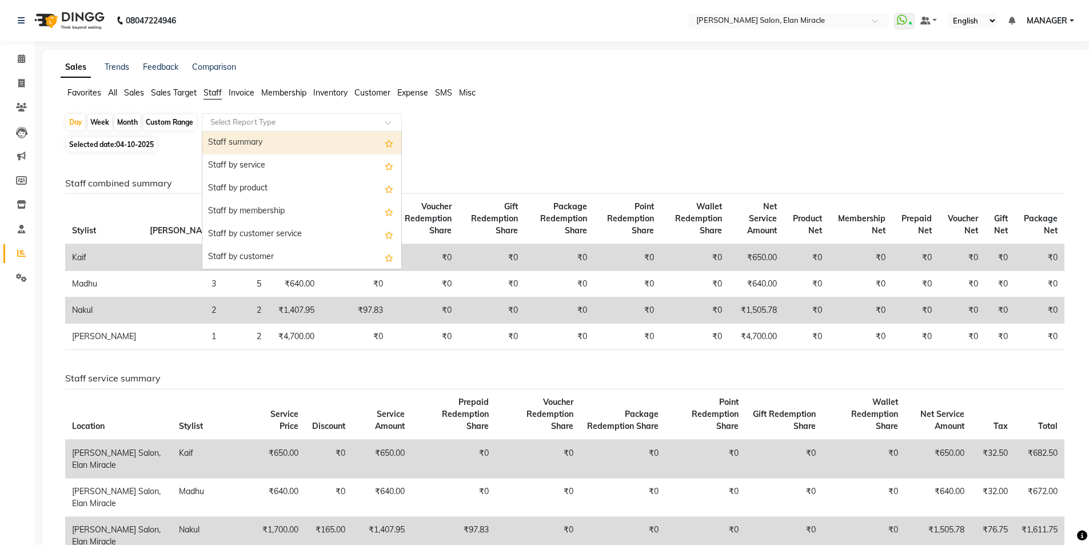
click at [225, 125] on input "text" at bounding box center [290, 122] width 165 height 11
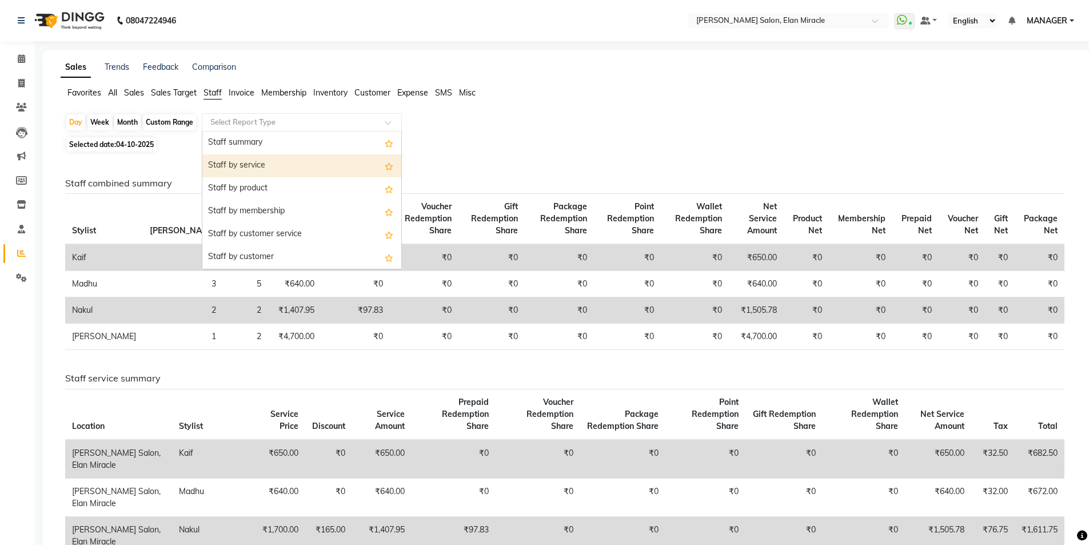
click at [219, 166] on div "Staff by service" at bounding box center [301, 165] width 199 height 23
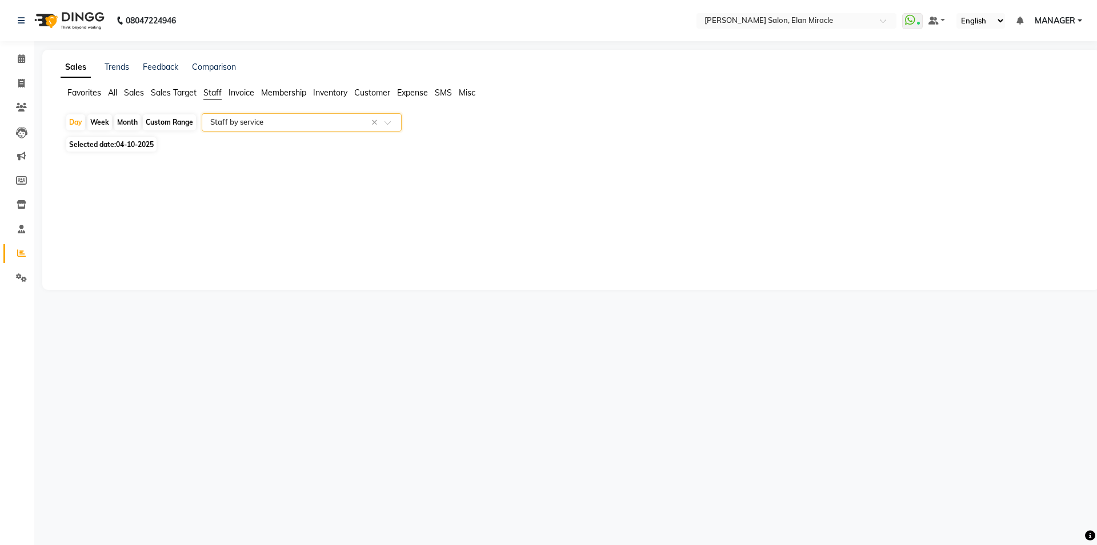
select select "full_report"
select select "csv"
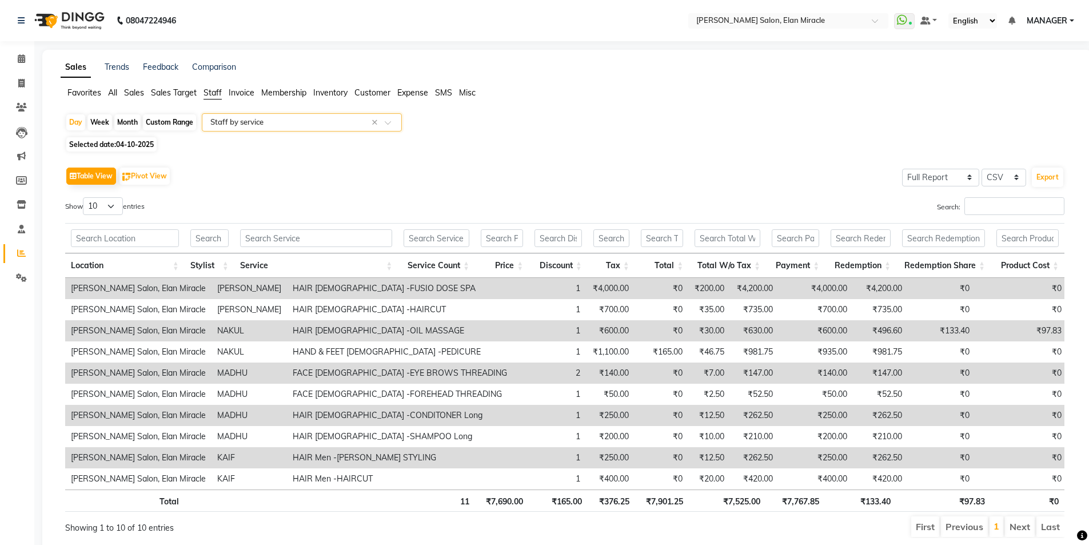
click at [118, 143] on span "04-10-2025" at bounding box center [135, 144] width 38 height 9
select select "10"
select select "2025"
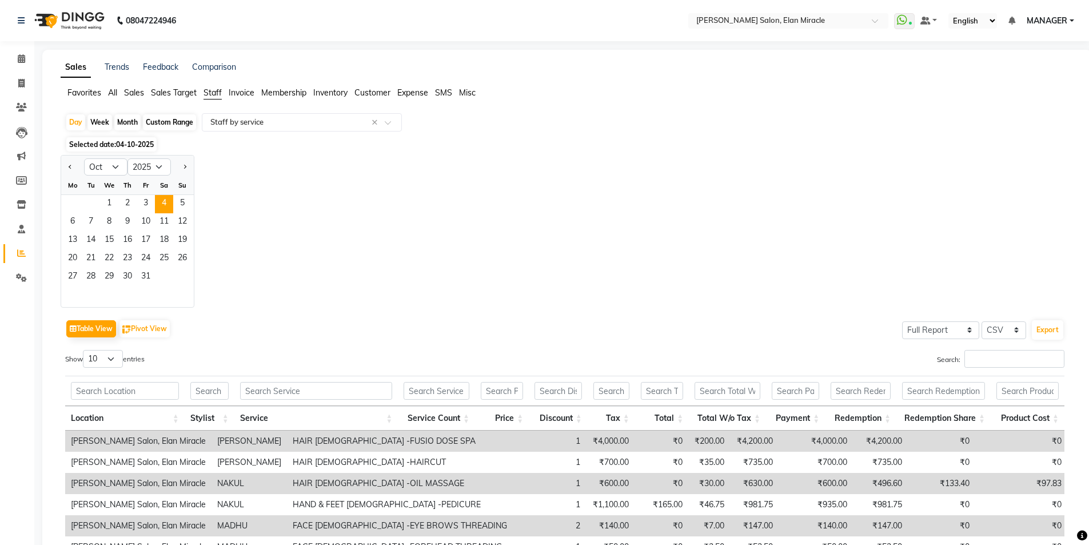
click at [507, 291] on div "Jan Feb Mar Apr May Jun Jul Aug Sep Oct Nov Dec 2015 2016 2017 2018 2019 2020 2…" at bounding box center [567, 231] width 1013 height 153
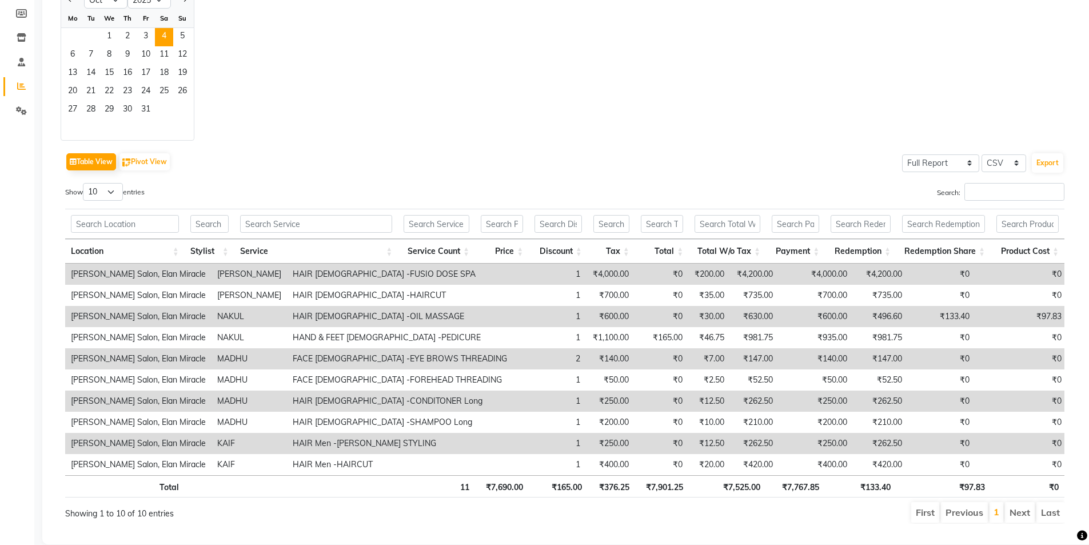
scroll to position [171, 0]
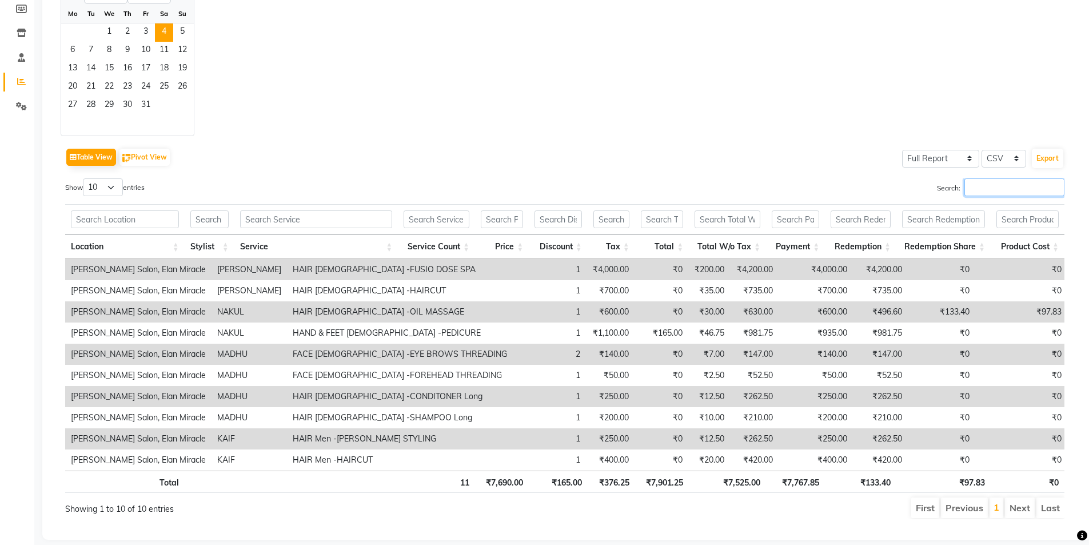
drag, startPoint x: 973, startPoint y: 191, endPoint x: 961, endPoint y: 210, distance: 22.4
click at [973, 194] on input "Search:" at bounding box center [1014, 187] width 100 height 18
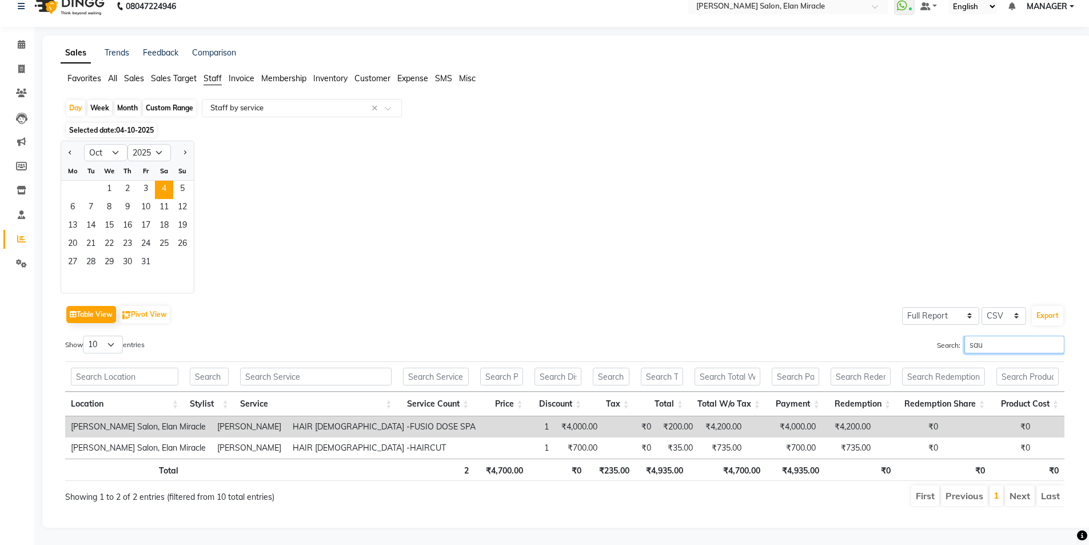
scroll to position [23, 0]
type input "sau"
